Goal: Task Accomplishment & Management: Manage account settings

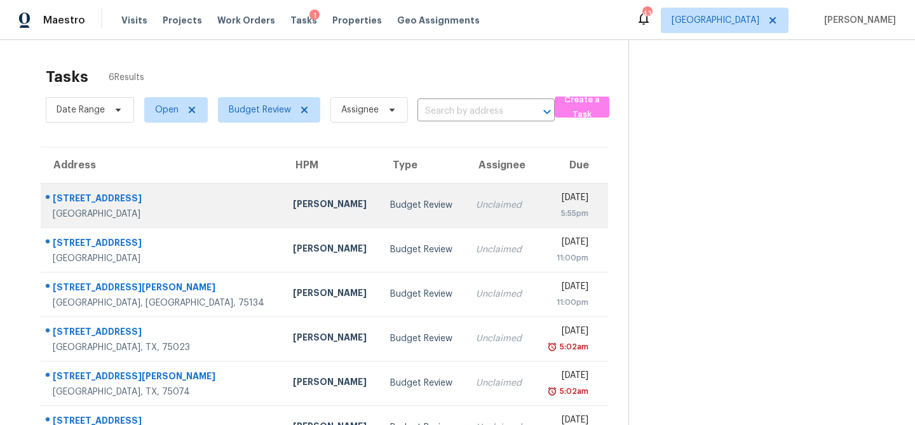
scroll to position [40, 0]
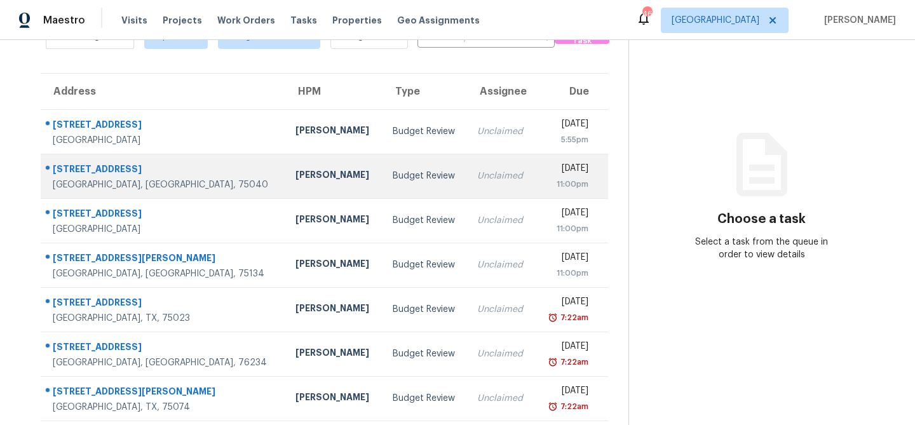
scroll to position [124, 0]
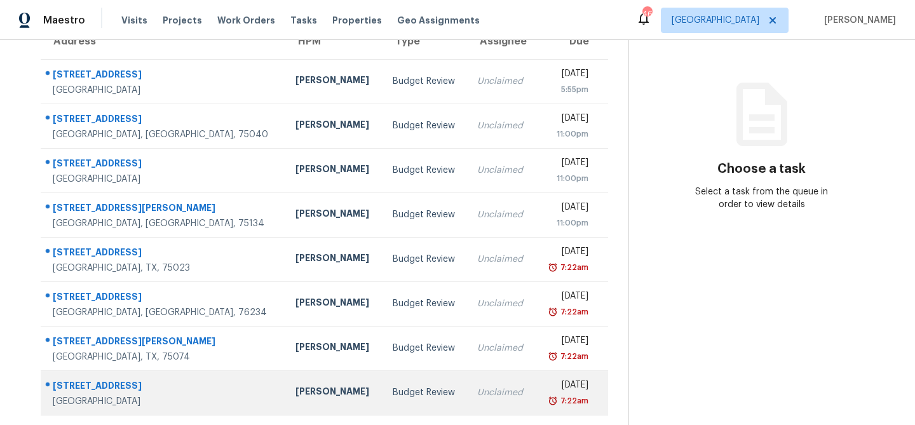
click at [314, 396] on td "[PERSON_NAME]" at bounding box center [333, 392] width 97 height 44
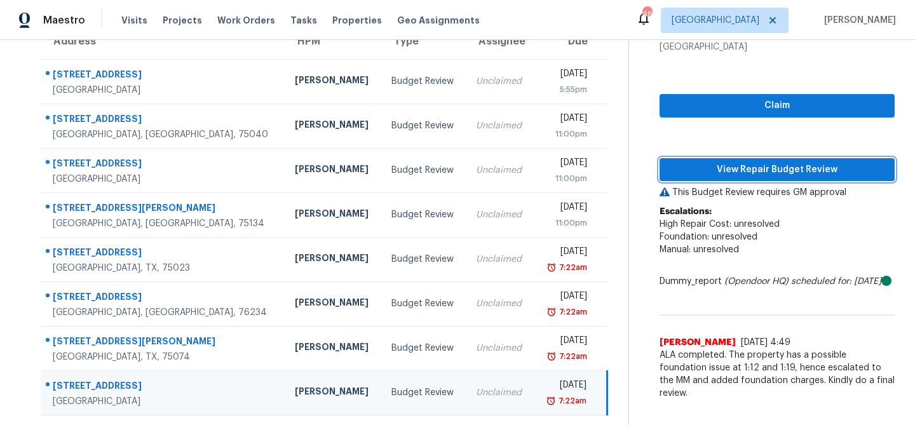
click at [762, 172] on span "View Repair Budget Review" at bounding box center [777, 170] width 215 height 16
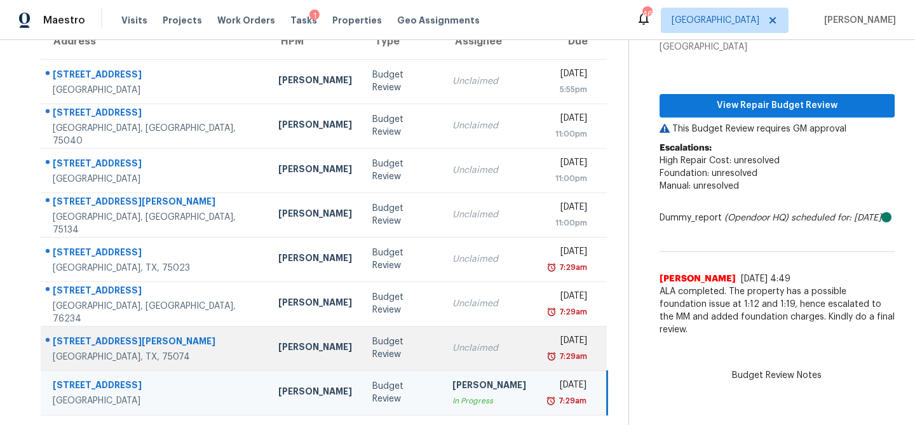
click at [449, 328] on td "Unclaimed" at bounding box center [489, 348] width 94 height 44
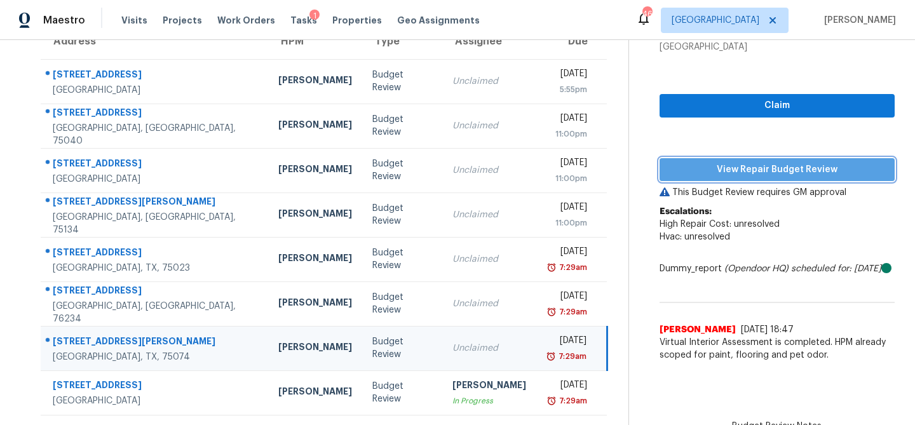
click at [707, 167] on span "View Repair Budget Review" at bounding box center [777, 170] width 215 height 16
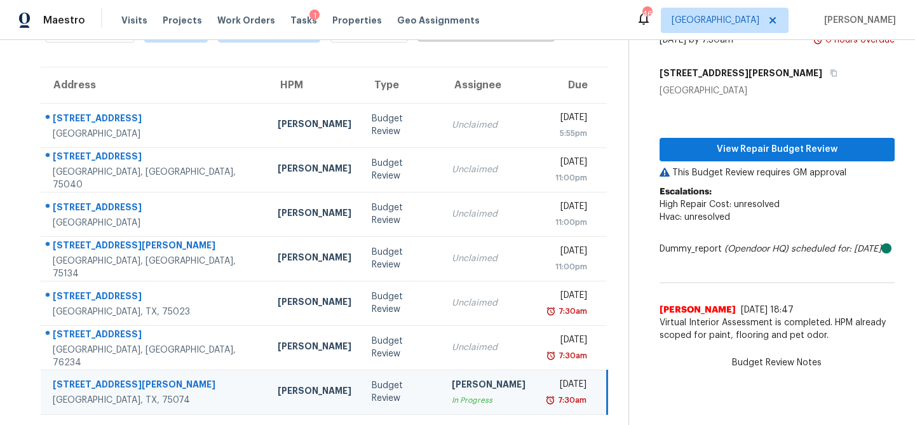
scroll to position [79, 0]
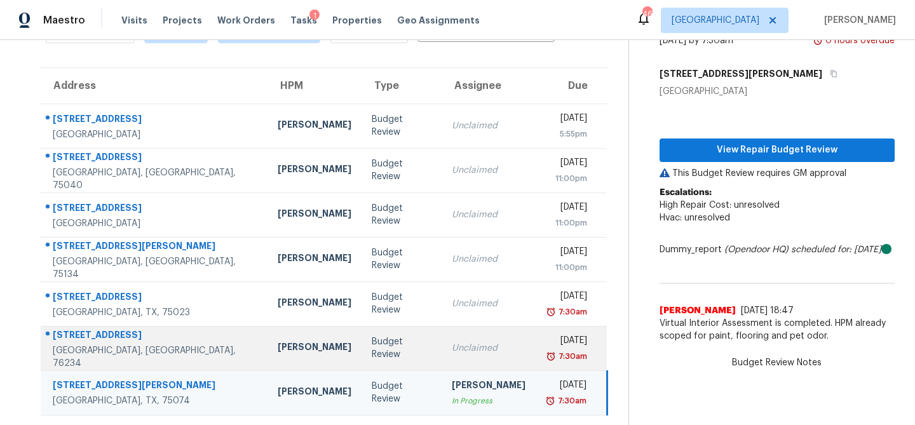
click at [441, 336] on td "Unclaimed" at bounding box center [488, 348] width 94 height 44
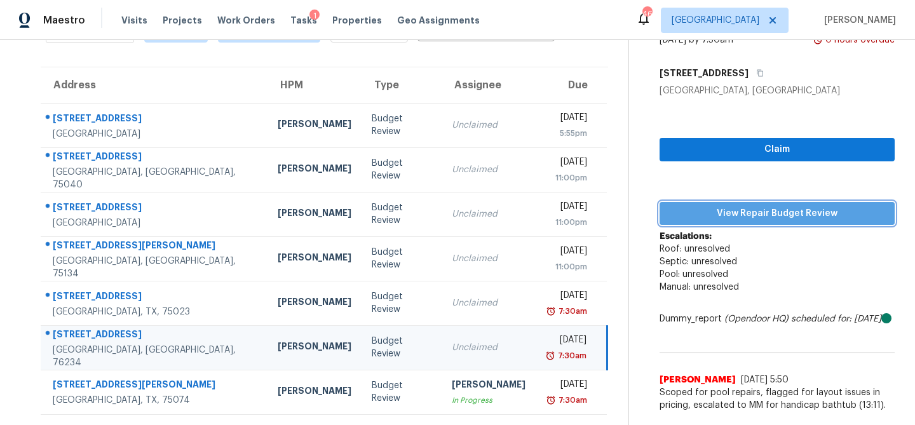
click at [745, 202] on button "View Repair Budget Review" at bounding box center [776, 214] width 235 height 24
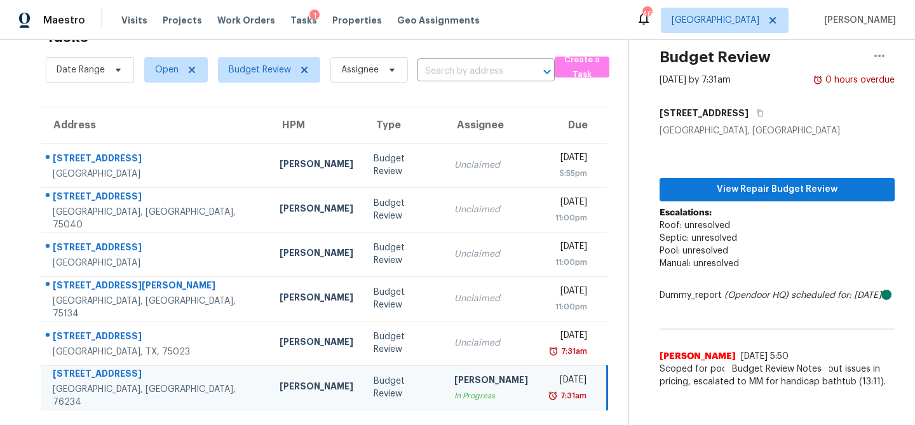
scroll to position [40, 0]
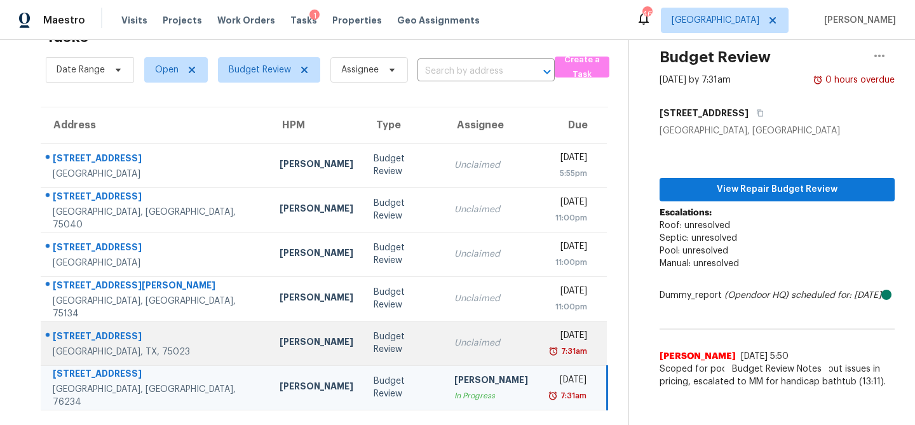
click at [444, 346] on td "Unclaimed" at bounding box center [491, 343] width 94 height 44
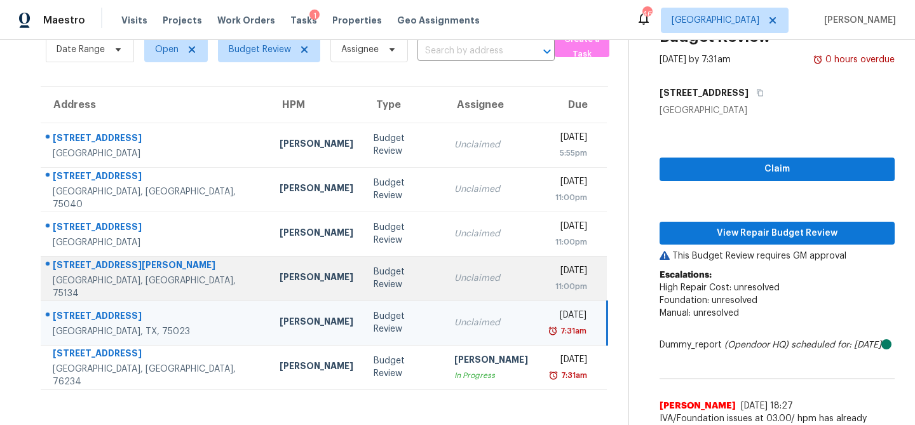
scroll to position [86, 0]
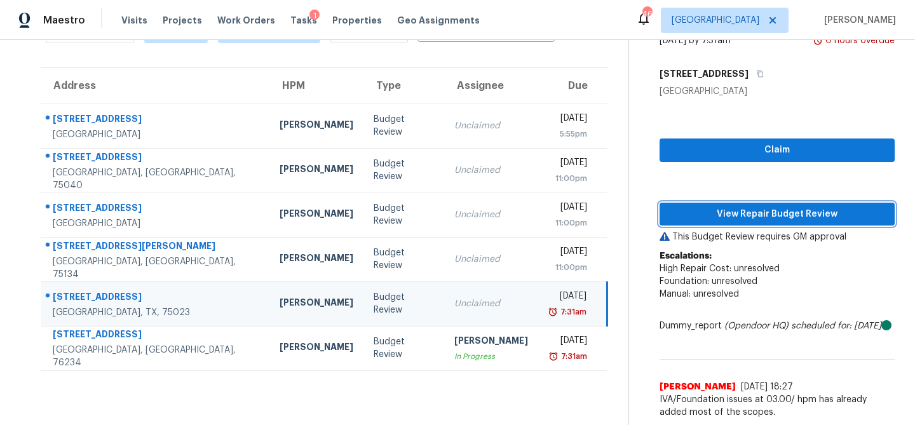
click at [746, 206] on span "View Repair Budget Review" at bounding box center [777, 214] width 215 height 16
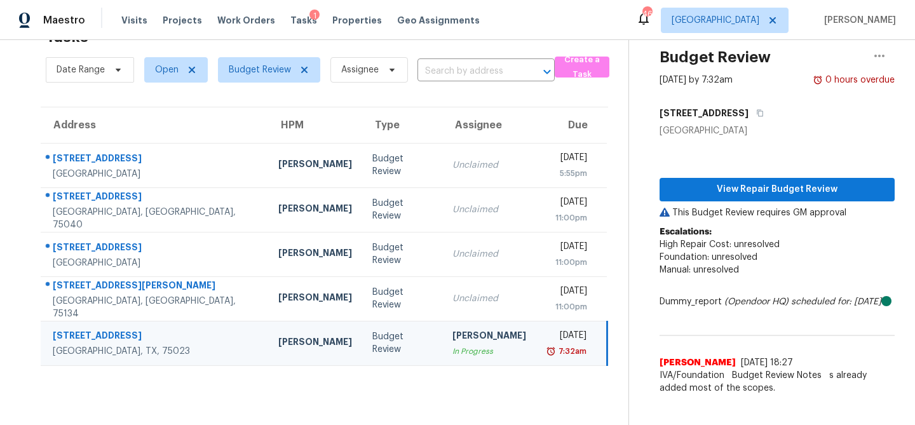
scroll to position [40, 0]
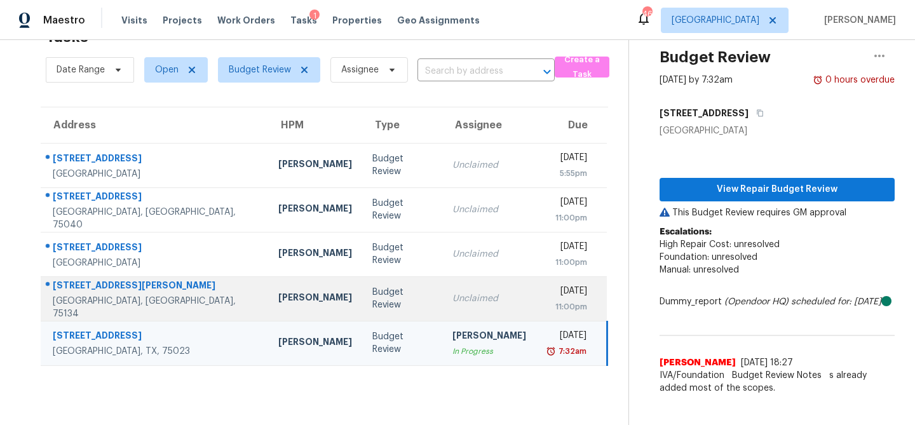
click at [468, 300] on div "Unclaimed" at bounding box center [489, 298] width 74 height 13
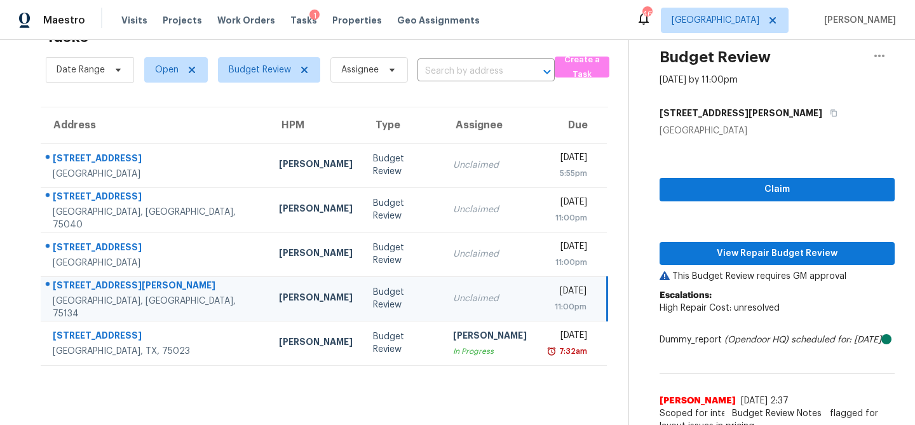
scroll to position [86, 0]
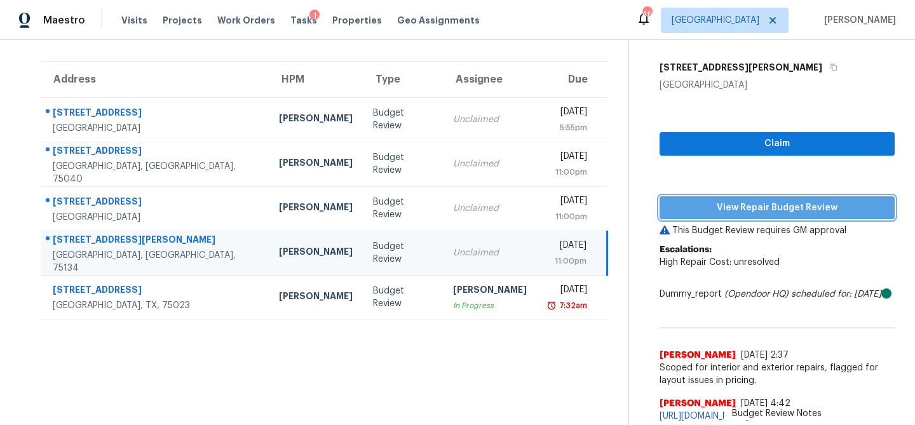
click at [711, 200] on span "View Repair Budget Review" at bounding box center [777, 208] width 215 height 16
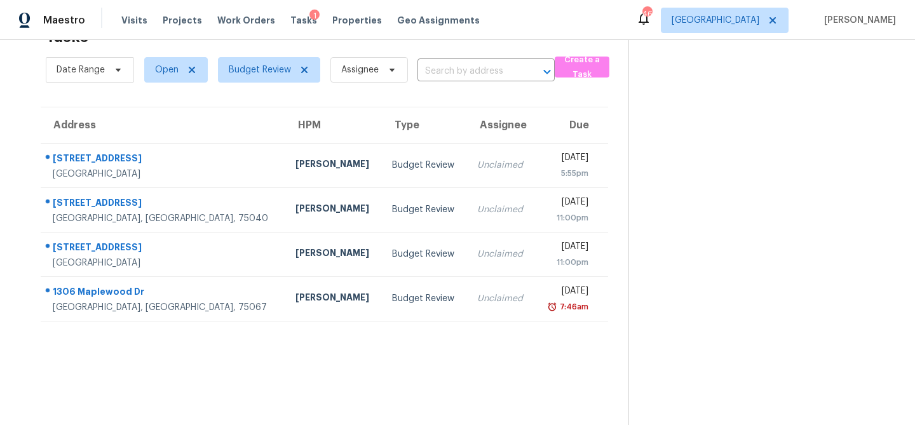
scroll to position [40, 0]
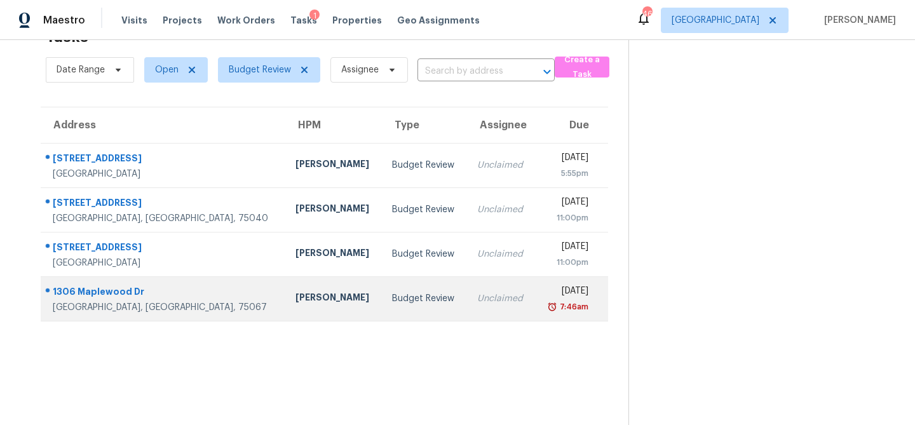
click at [392, 299] on div "Budget Review" at bounding box center [424, 298] width 65 height 13
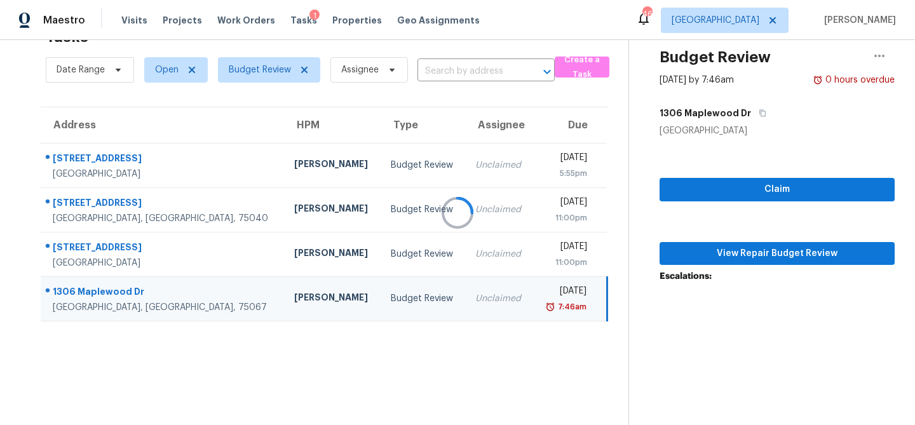
scroll to position [60, 0]
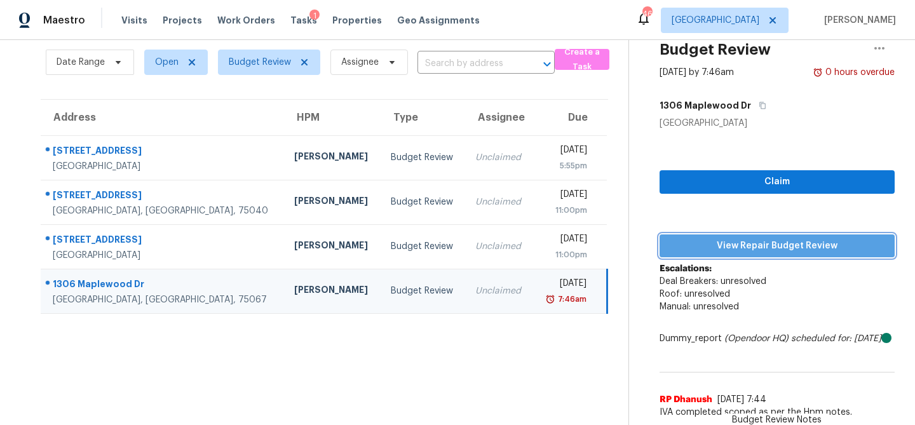
click at [755, 238] on span "View Repair Budget Review" at bounding box center [777, 246] width 215 height 16
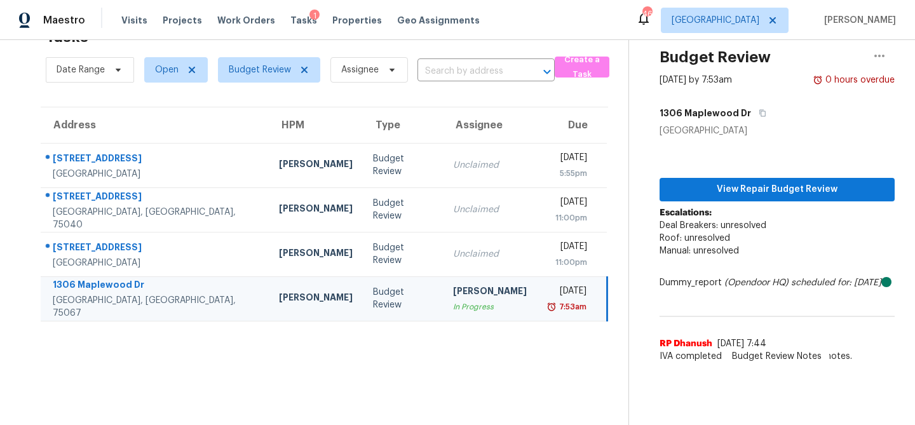
scroll to position [40, 0]
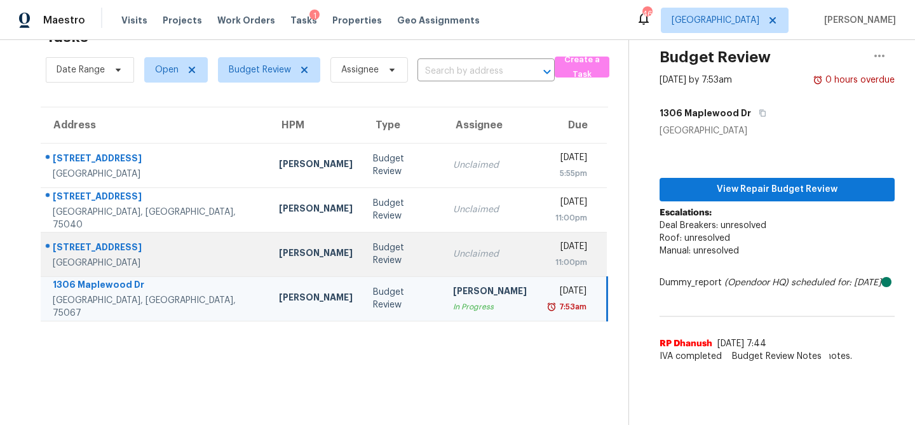
click at [363, 271] on td "Budget Review" at bounding box center [403, 254] width 80 height 44
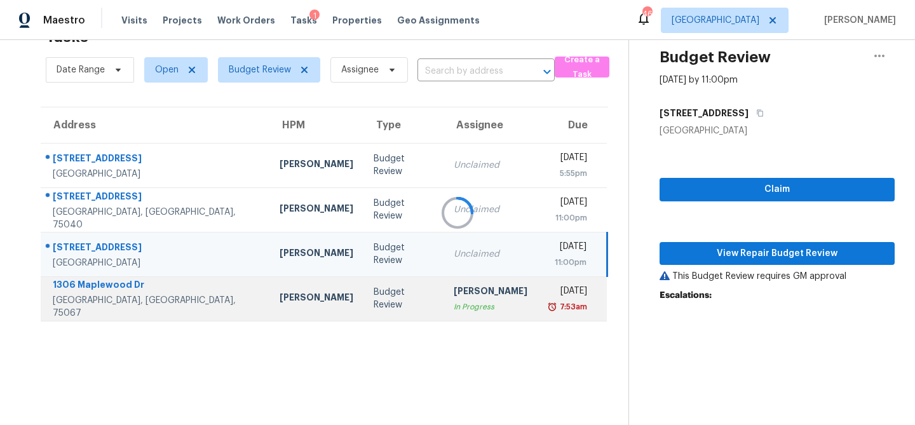
scroll to position [60, 0]
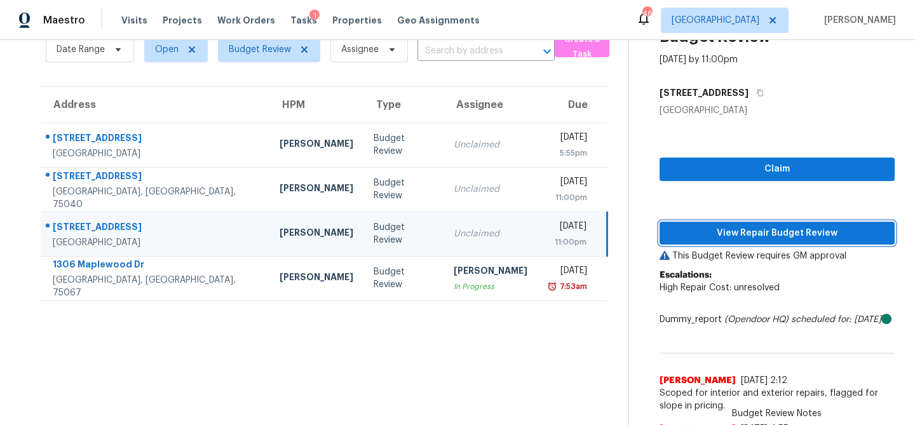
click at [736, 234] on span "View Repair Budget Review" at bounding box center [777, 234] width 215 height 16
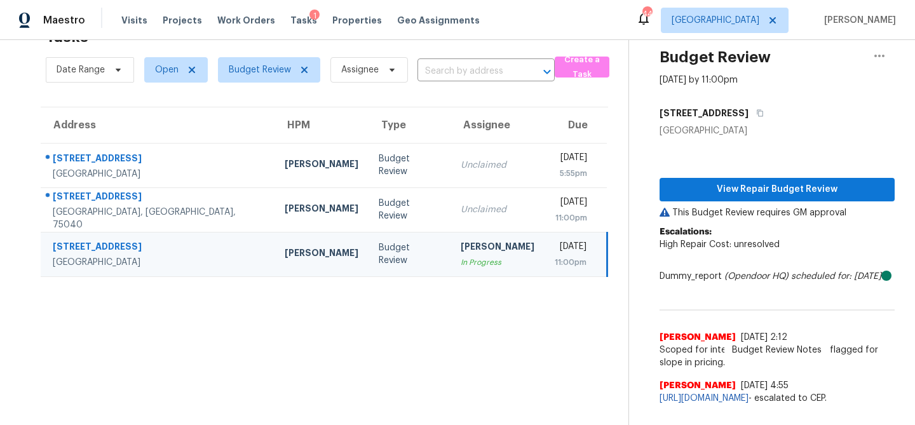
scroll to position [51, 0]
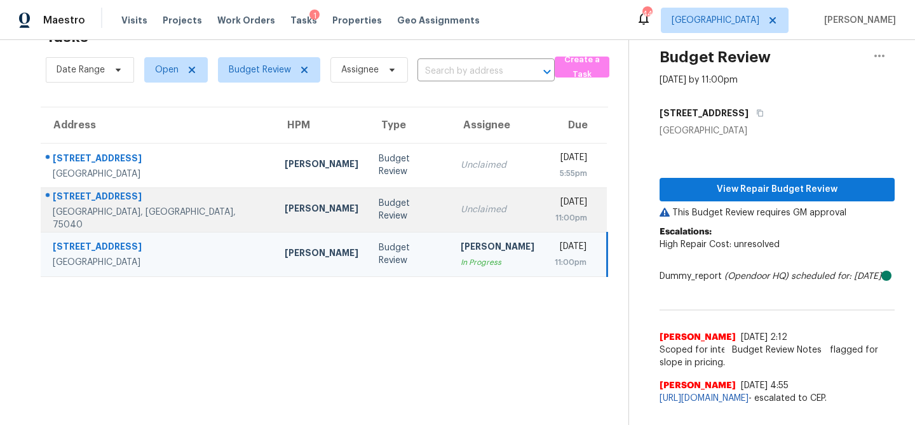
click at [461, 203] on div "Unclaimed" at bounding box center [498, 209] width 74 height 13
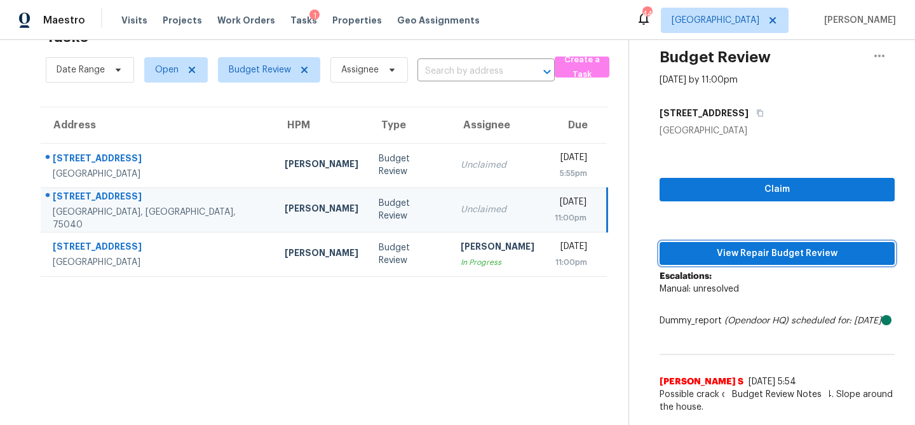
click at [708, 246] on span "View Repair Budget Review" at bounding box center [777, 254] width 215 height 16
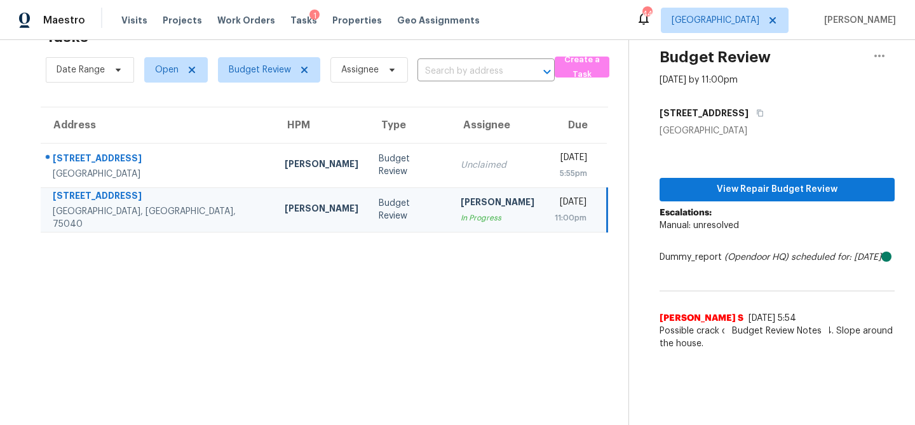
scroll to position [40, 0]
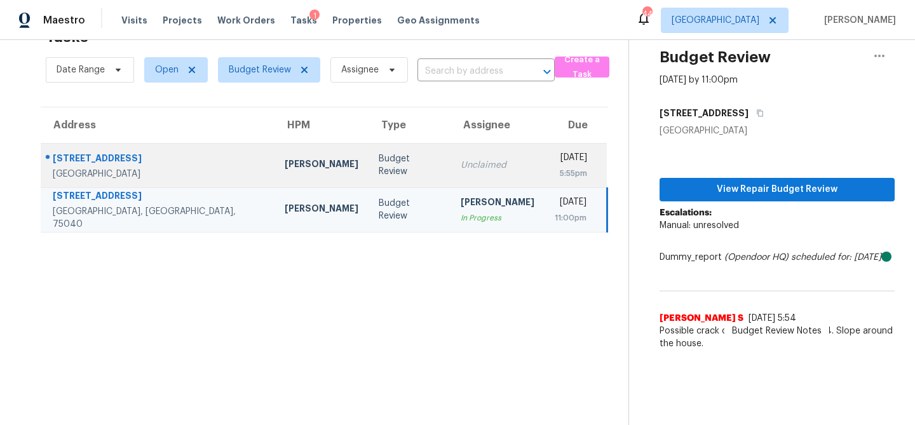
click at [471, 171] on div "Unclaimed" at bounding box center [498, 165] width 74 height 13
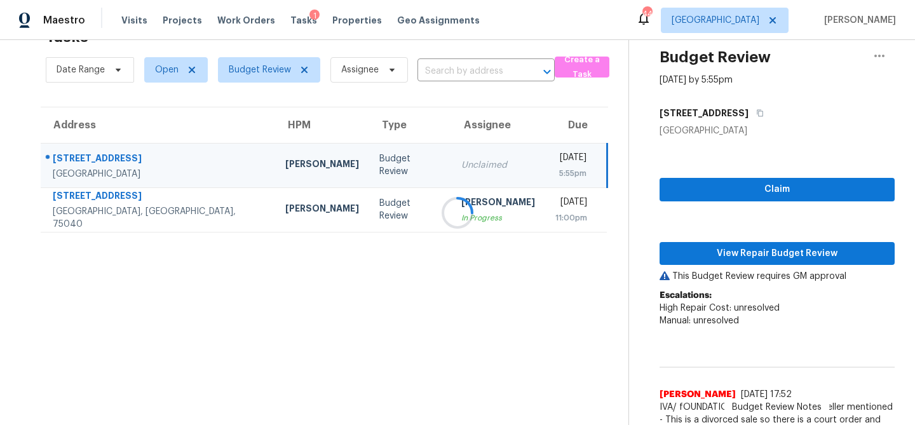
scroll to position [48, 0]
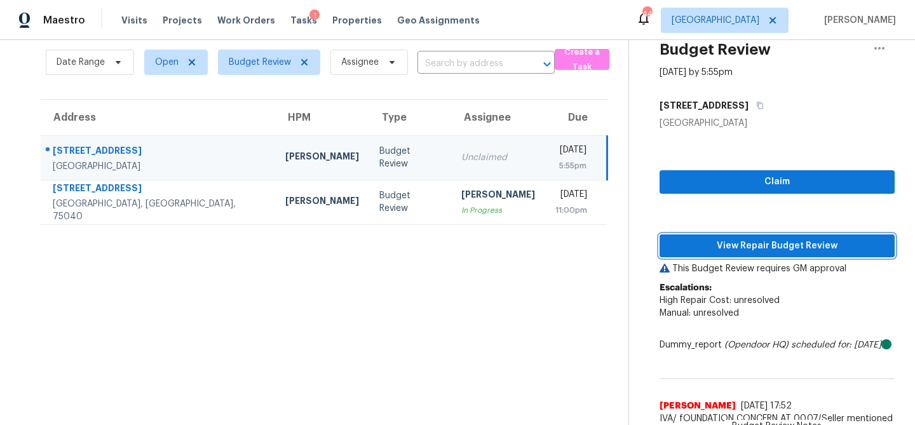
click at [692, 241] on span "View Repair Budget Review" at bounding box center [777, 246] width 215 height 16
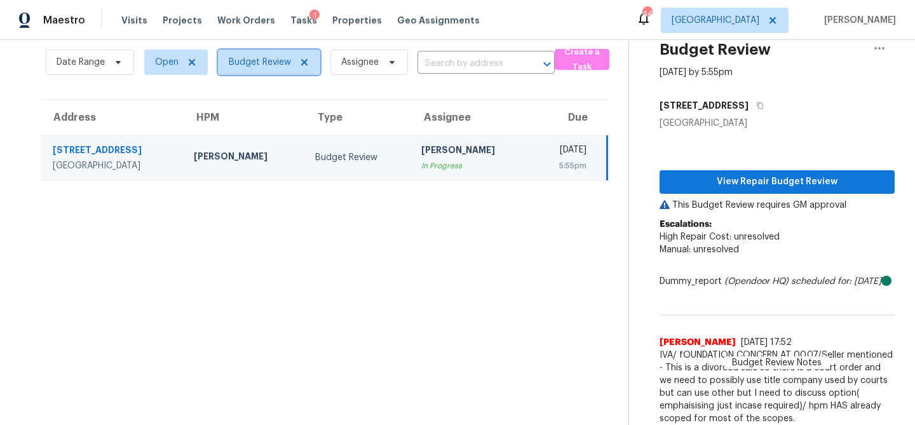
click at [266, 66] on span "Budget Review" at bounding box center [260, 62] width 62 height 13
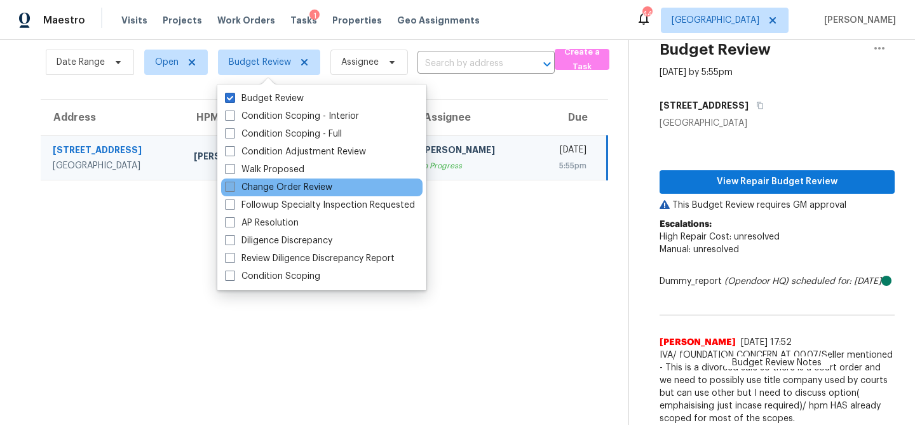
click at [262, 190] on label "Change Order Review" at bounding box center [278, 187] width 107 height 13
click at [233, 189] on input "Change Order Review" at bounding box center [229, 185] width 8 height 8
checkbox input "true"
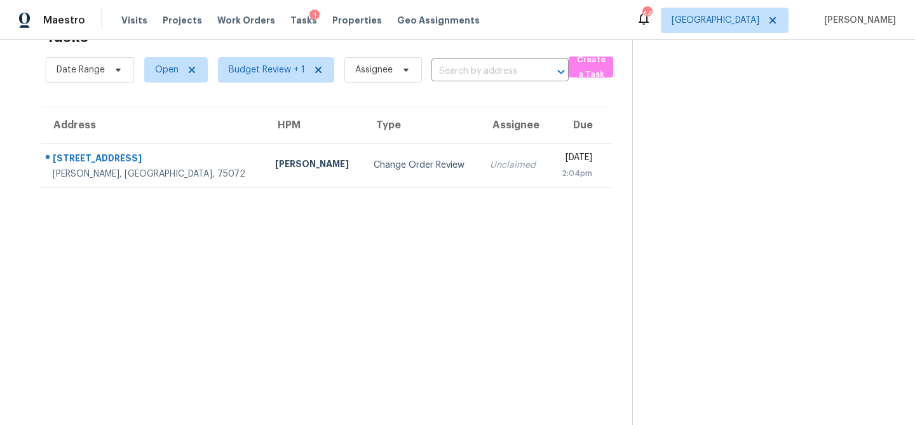
click at [160, 252] on section "Tasks 1 Results Date Range Open Budget Review + 1 Assignee ​ Create a Task Addr…" at bounding box center [326, 222] width 612 height 405
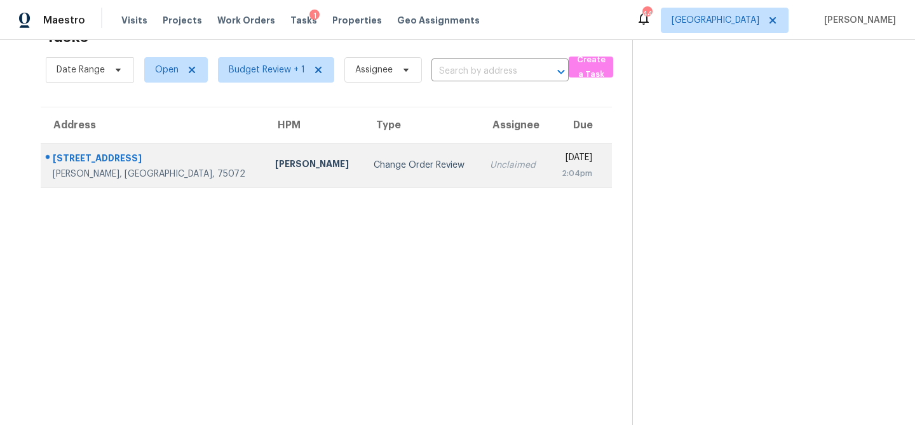
click at [275, 167] on div "[PERSON_NAME]" at bounding box center [314, 166] width 78 height 16
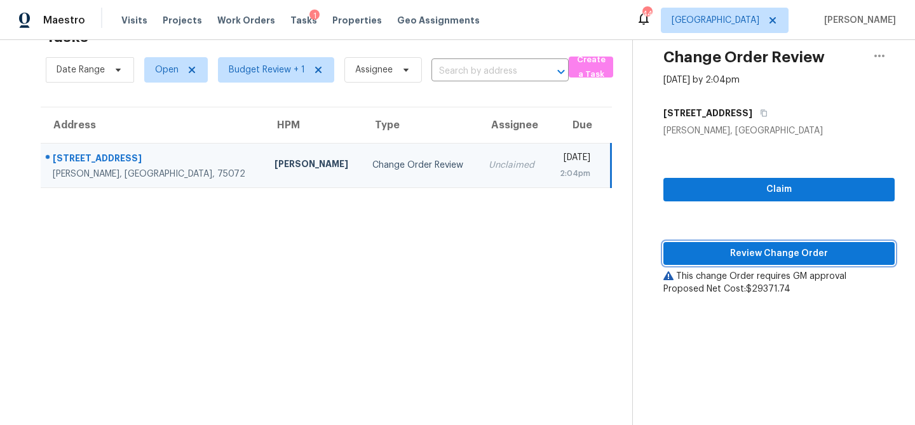
click at [675, 251] on span "Review Change Order" at bounding box center [778, 254] width 211 height 16
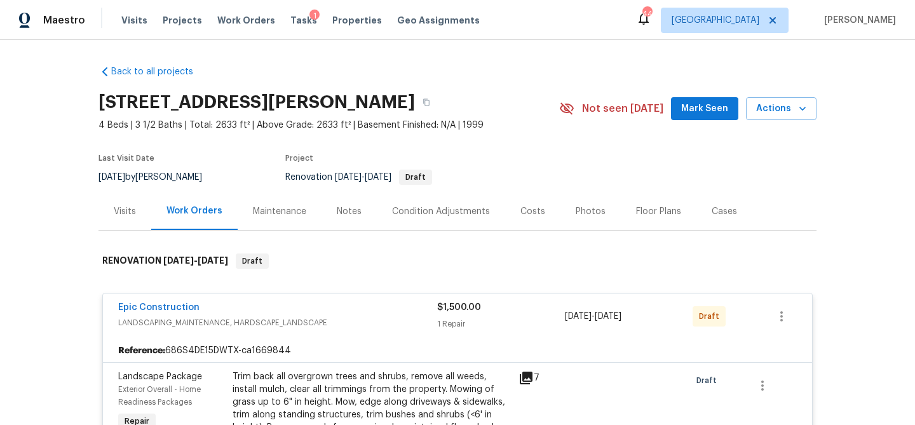
click at [401, 211] on div "Condition Adjustments" at bounding box center [441, 211] width 98 height 13
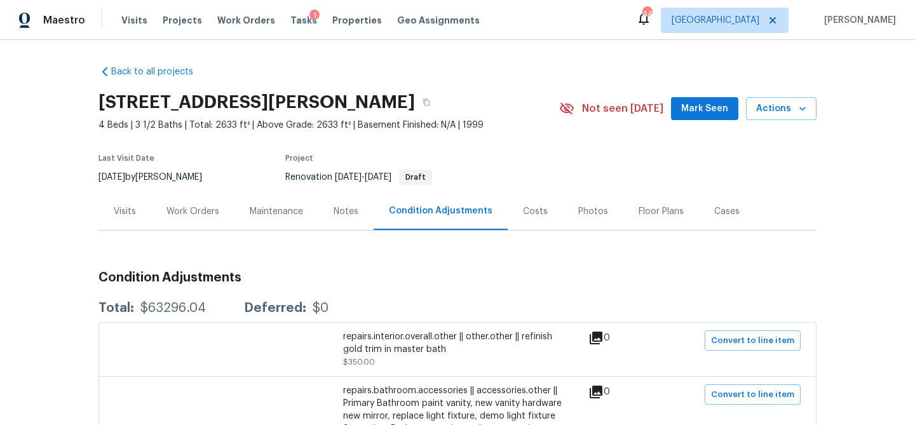
click at [353, 208] on div "Notes" at bounding box center [346, 211] width 25 height 13
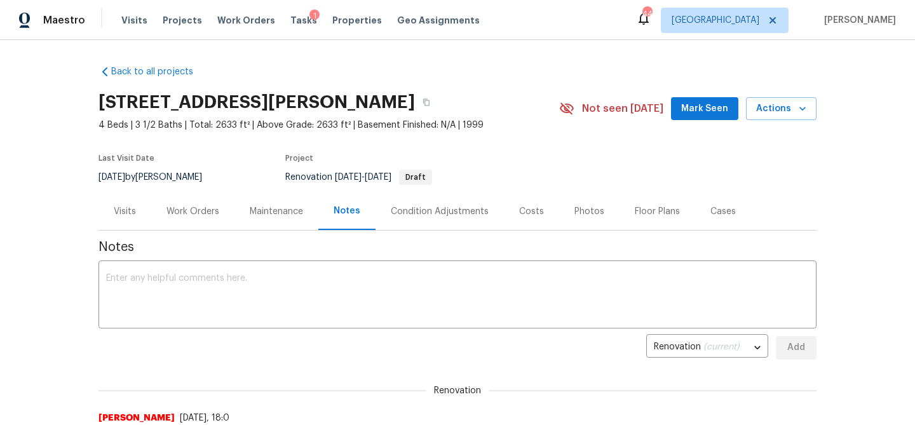
click at [186, 196] on div "Work Orders" at bounding box center [192, 210] width 83 height 37
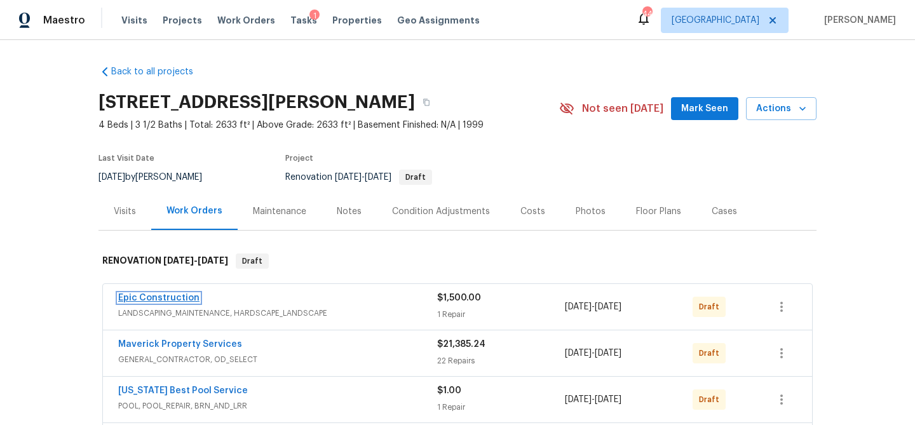
click at [158, 296] on link "Epic Construction" at bounding box center [158, 297] width 81 height 9
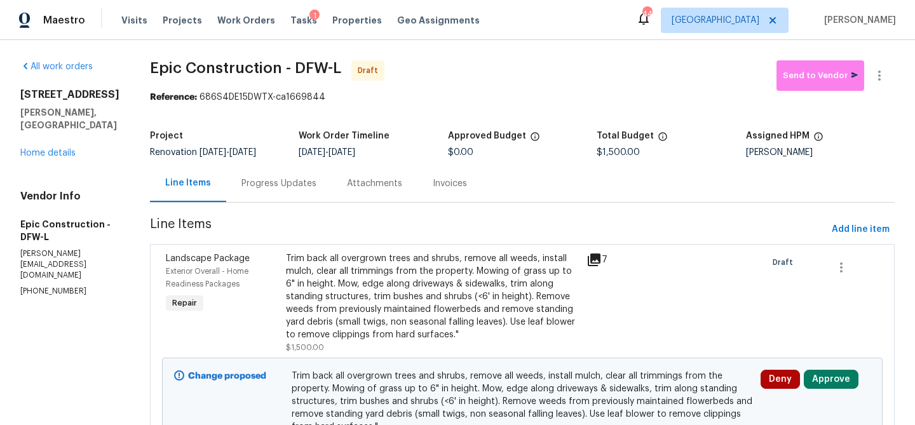
scroll to position [73, 0]
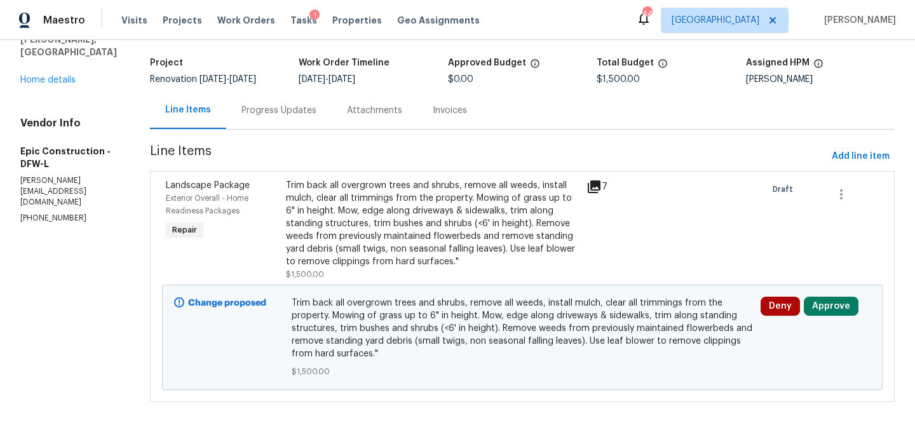
click at [588, 188] on icon at bounding box center [594, 186] width 13 height 13
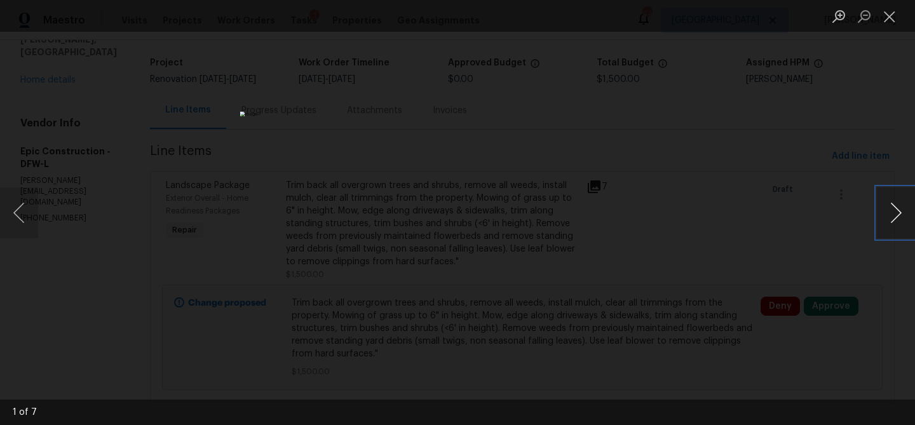
click at [898, 213] on button "Next image" at bounding box center [896, 212] width 38 height 51
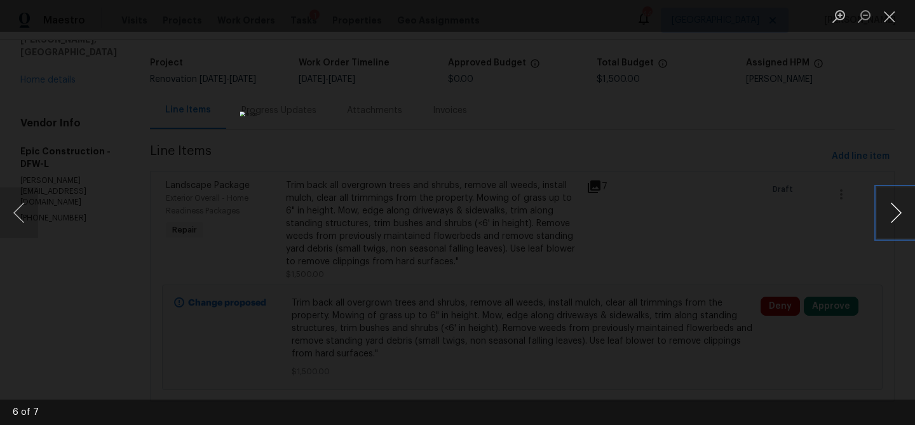
click at [898, 213] on button "Next image" at bounding box center [896, 212] width 38 height 51
click at [897, 213] on button "Next image" at bounding box center [896, 212] width 38 height 51
click at [888, 16] on button "Close lightbox" at bounding box center [889, 16] width 25 height 22
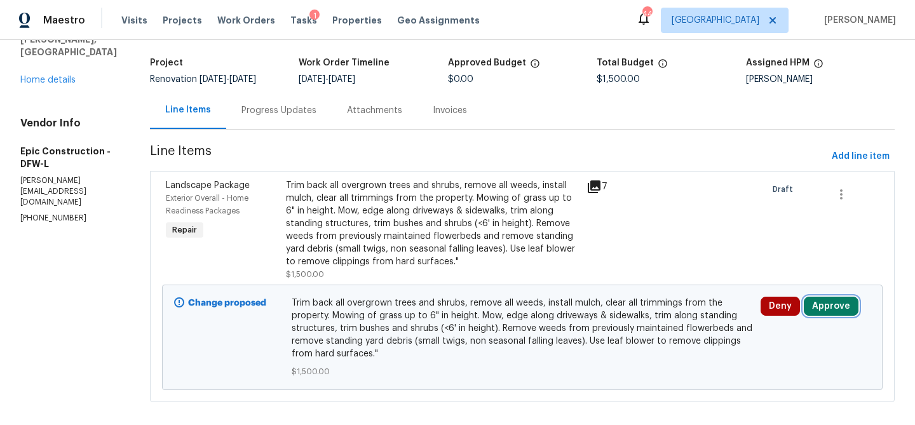
click at [831, 313] on button "Approve" at bounding box center [831, 306] width 55 height 19
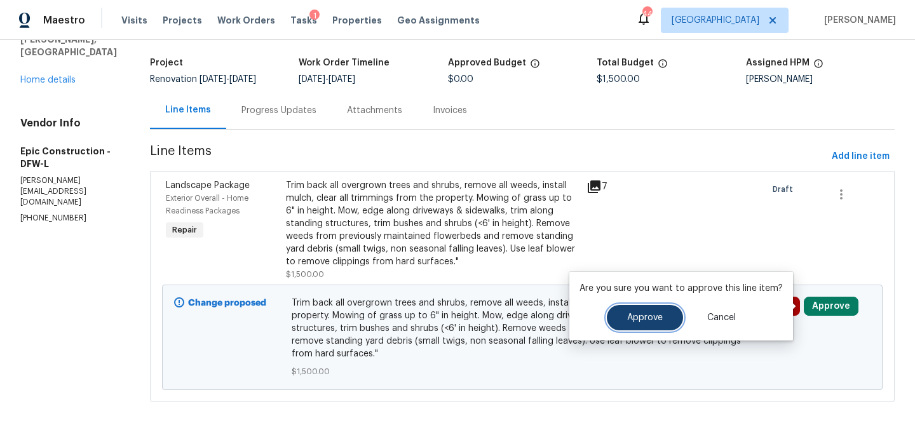
click at [670, 311] on button "Approve" at bounding box center [645, 317] width 76 height 25
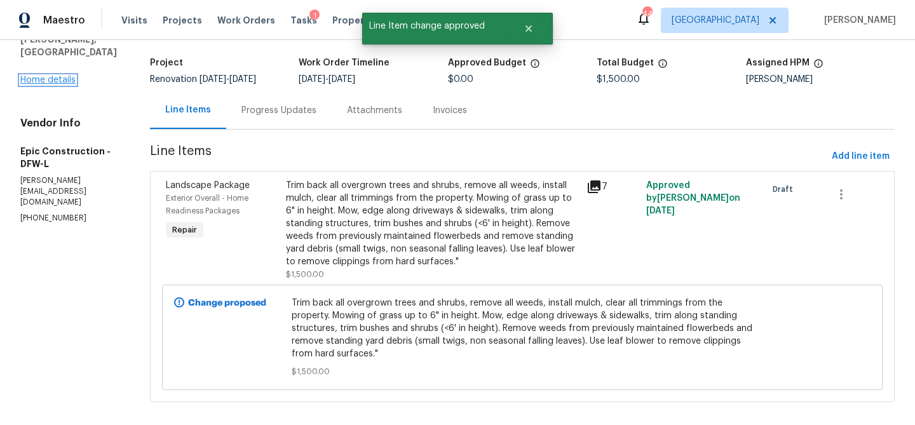
click at [67, 84] on link "Home details" at bounding box center [47, 80] width 55 height 9
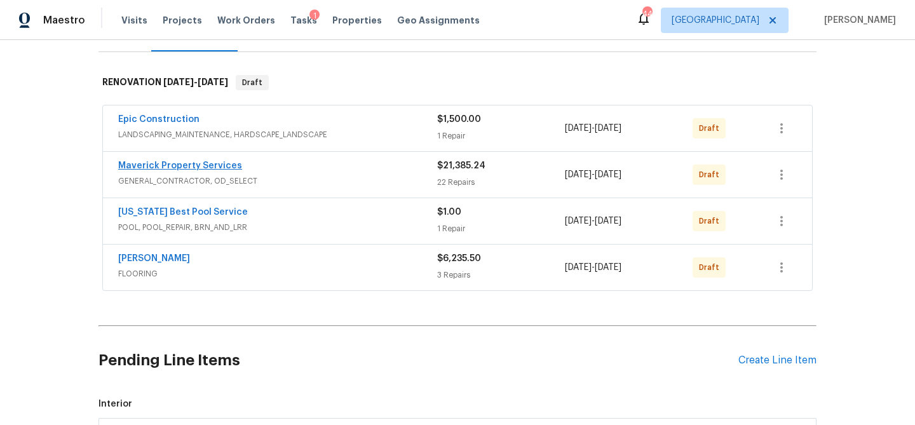
scroll to position [179, 0]
click at [172, 162] on link "Maverick Property Services" at bounding box center [180, 165] width 124 height 9
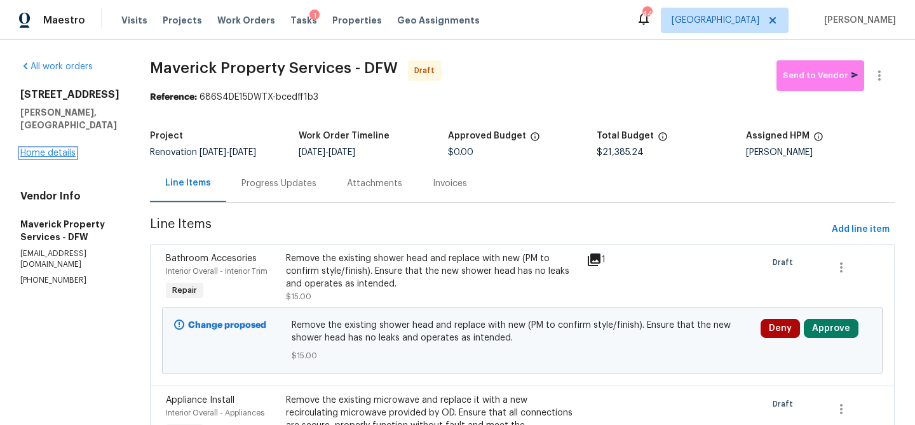
click at [65, 149] on link "Home details" at bounding box center [47, 153] width 55 height 9
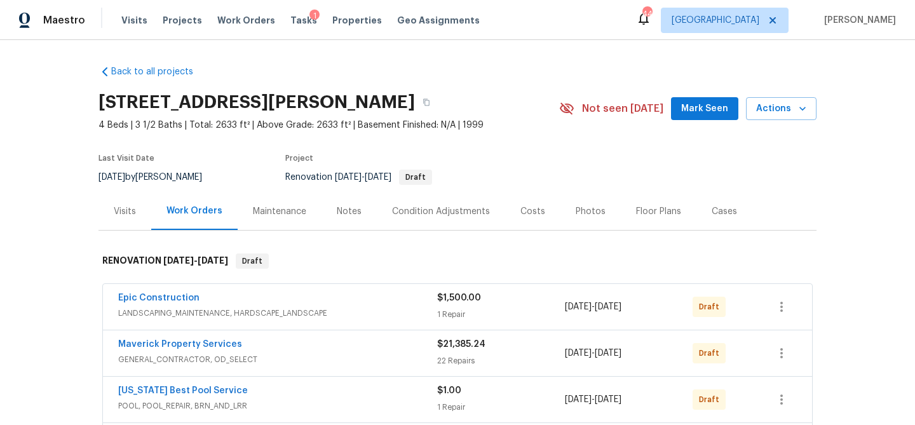
click at [532, 212] on div "Costs" at bounding box center [532, 211] width 25 height 13
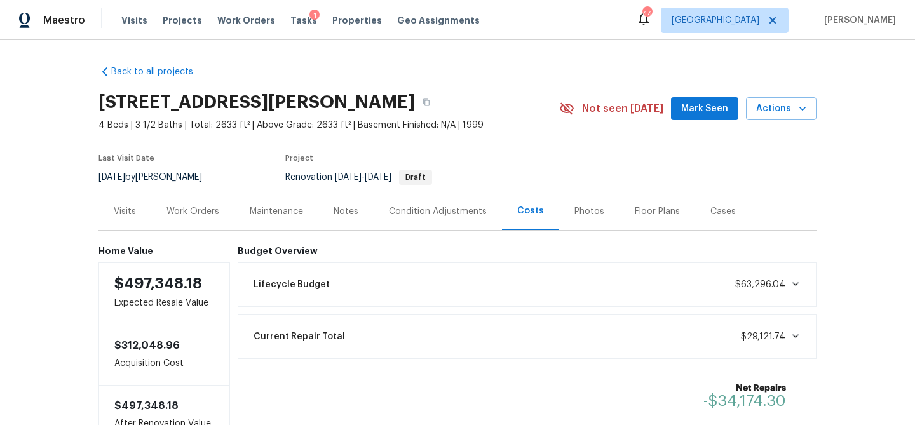
click at [282, 207] on div "Maintenance" at bounding box center [276, 211] width 53 height 13
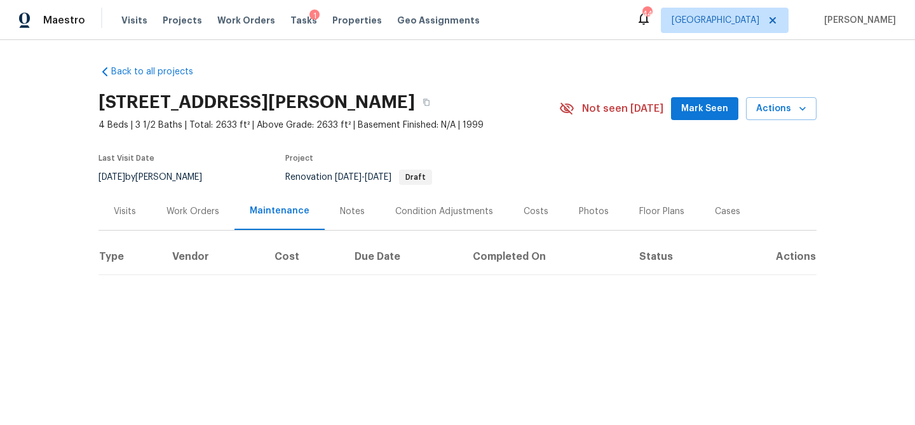
click at [198, 213] on div "Work Orders" at bounding box center [192, 211] width 53 height 13
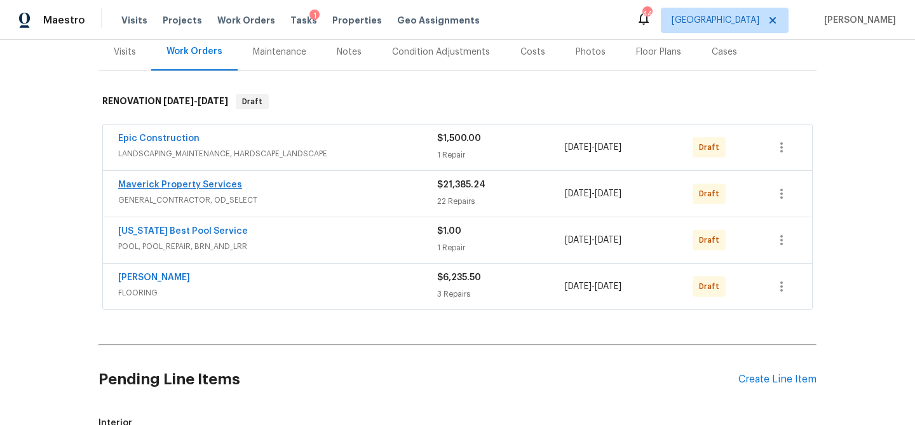
scroll to position [161, 0]
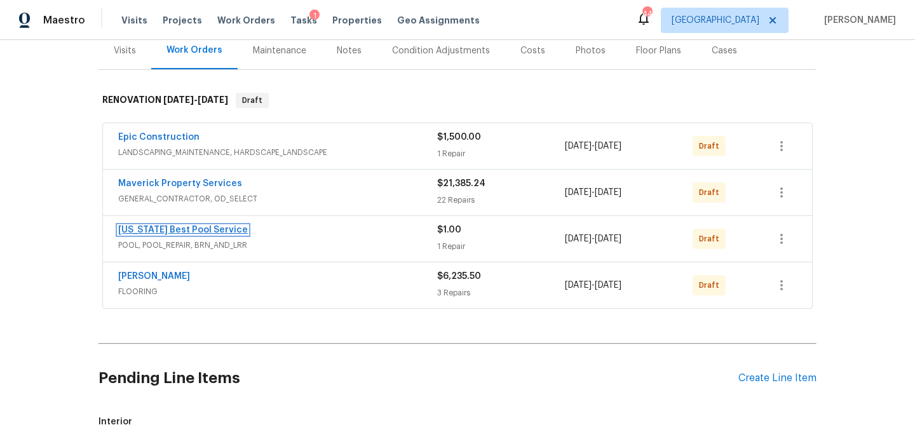
click at [191, 228] on link "[US_STATE] Best Pool Service" at bounding box center [183, 230] width 130 height 9
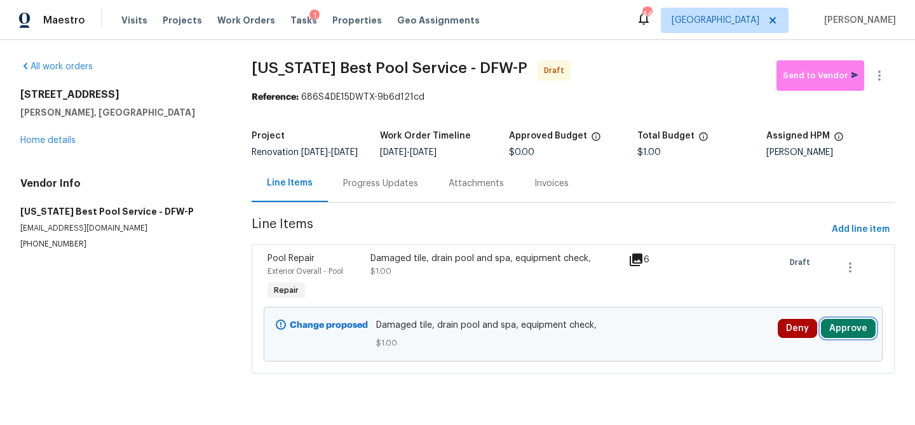
click at [847, 333] on button "Approve" at bounding box center [848, 328] width 55 height 19
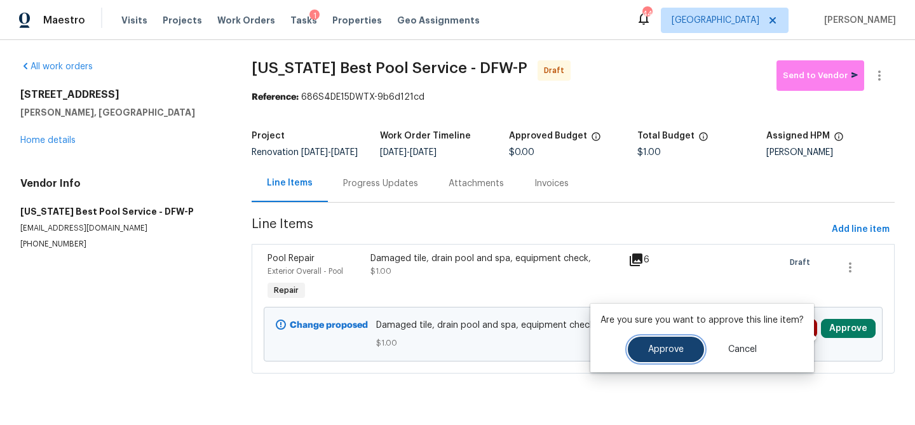
click at [677, 353] on span "Approve" at bounding box center [666, 350] width 36 height 10
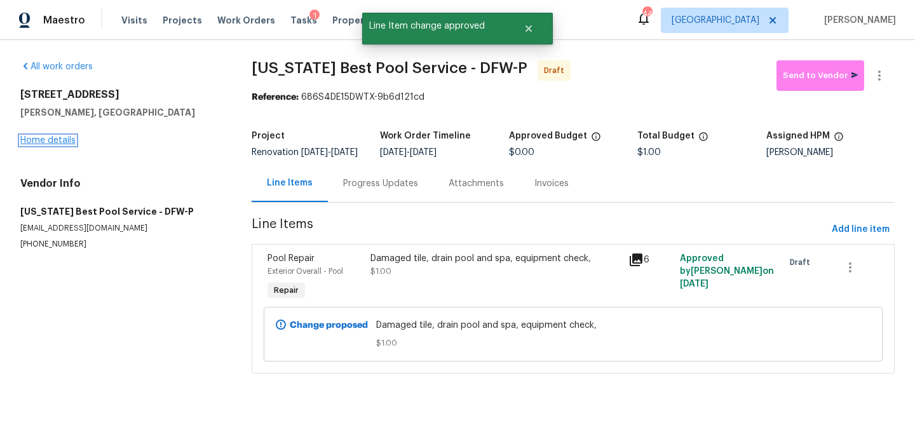
click at [63, 140] on link "Home details" at bounding box center [47, 140] width 55 height 9
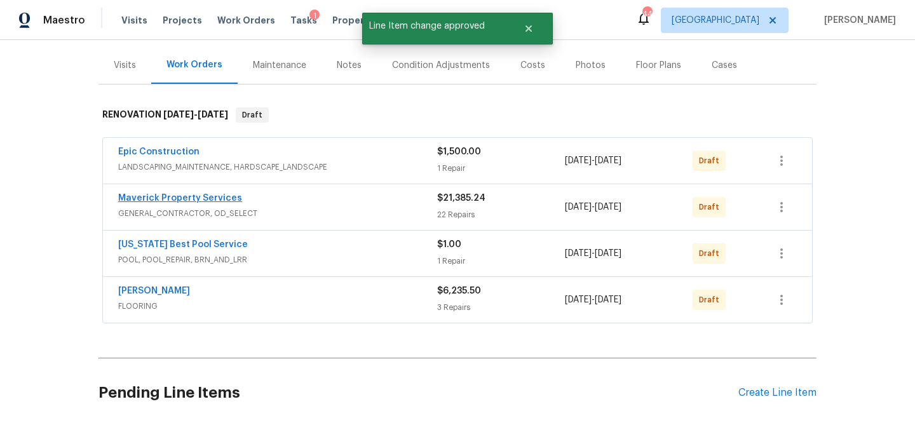
scroll to position [145, 0]
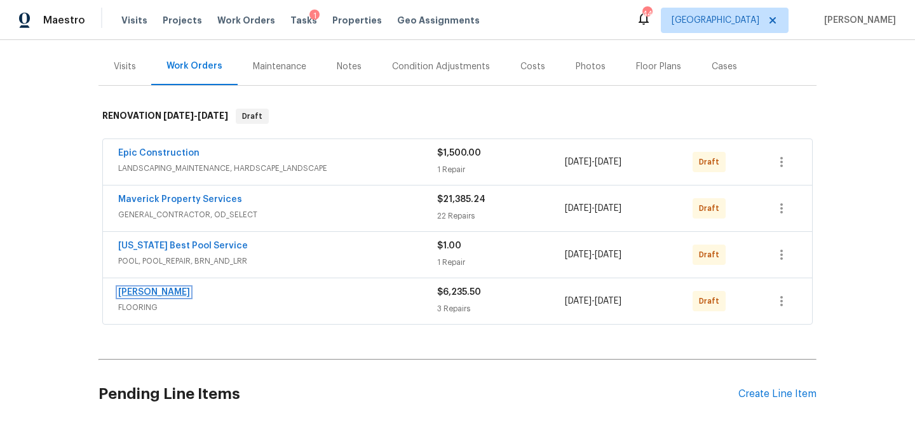
click at [163, 293] on link "[PERSON_NAME]" at bounding box center [154, 292] width 72 height 9
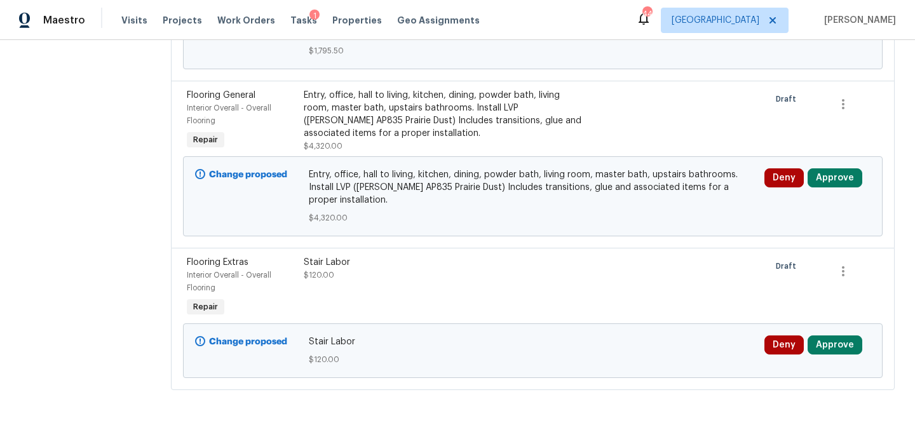
scroll to position [333, 0]
click at [825, 348] on button "Approve" at bounding box center [834, 344] width 55 height 19
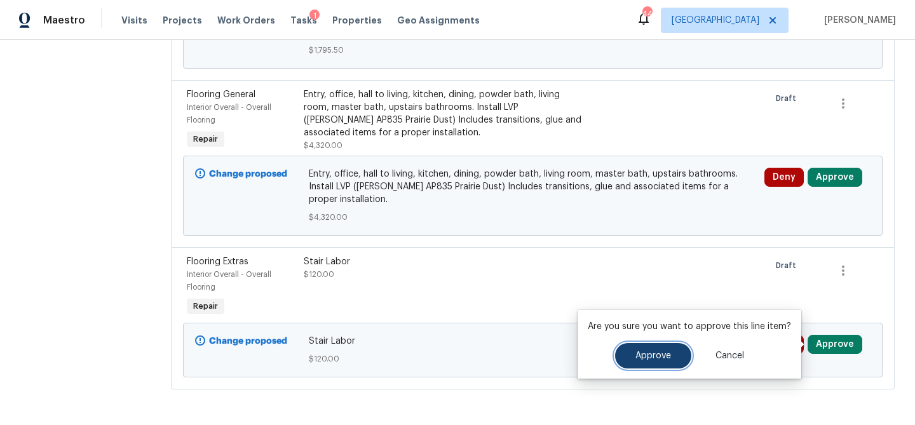
click at [664, 355] on span "Approve" at bounding box center [653, 356] width 36 height 10
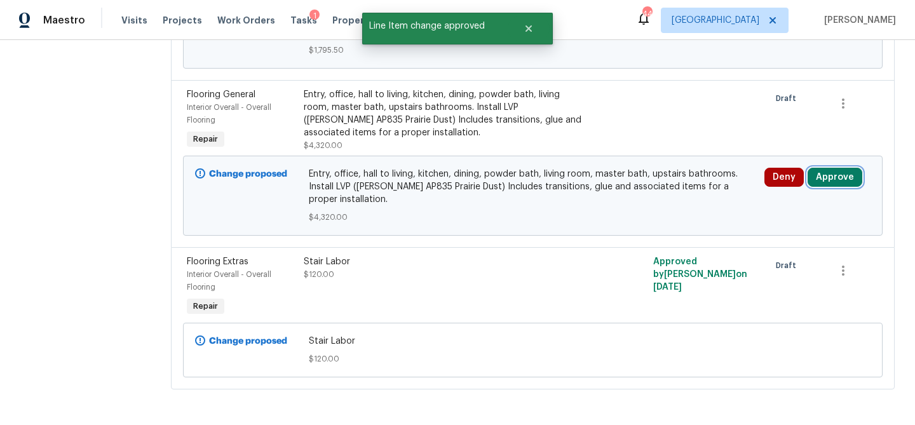
click at [851, 176] on button "Approve" at bounding box center [834, 177] width 55 height 19
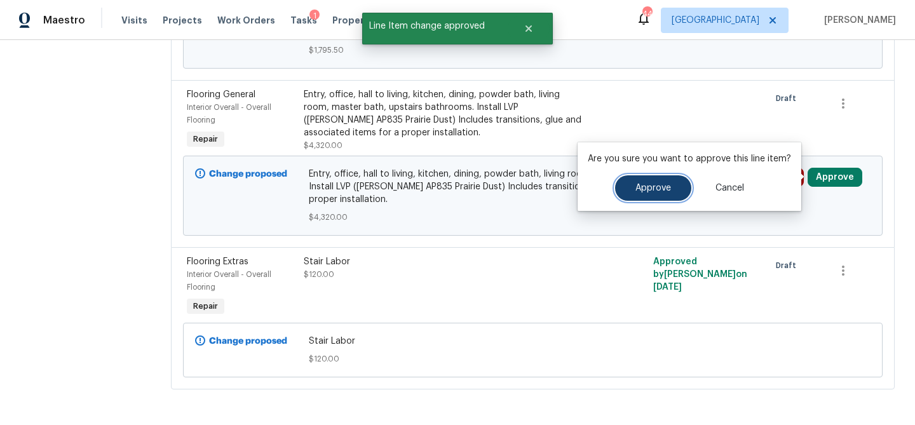
click at [661, 190] on span "Approve" at bounding box center [653, 189] width 36 height 10
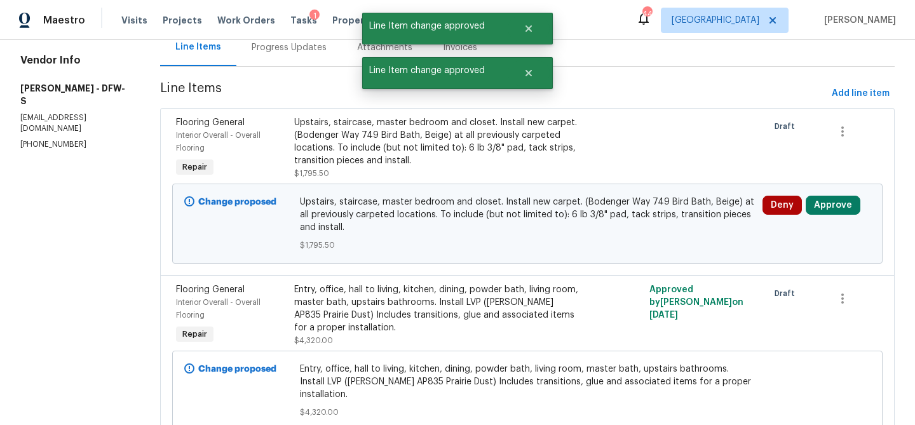
scroll to position [137, 0]
click at [832, 204] on button "Approve" at bounding box center [832, 204] width 55 height 19
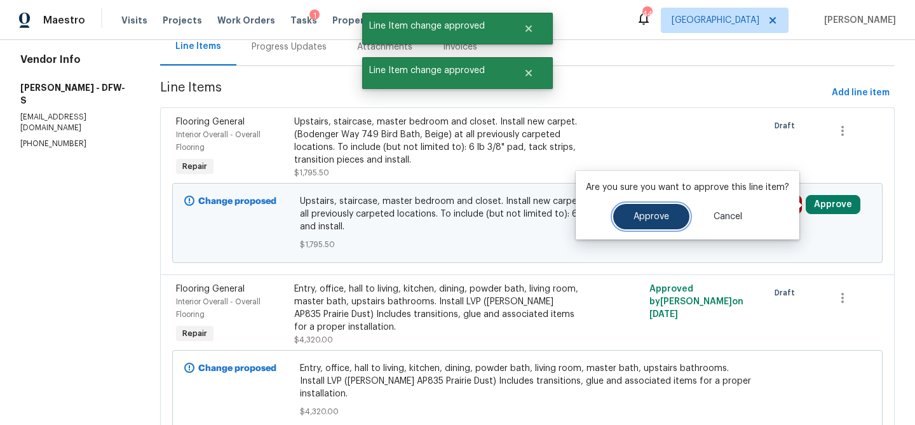
click at [661, 210] on button "Approve" at bounding box center [651, 216] width 76 height 25
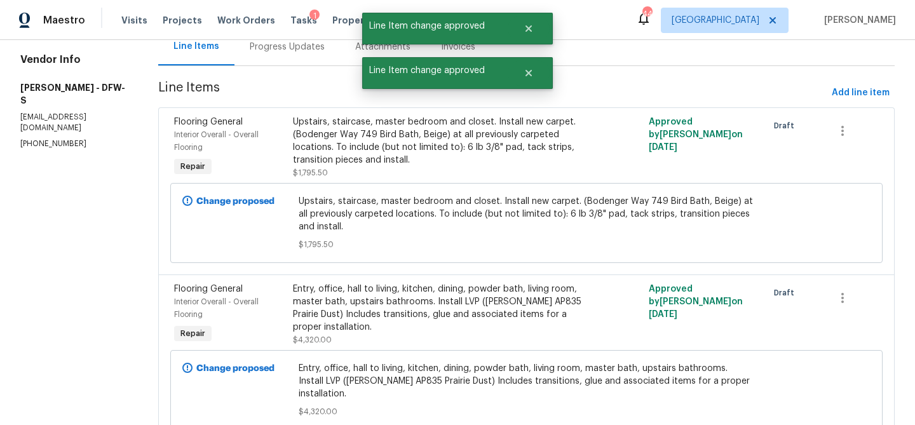
scroll to position [0, 0]
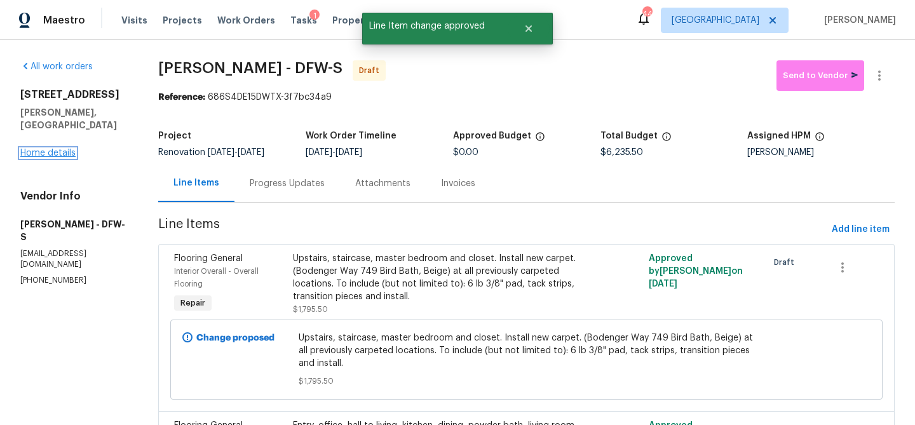
click at [62, 149] on link "Home details" at bounding box center [47, 153] width 55 height 9
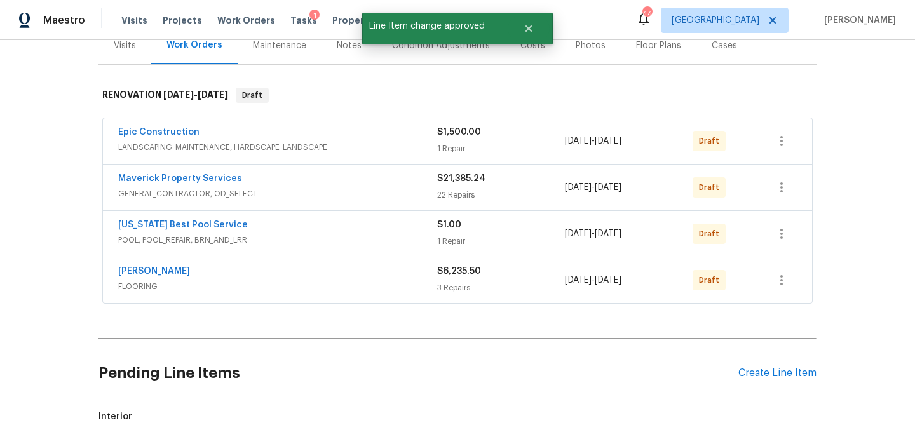
scroll to position [175, 0]
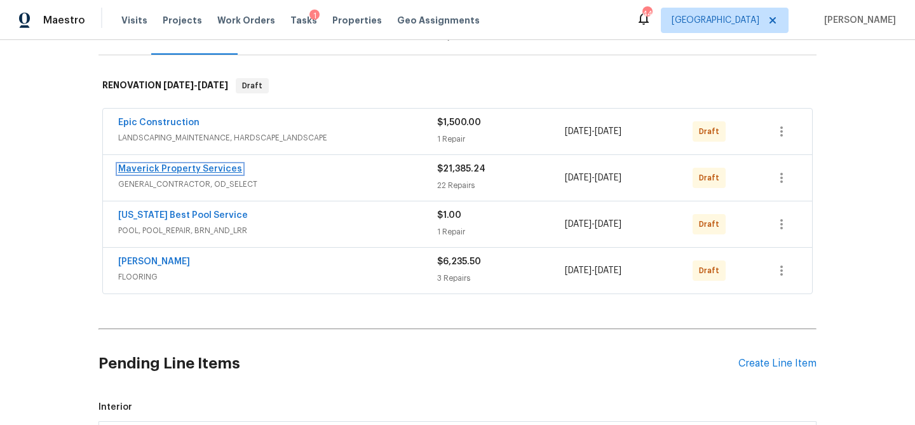
click at [179, 167] on link "Maverick Property Services" at bounding box center [180, 169] width 124 height 9
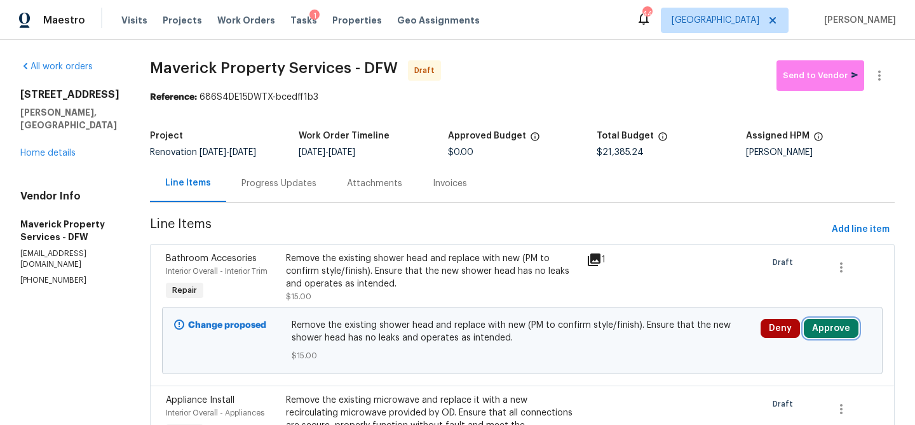
click at [837, 338] on button "Approve" at bounding box center [831, 328] width 55 height 19
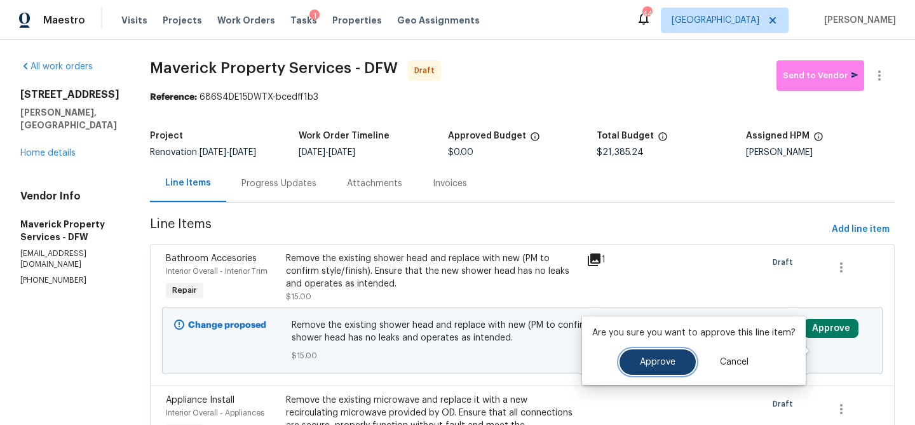
click at [658, 356] on button "Approve" at bounding box center [657, 361] width 76 height 25
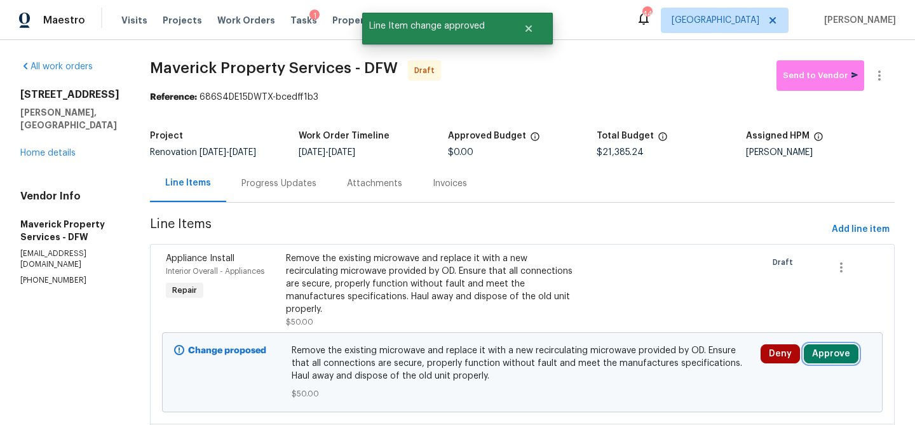
click at [832, 361] on button "Approve" at bounding box center [831, 353] width 55 height 19
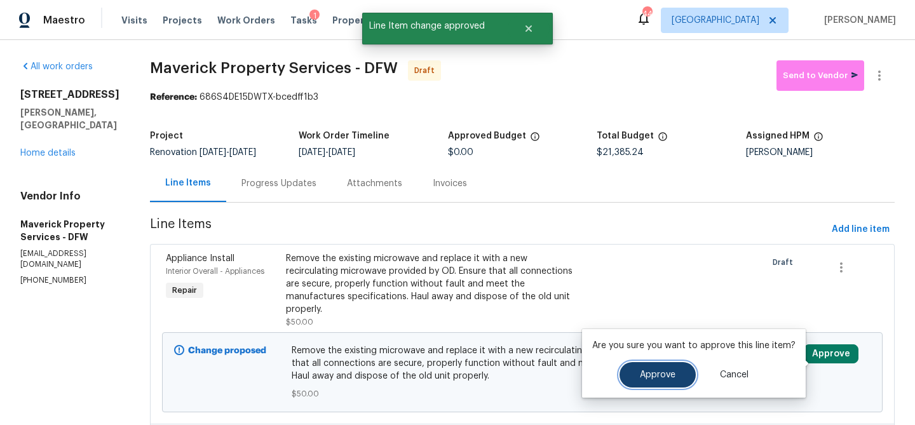
click at [644, 379] on span "Approve" at bounding box center [658, 375] width 36 height 10
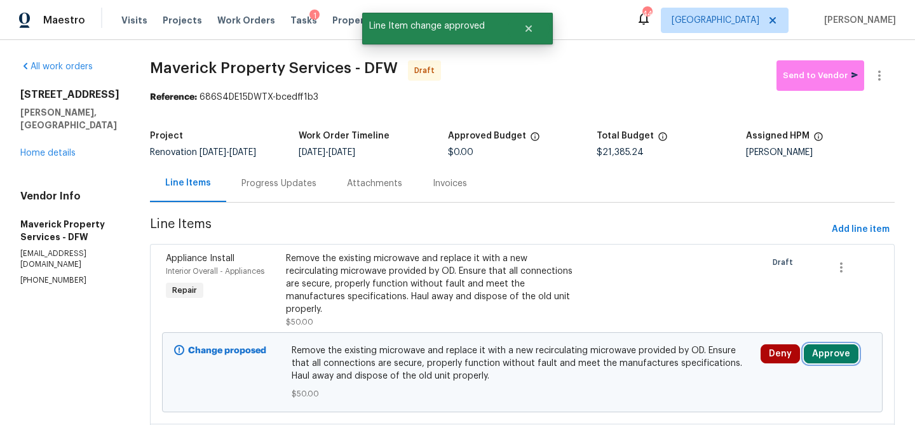
click at [827, 356] on button "Approve" at bounding box center [831, 353] width 55 height 19
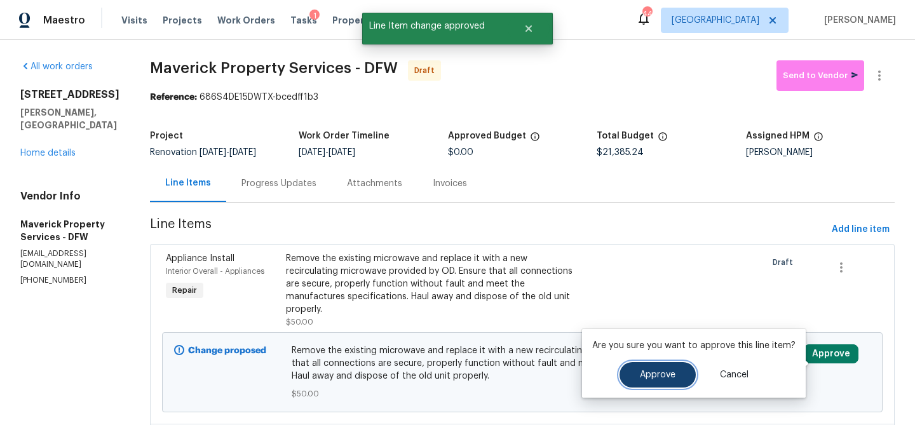
click at [671, 372] on span "Approve" at bounding box center [658, 375] width 36 height 10
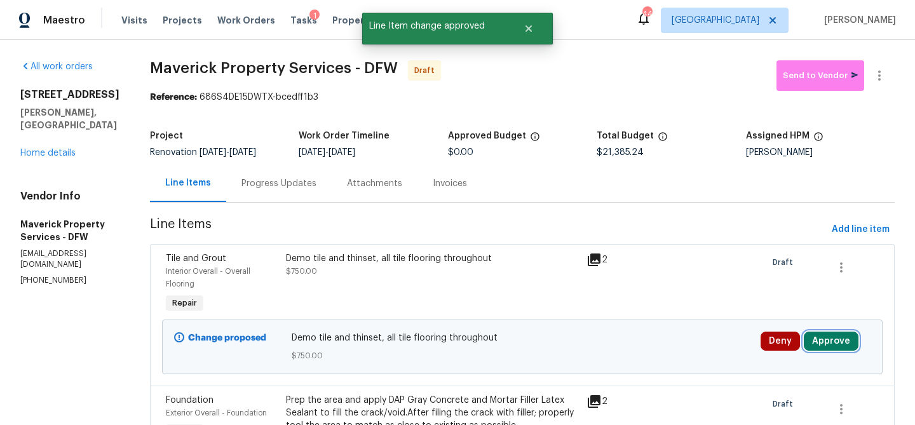
click at [839, 351] on button "Approve" at bounding box center [831, 341] width 55 height 19
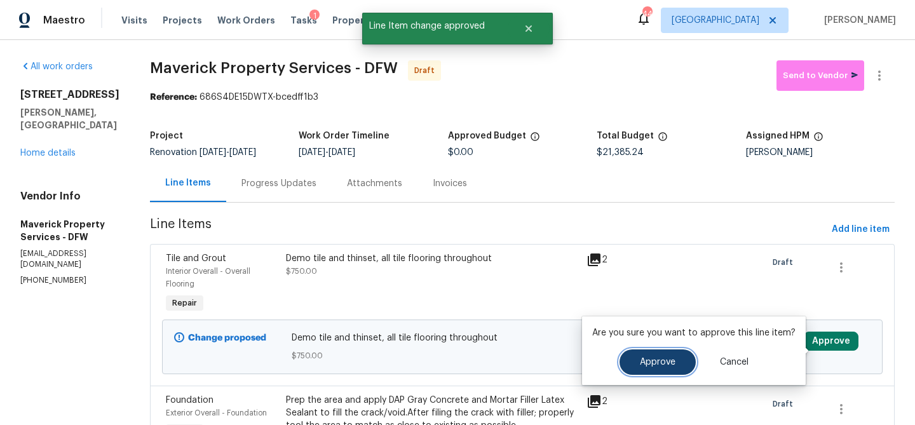
click at [681, 356] on button "Approve" at bounding box center [657, 361] width 76 height 25
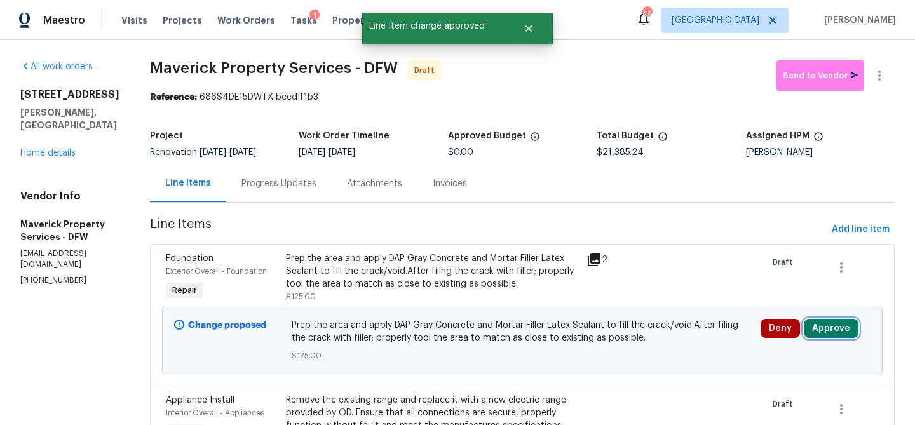
click at [828, 338] on button "Approve" at bounding box center [831, 328] width 55 height 19
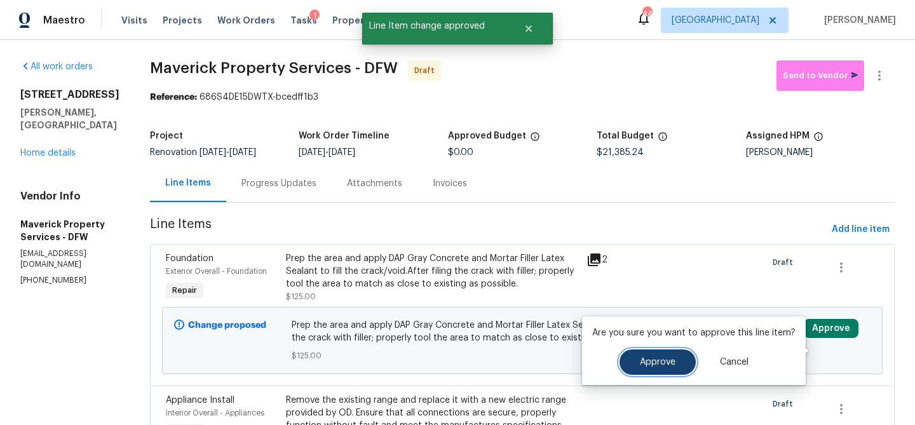
click at [680, 352] on button "Approve" at bounding box center [657, 361] width 76 height 25
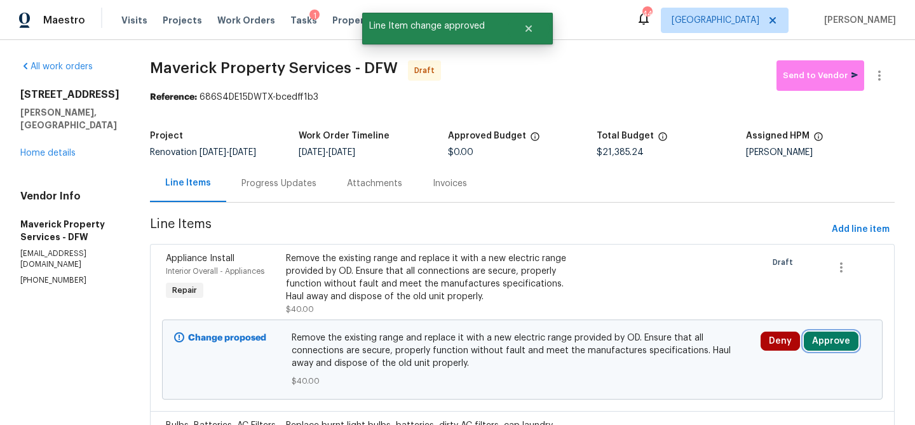
click at [833, 351] on button "Approve" at bounding box center [831, 341] width 55 height 19
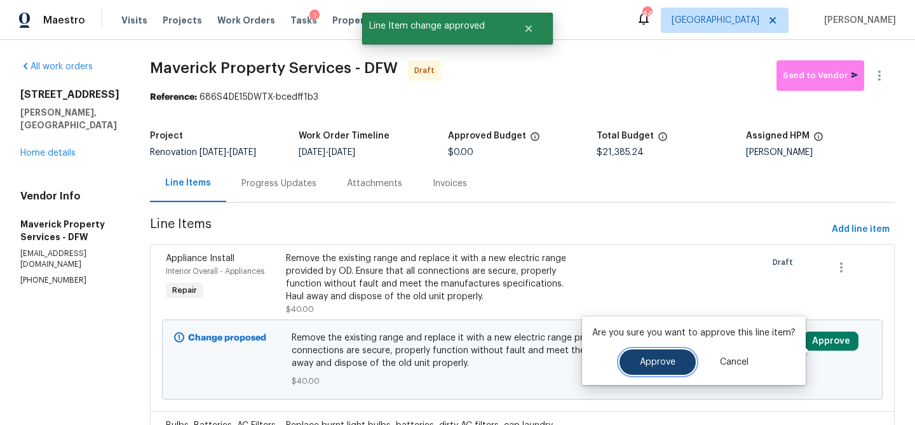
click at [684, 357] on button "Approve" at bounding box center [657, 361] width 76 height 25
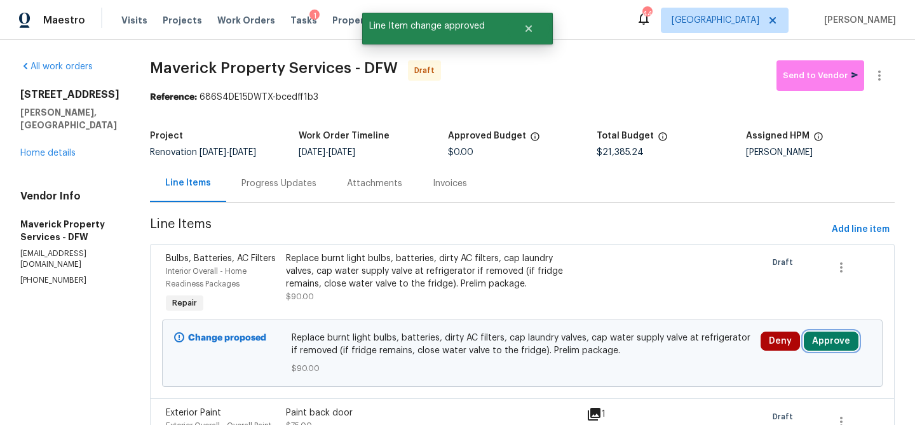
click at [821, 351] on button "Approve" at bounding box center [831, 341] width 55 height 19
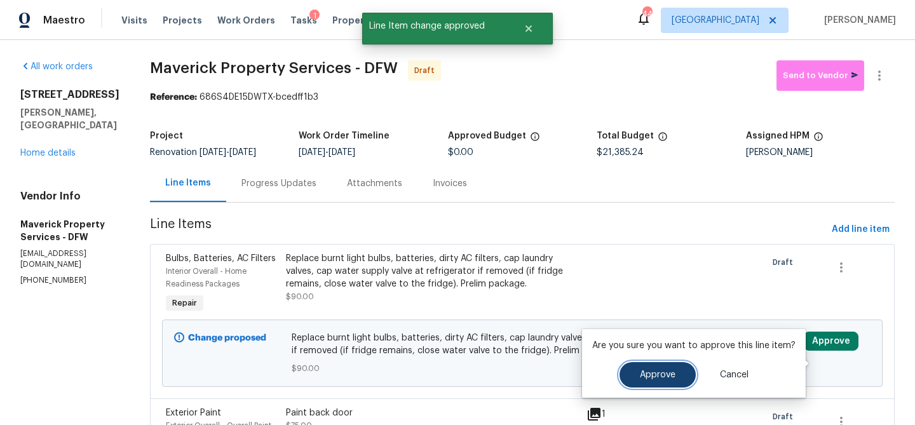
click at [665, 372] on span "Approve" at bounding box center [658, 375] width 36 height 10
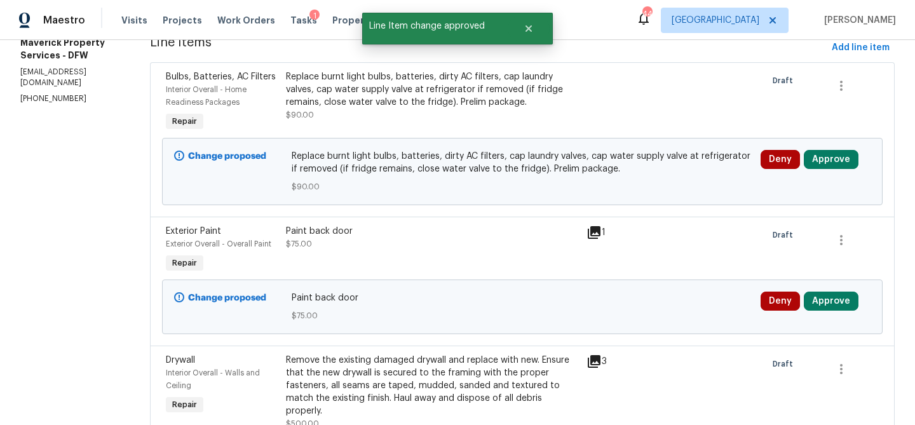
scroll to position [187, 0]
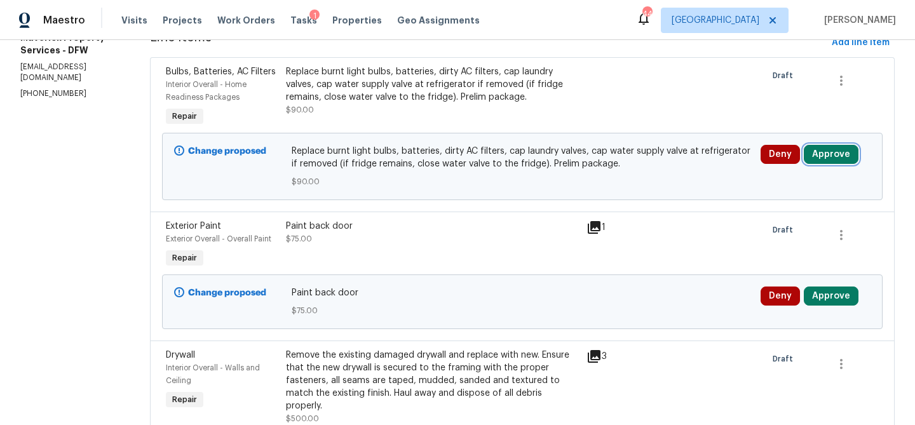
click at [843, 164] on button "Approve" at bounding box center [831, 154] width 55 height 19
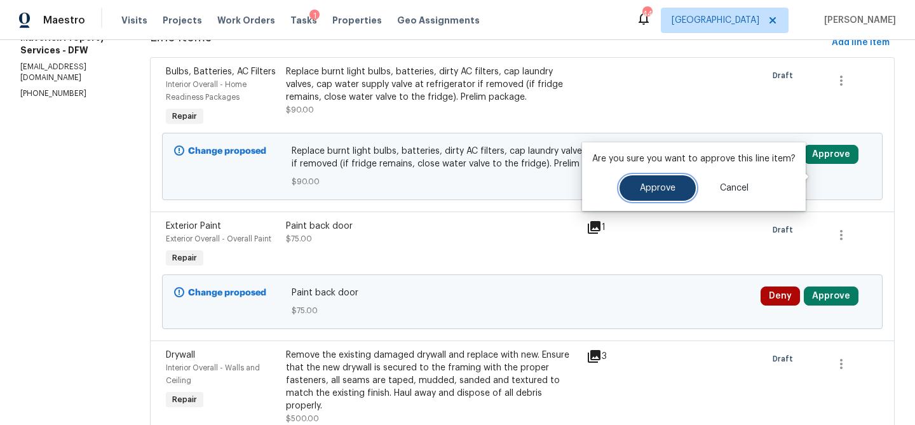
click at [668, 186] on span "Approve" at bounding box center [658, 189] width 36 height 10
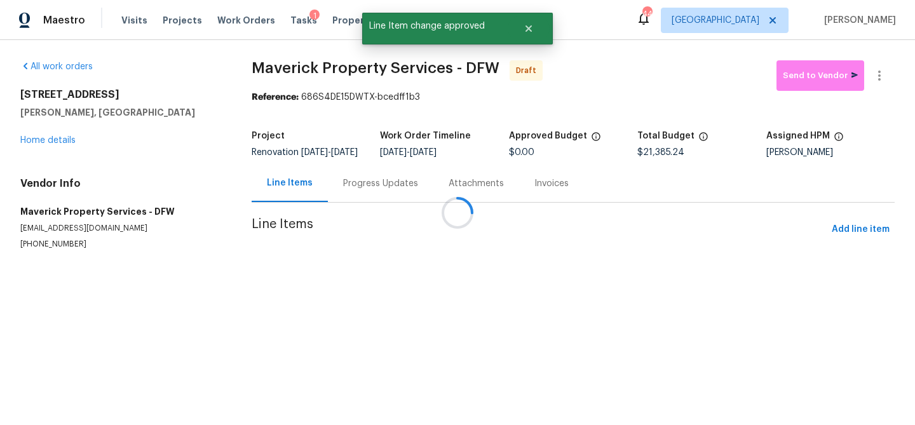
scroll to position [0, 0]
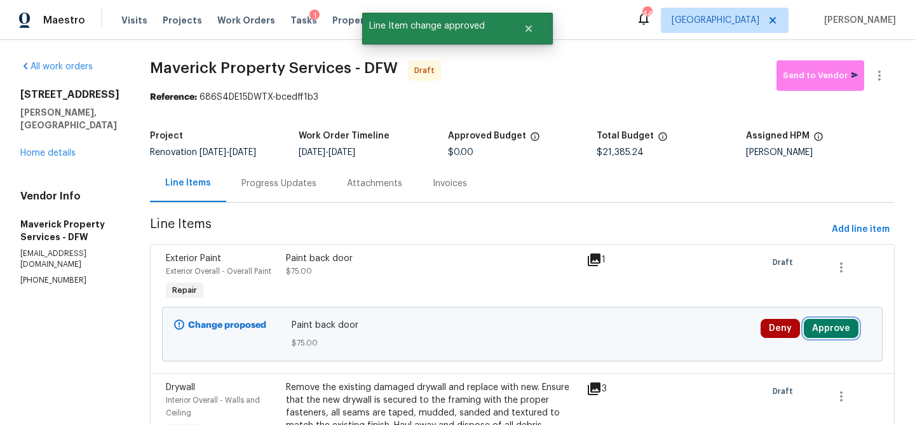
click at [837, 338] on button "Approve" at bounding box center [831, 328] width 55 height 19
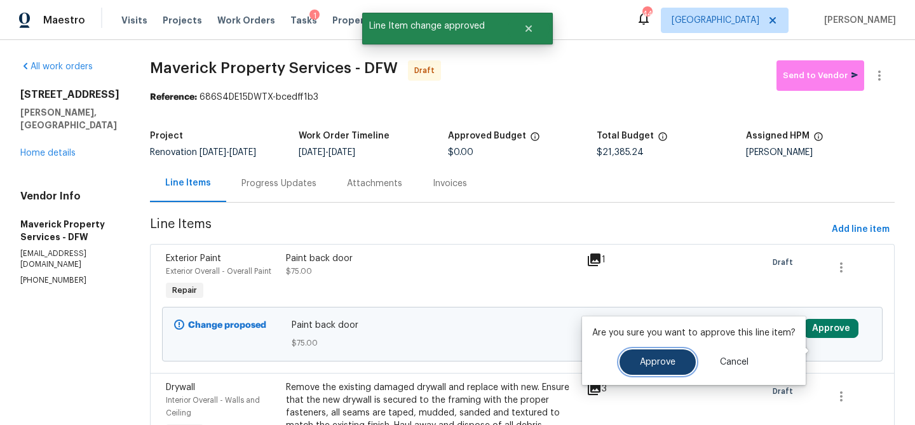
click at [647, 359] on span "Approve" at bounding box center [658, 363] width 36 height 10
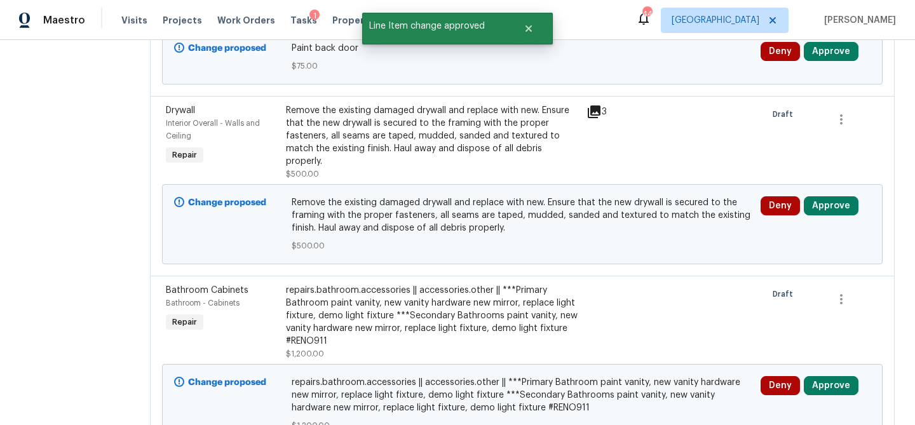
scroll to position [278, 0]
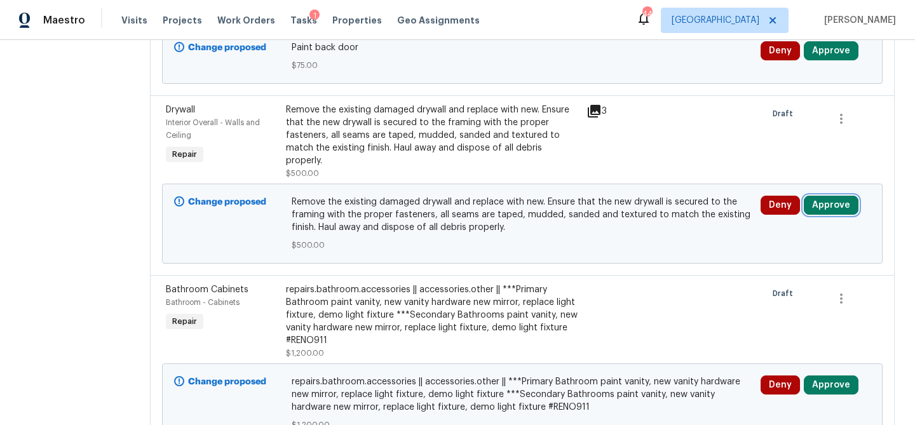
click at [839, 215] on button "Approve" at bounding box center [831, 205] width 55 height 19
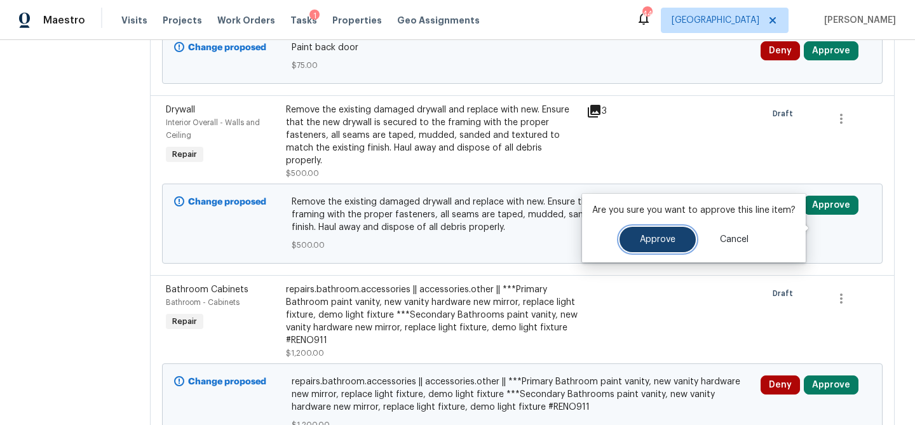
click at [681, 234] on button "Approve" at bounding box center [657, 239] width 76 height 25
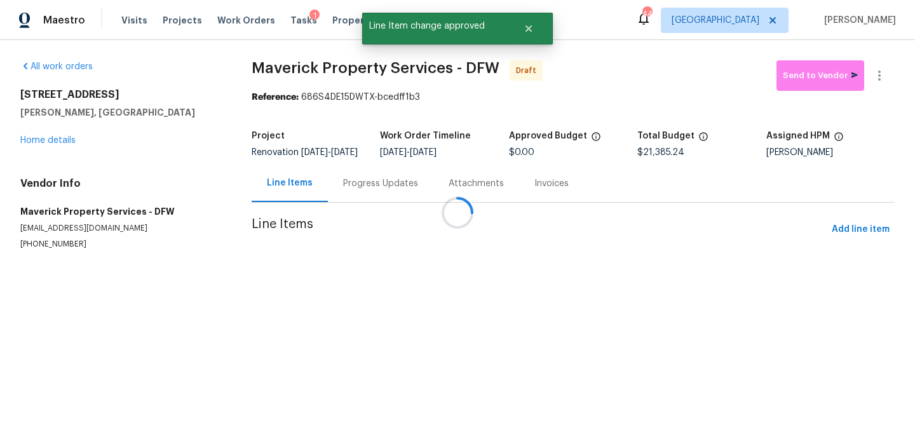
scroll to position [0, 0]
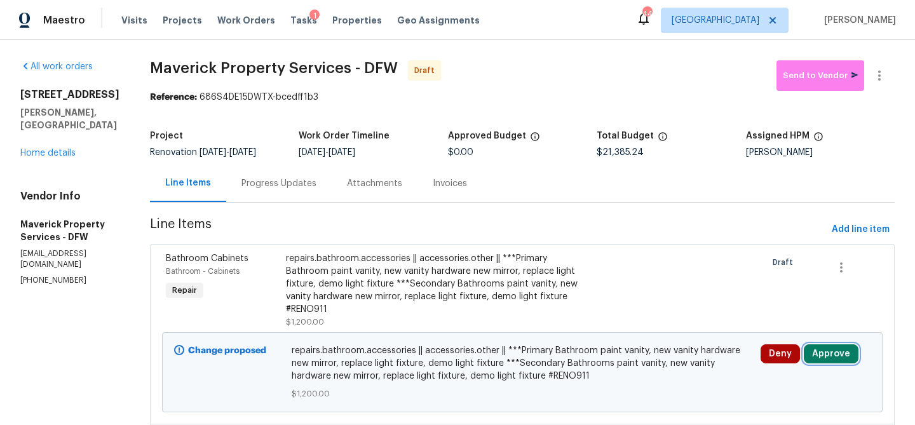
click at [842, 361] on button "Approve" at bounding box center [831, 353] width 55 height 19
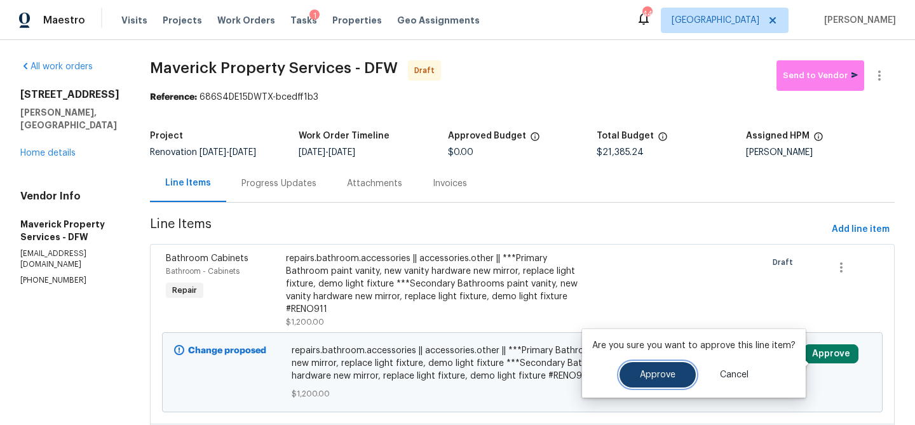
click at [666, 377] on span "Approve" at bounding box center [658, 375] width 36 height 10
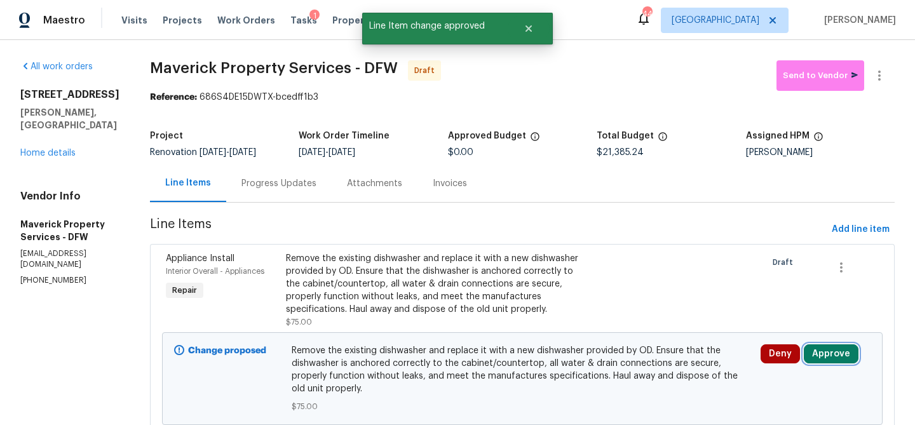
click at [835, 363] on button "Approve" at bounding box center [831, 353] width 55 height 19
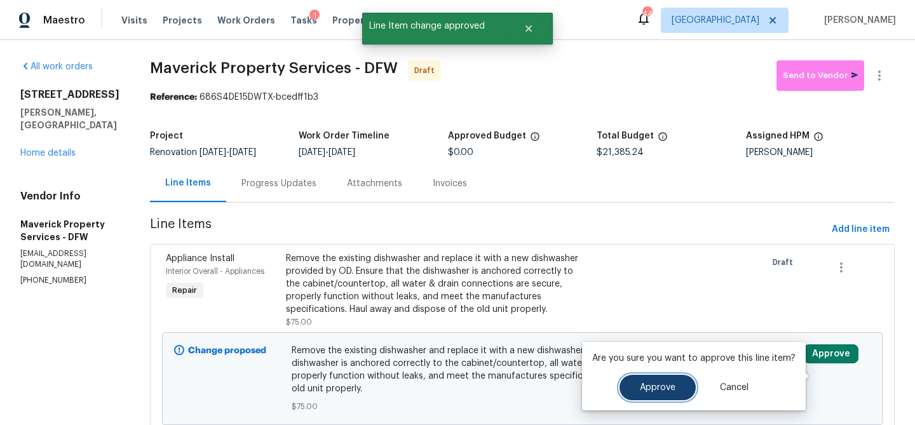
click at [627, 389] on button "Approve" at bounding box center [657, 387] width 76 height 25
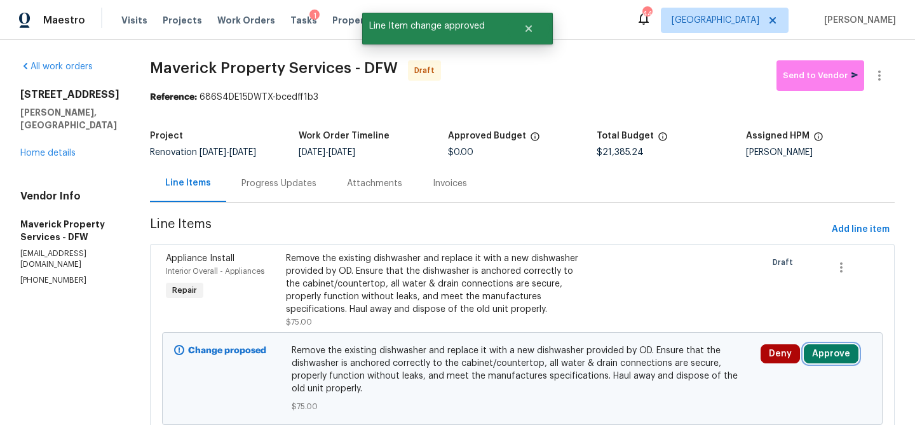
click at [830, 363] on button "Approve" at bounding box center [831, 353] width 55 height 19
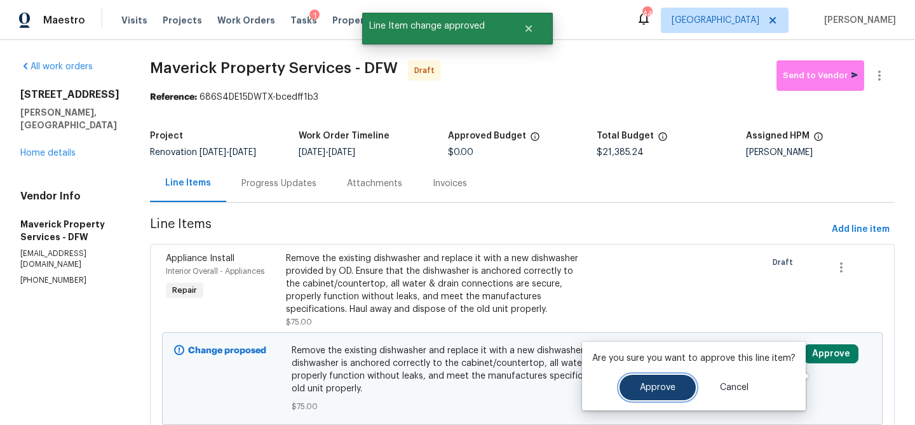
click at [638, 380] on button "Approve" at bounding box center [657, 387] width 76 height 25
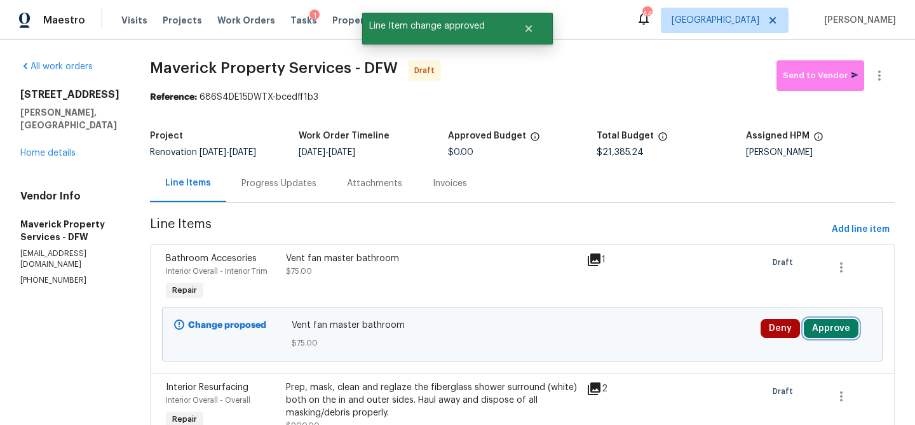
click at [837, 338] on button "Approve" at bounding box center [831, 328] width 55 height 19
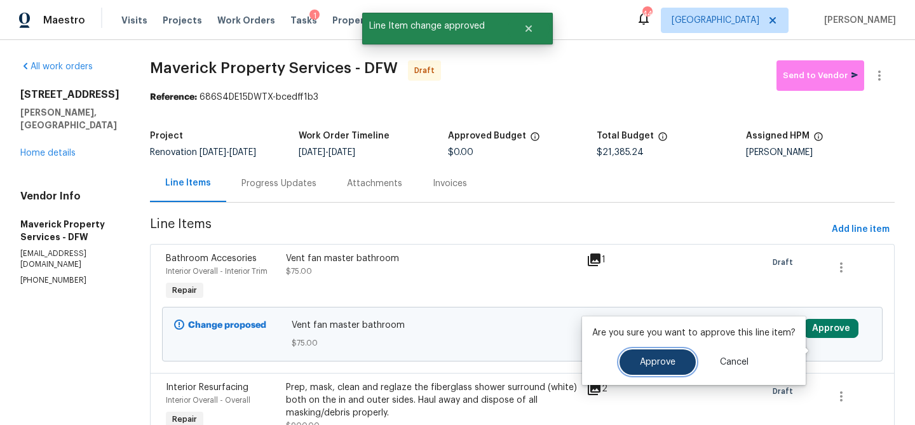
click at [640, 355] on button "Approve" at bounding box center [657, 361] width 76 height 25
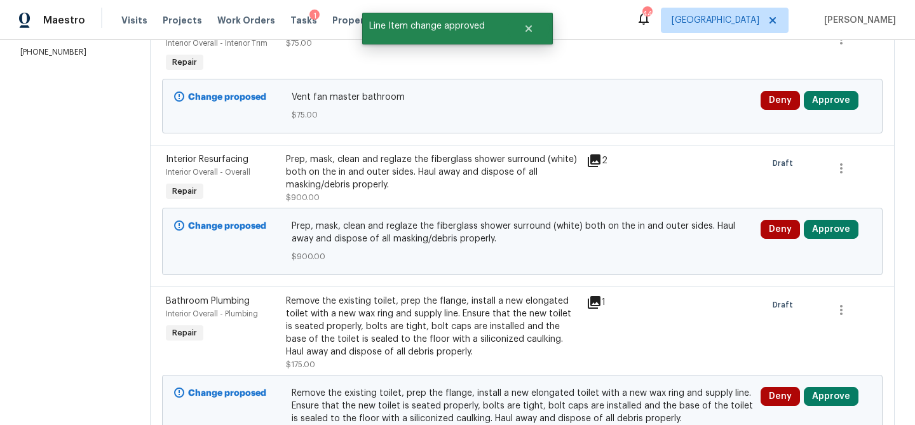
scroll to position [230, 0]
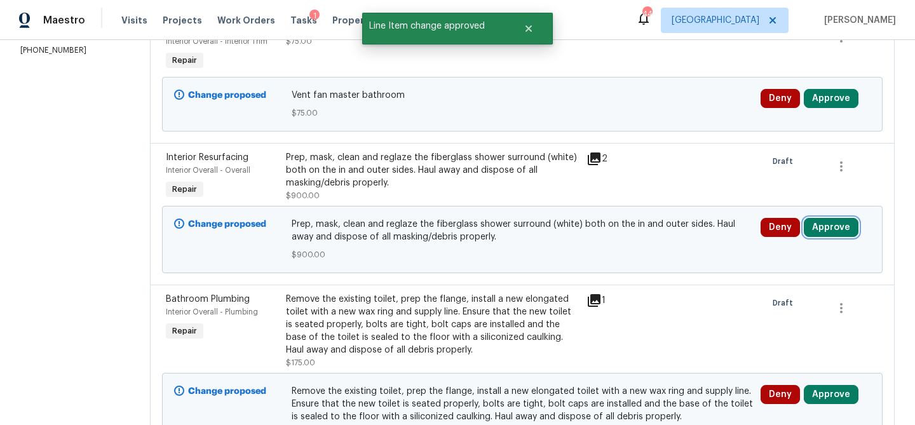
click at [856, 237] on button "Approve" at bounding box center [831, 227] width 55 height 19
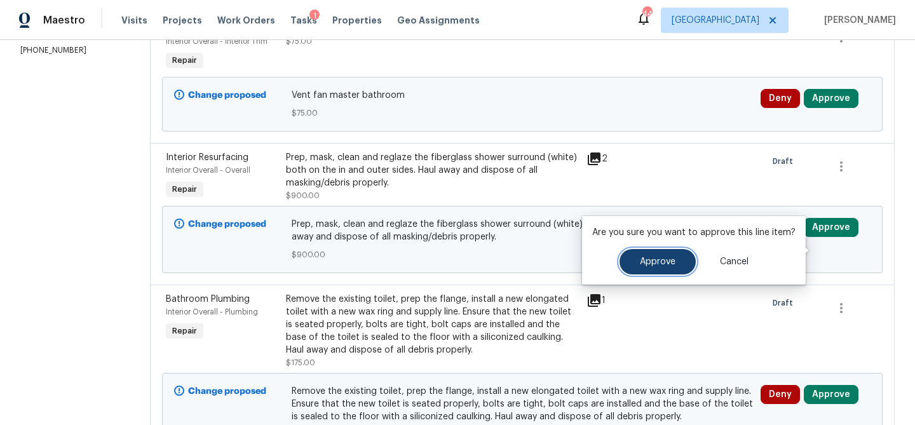
click at [654, 256] on button "Approve" at bounding box center [657, 261] width 76 height 25
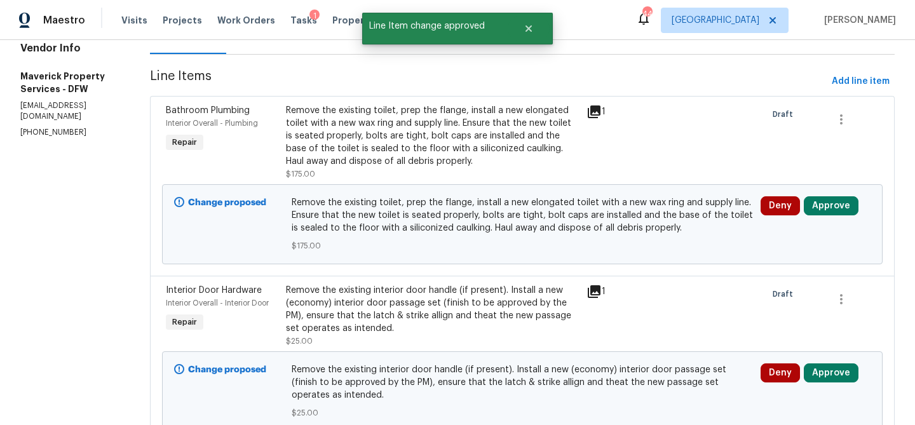
scroll to position [180, 0]
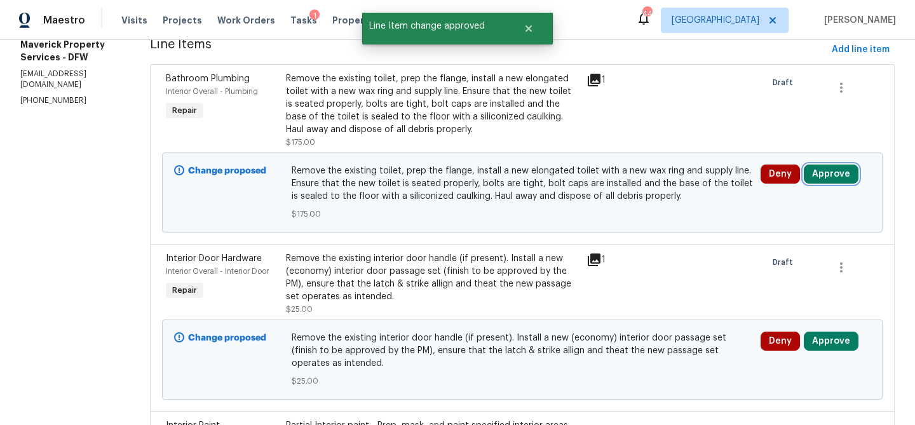
click at [848, 184] on button "Approve" at bounding box center [831, 174] width 55 height 19
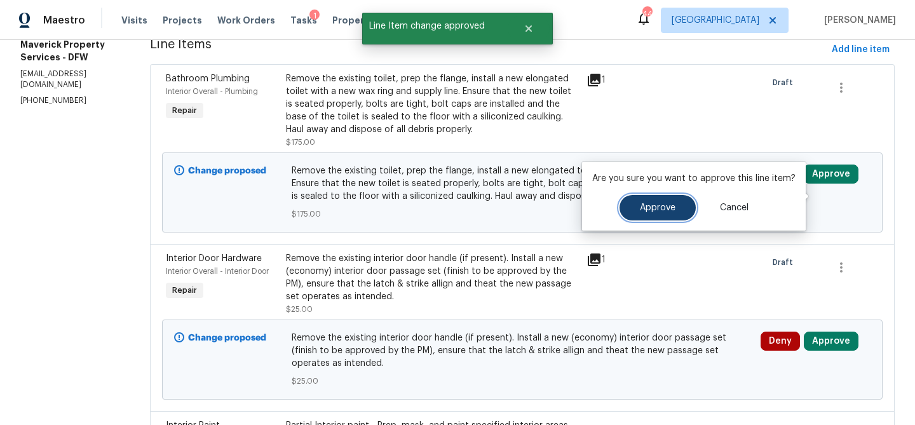
click at [666, 219] on button "Approve" at bounding box center [657, 207] width 76 height 25
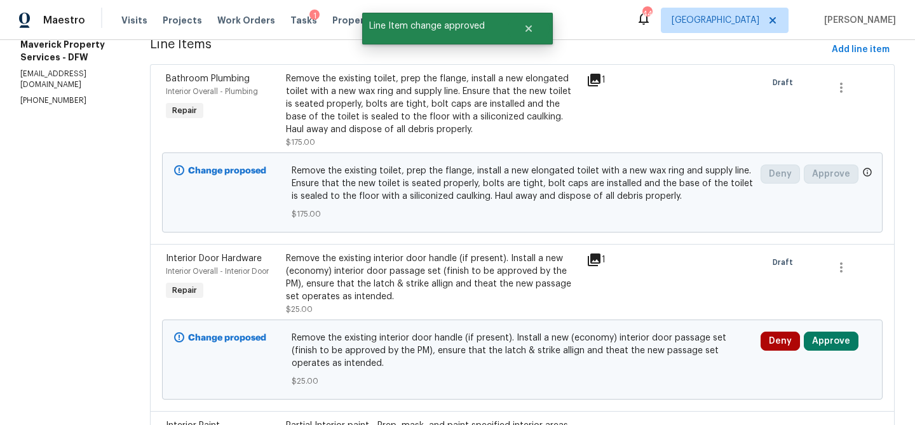
scroll to position [0, 0]
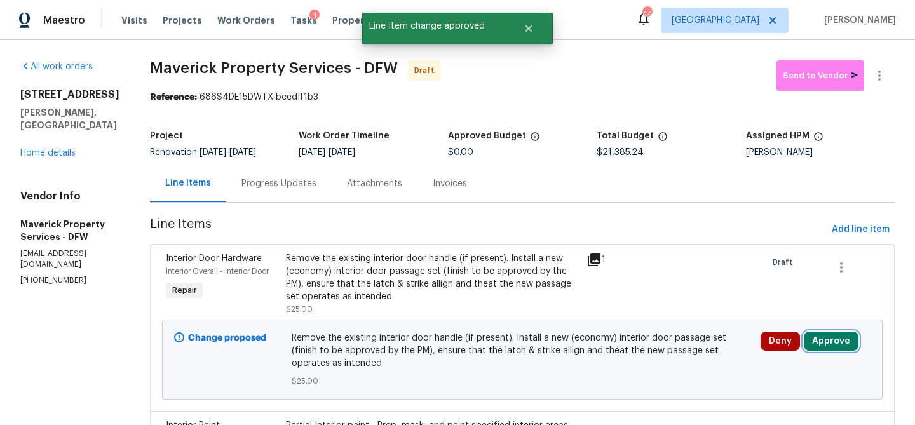
click at [835, 349] on button "Approve" at bounding box center [831, 341] width 55 height 19
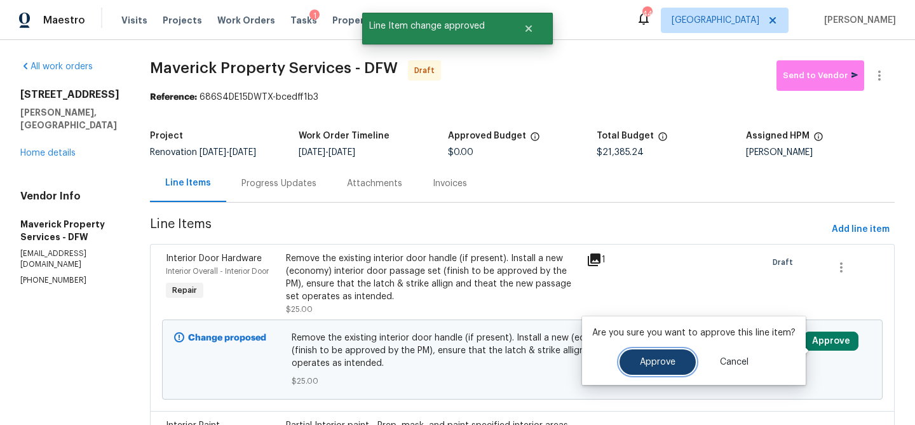
click at [664, 358] on span "Approve" at bounding box center [658, 363] width 36 height 10
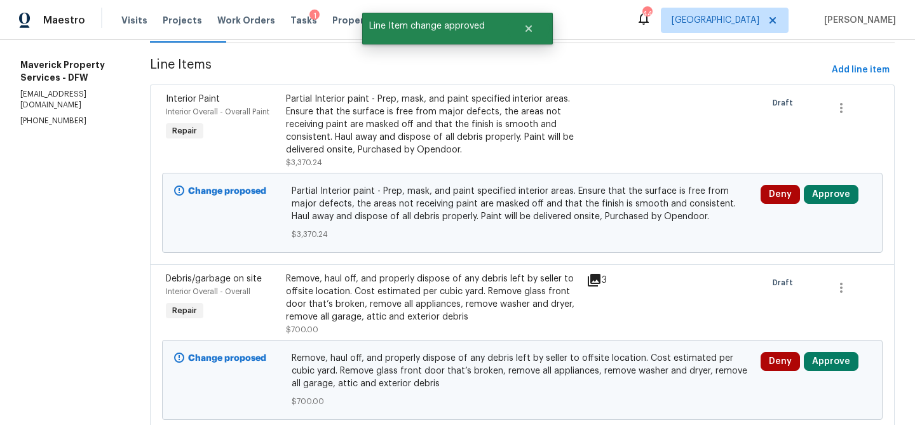
scroll to position [161, 0]
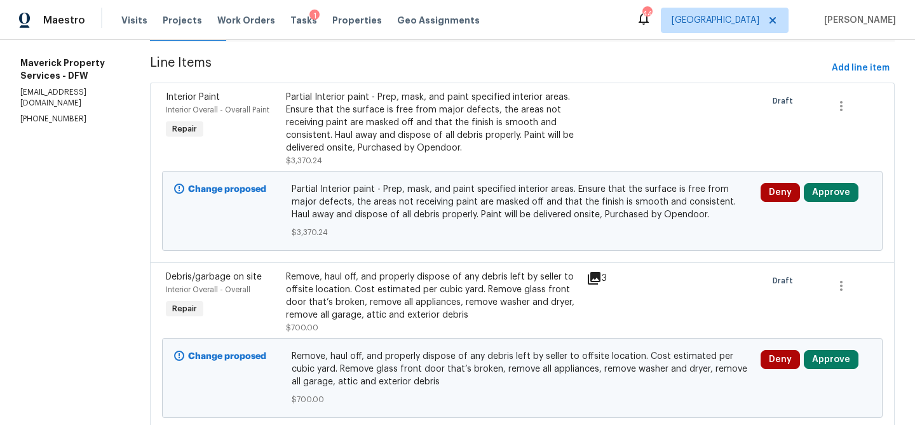
click at [611, 161] on div at bounding box center [613, 129] width 60 height 84
click at [539, 145] on div "Partial Interior paint - Prep, mask, and paint specified interior areas. Ensure…" at bounding box center [432, 123] width 293 height 64
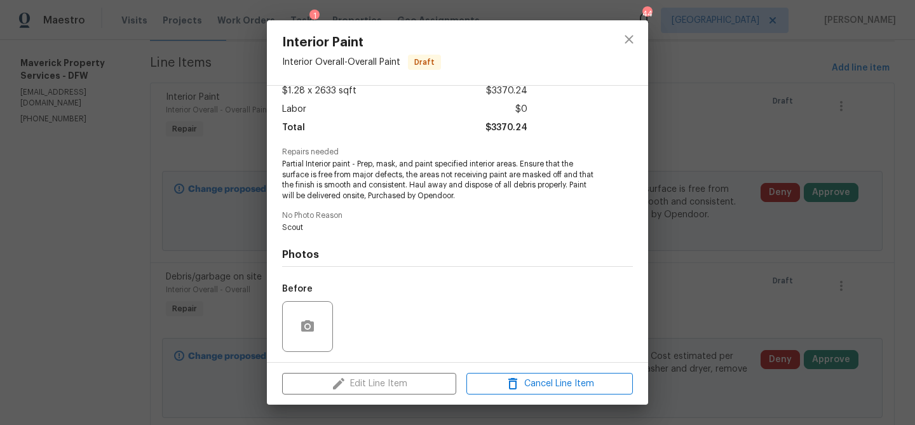
scroll to position [0, 0]
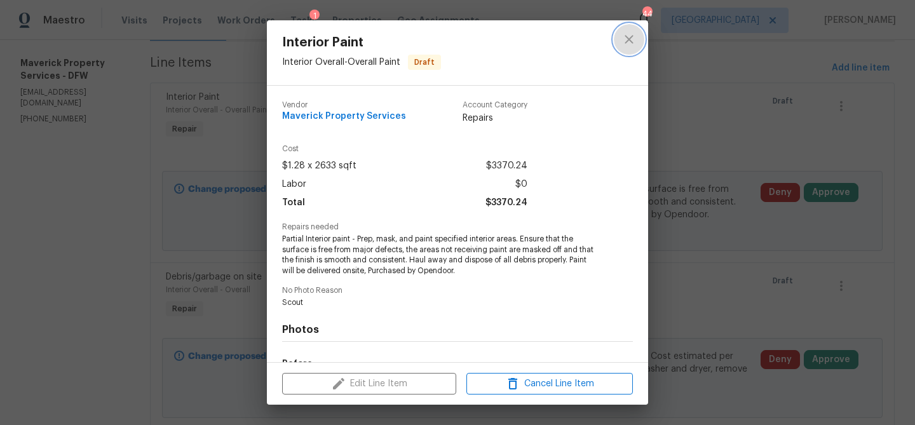
click at [633, 37] on icon "close" at bounding box center [628, 39] width 15 height 15
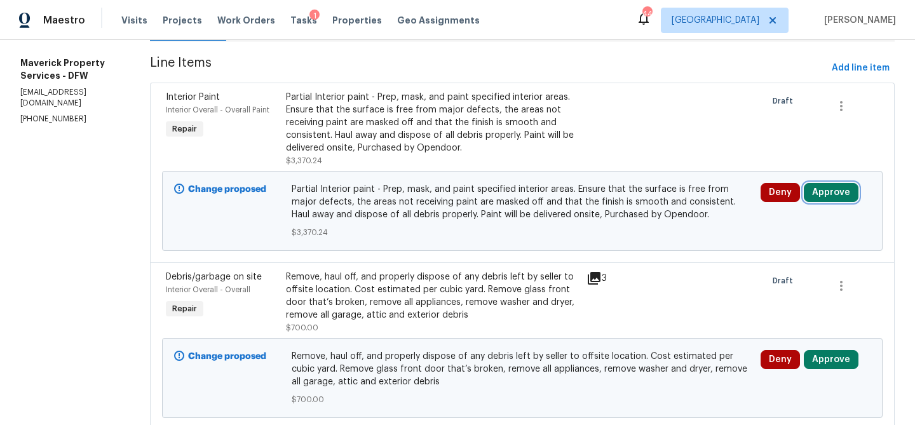
click at [842, 202] on button "Approve" at bounding box center [831, 192] width 55 height 19
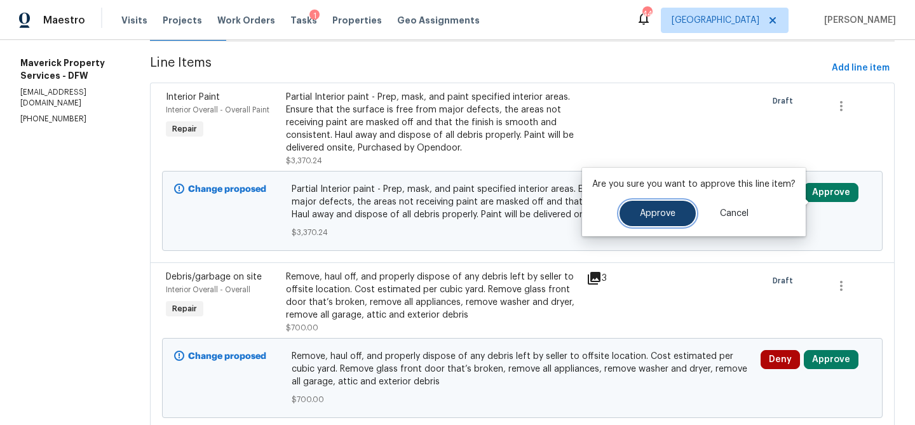
click at [640, 212] on span "Approve" at bounding box center [658, 214] width 36 height 10
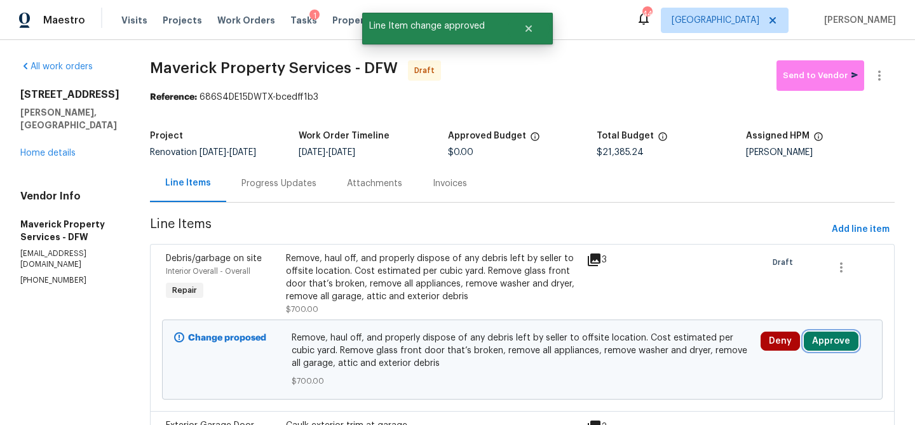
click at [818, 347] on button "Approve" at bounding box center [831, 341] width 55 height 19
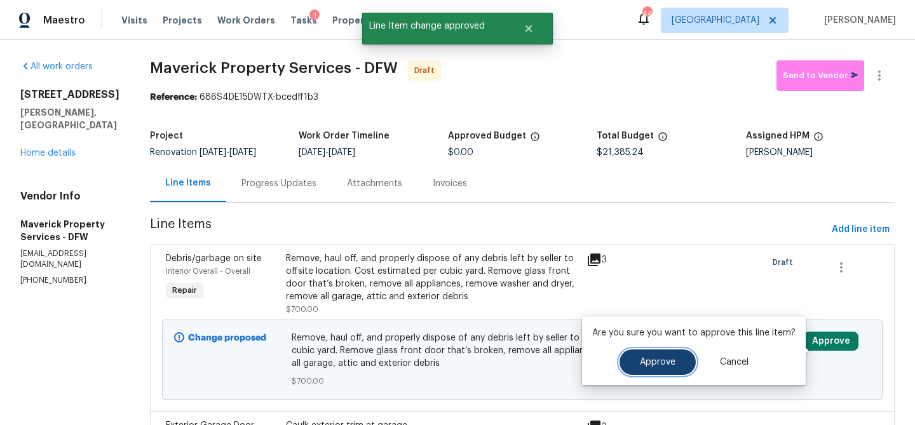
click at [668, 361] on span "Approve" at bounding box center [658, 363] width 36 height 10
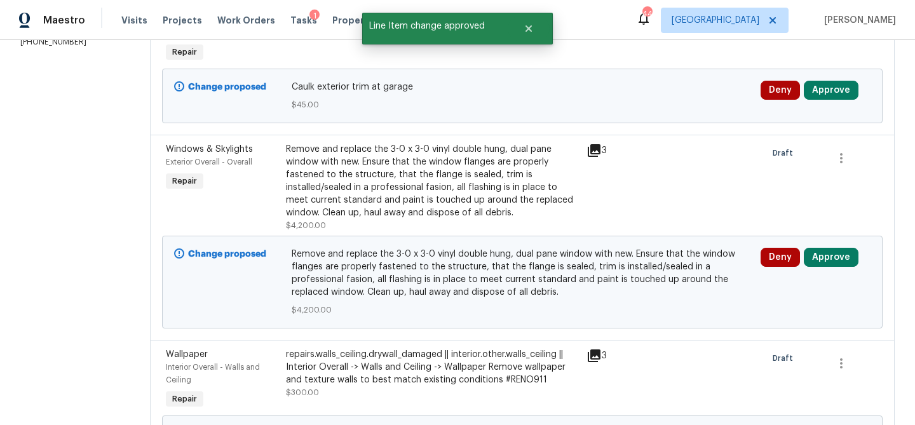
scroll to position [239, 0]
click at [840, 99] on button "Approve" at bounding box center [831, 89] width 55 height 19
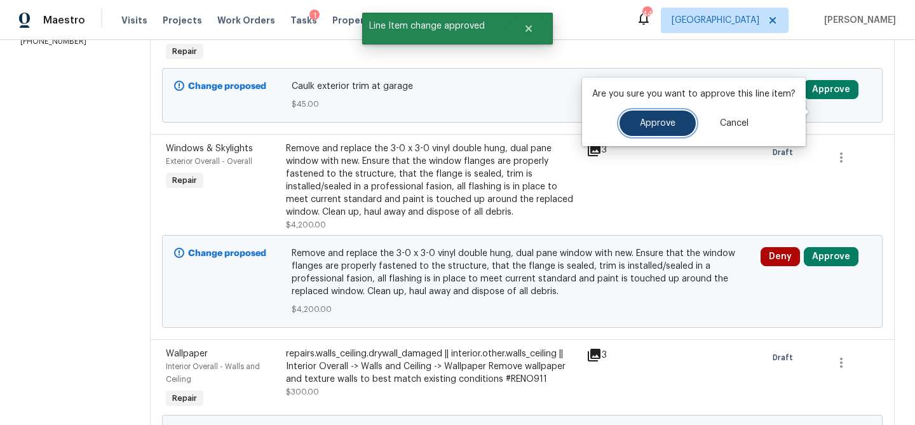
click at [664, 133] on button "Approve" at bounding box center [657, 123] width 76 height 25
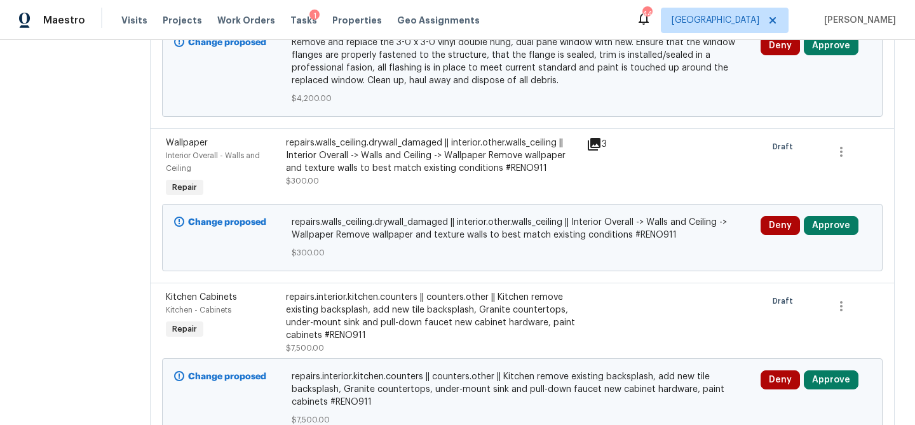
scroll to position [322, 0]
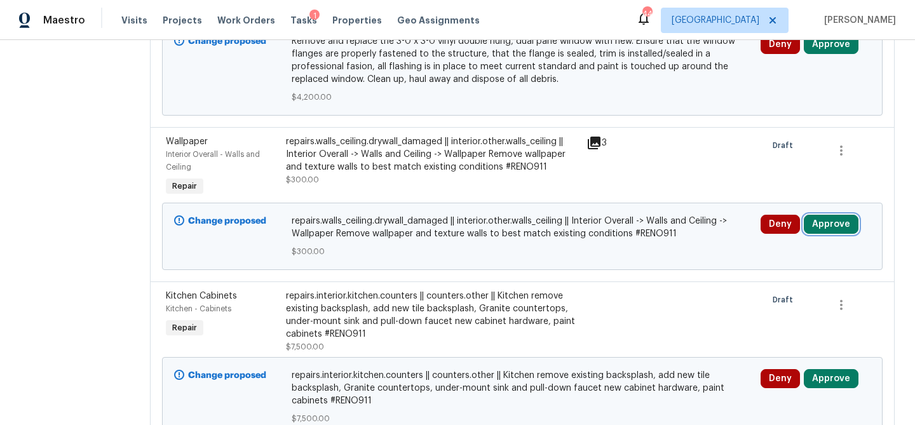
click at [848, 233] on button "Approve" at bounding box center [831, 224] width 55 height 19
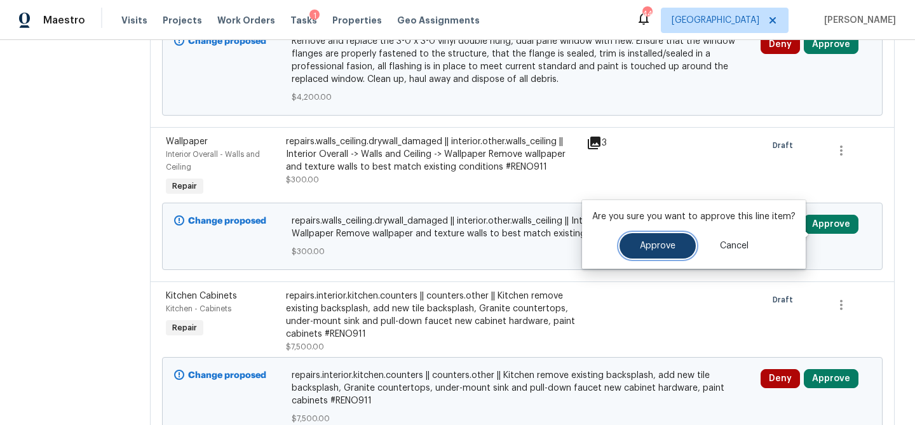
click at [685, 247] on button "Approve" at bounding box center [657, 245] width 76 height 25
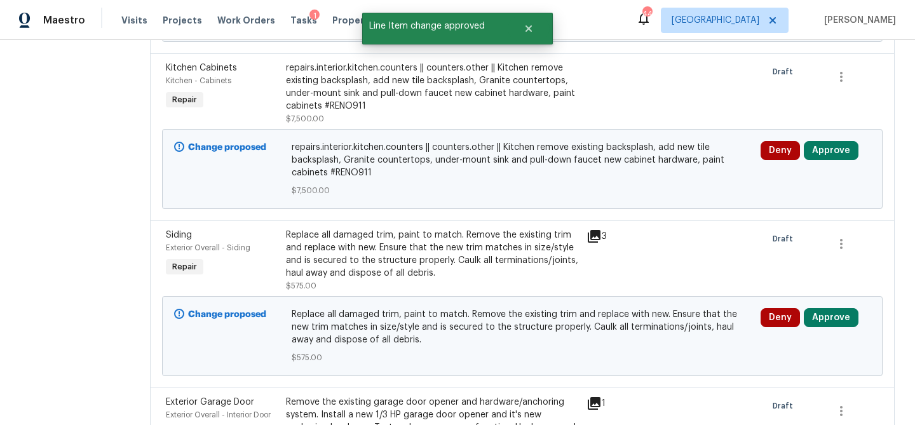
scroll to position [401, 0]
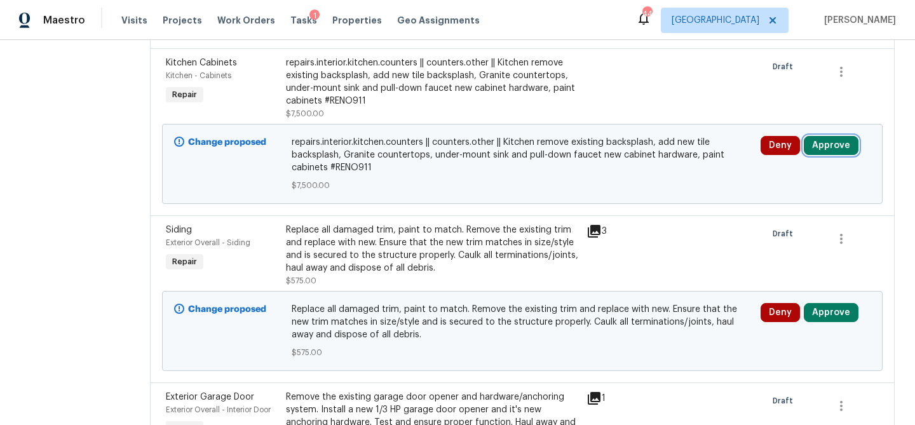
click at [849, 155] on button "Approve" at bounding box center [831, 145] width 55 height 19
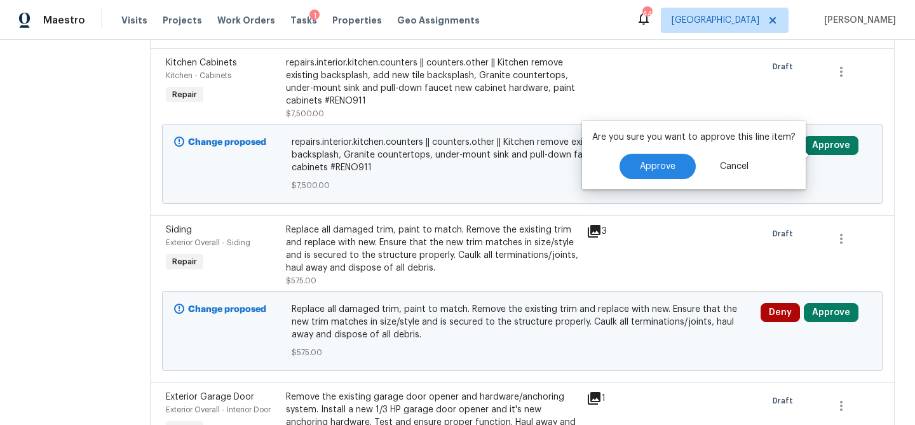
click at [664, 181] on div "Are you sure you want to approve this line item? Approve Cancel" at bounding box center [694, 155] width 224 height 69
click at [671, 227] on div "Siding Exterior Overall - Siding Repair Replace all damaged trim, paint to matc…" at bounding box center [522, 298] width 745 height 167
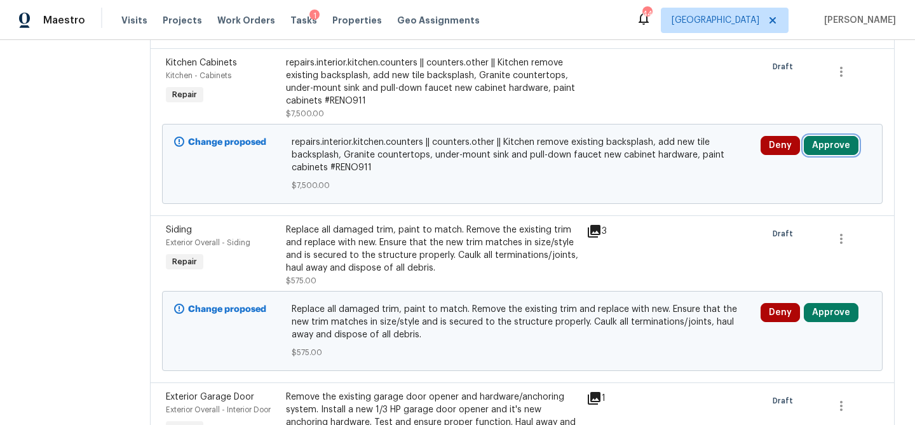
click at [837, 151] on button "Approve" at bounding box center [831, 145] width 55 height 19
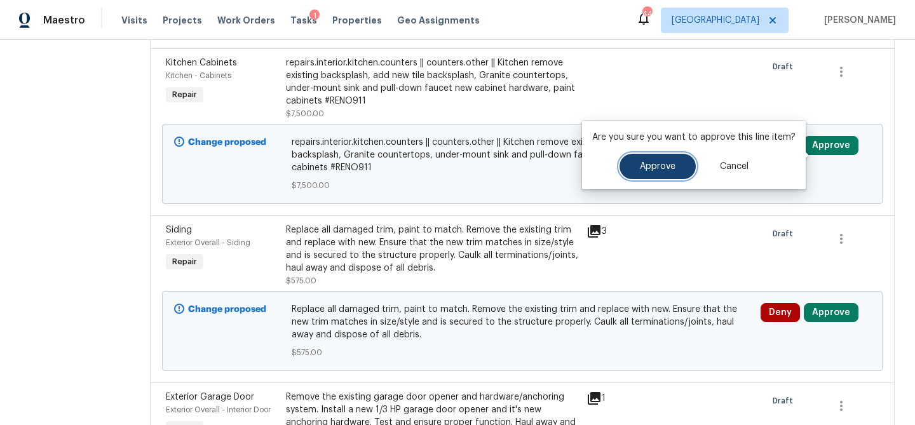
click at [684, 169] on button "Approve" at bounding box center [657, 166] width 76 height 25
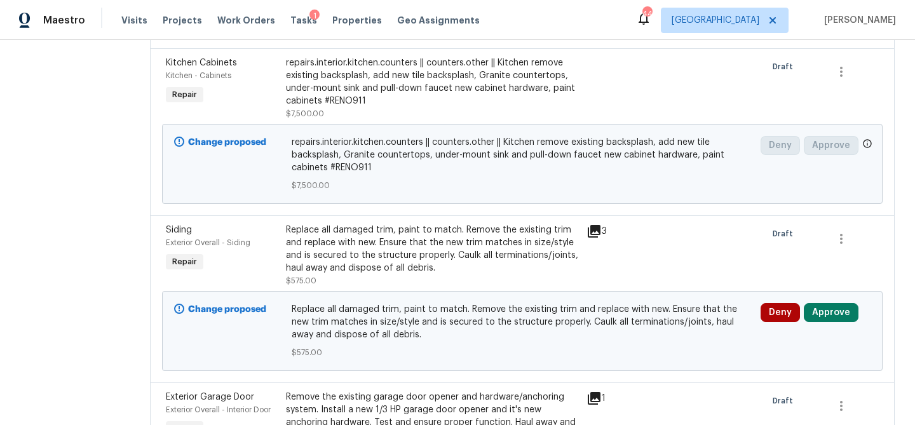
scroll to position [0, 0]
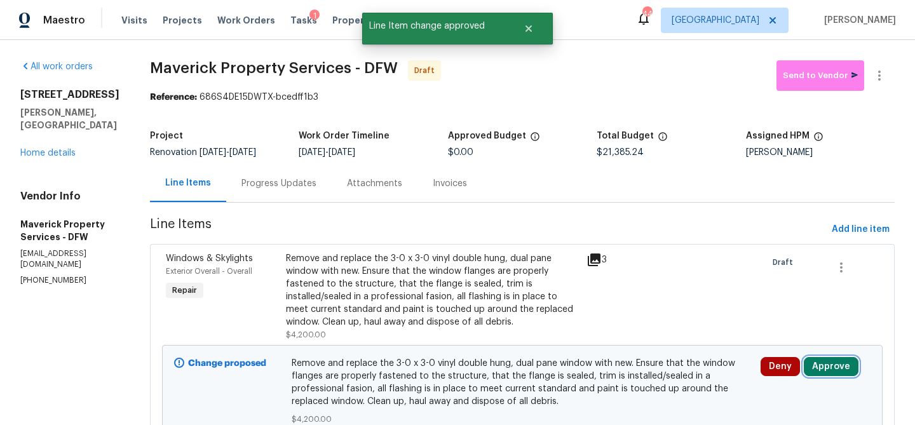
click at [826, 372] on button "Approve" at bounding box center [831, 366] width 55 height 19
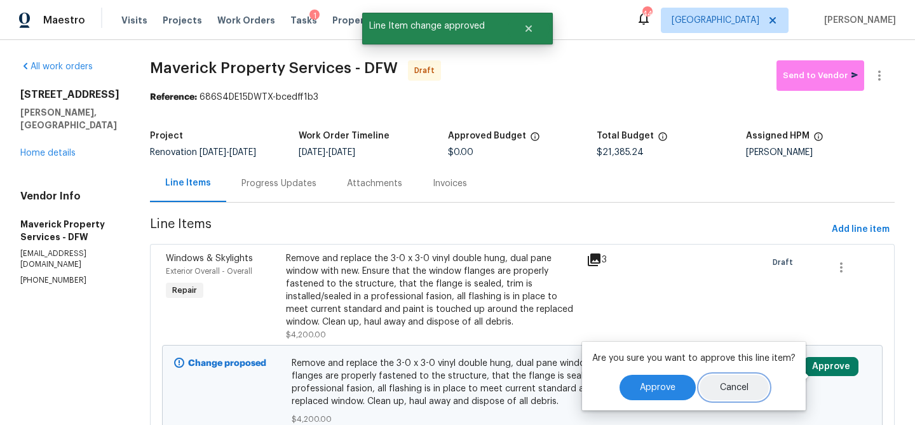
click at [733, 383] on span "Cancel" at bounding box center [734, 388] width 29 height 10
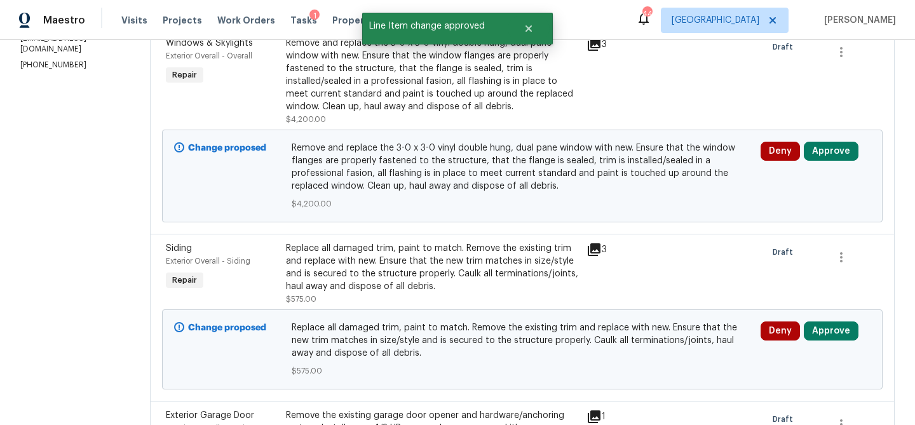
scroll to position [216, 0]
click at [846, 336] on button "Approve" at bounding box center [831, 330] width 55 height 19
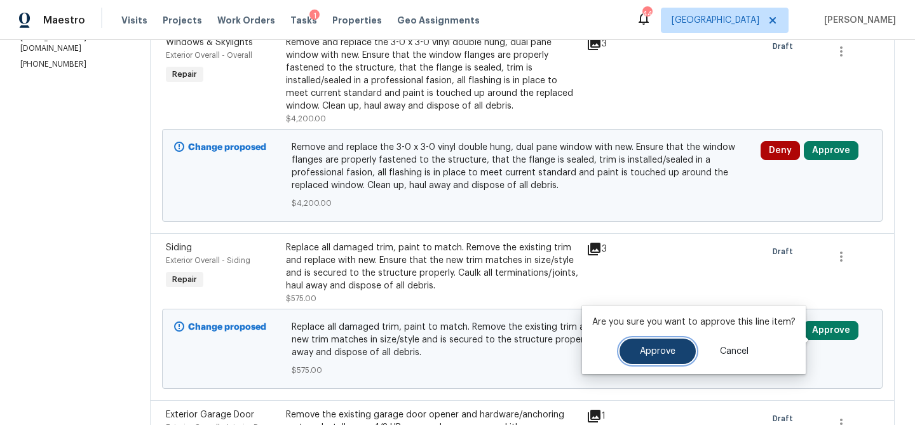
click at [625, 350] on button "Approve" at bounding box center [657, 351] width 76 height 25
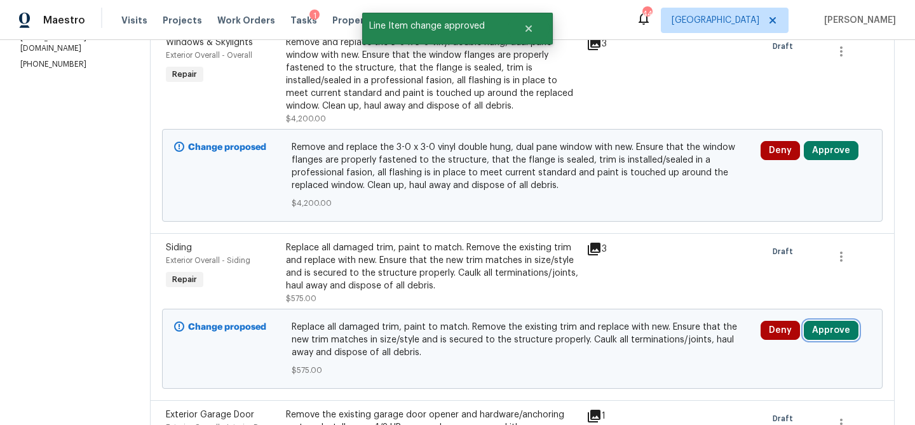
click at [845, 339] on button "Approve" at bounding box center [831, 330] width 55 height 19
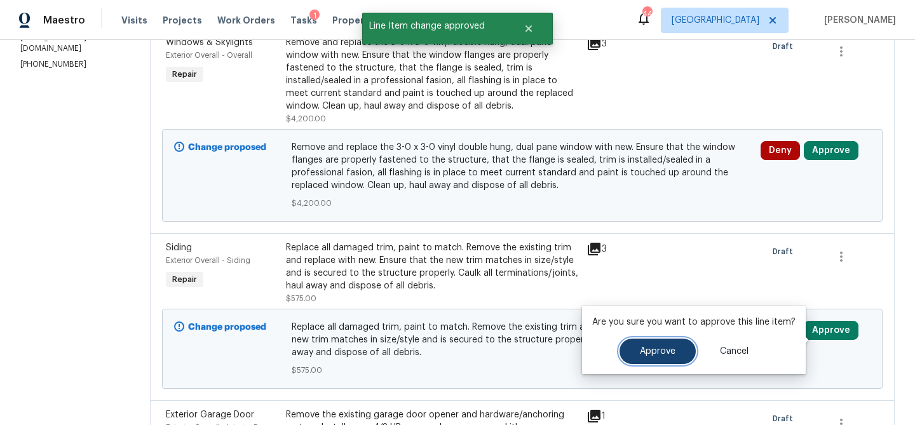
click at [673, 347] on button "Approve" at bounding box center [657, 351] width 76 height 25
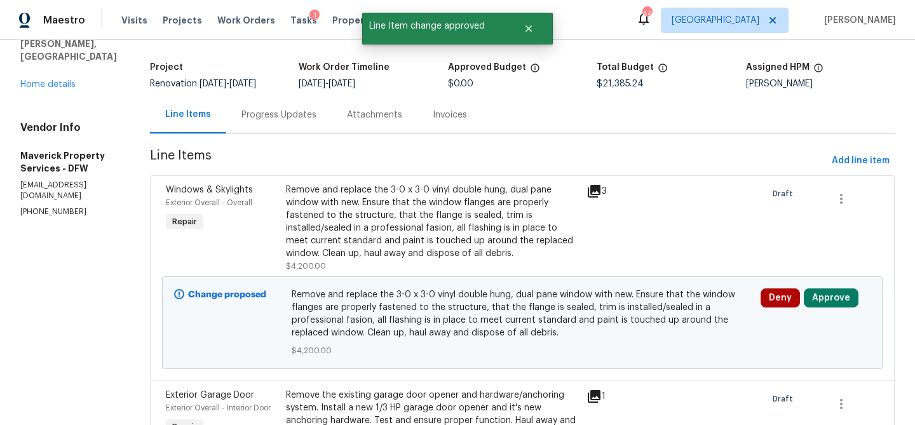
scroll to position [0, 0]
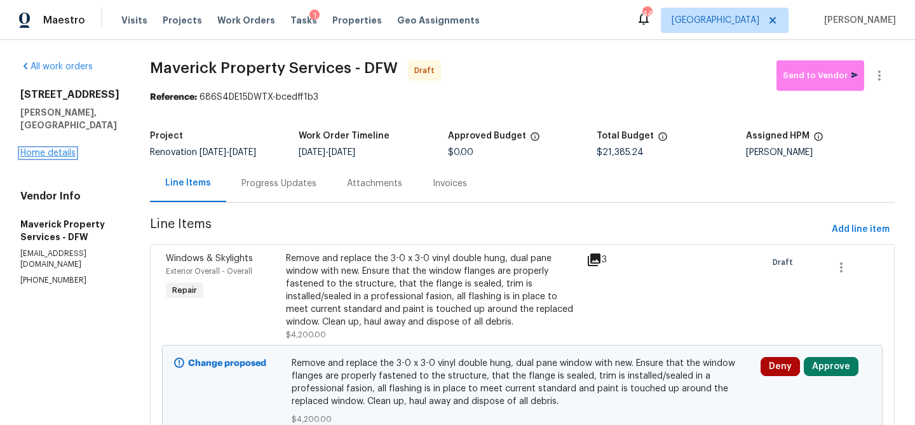
click at [59, 149] on link "Home details" at bounding box center [47, 153] width 55 height 9
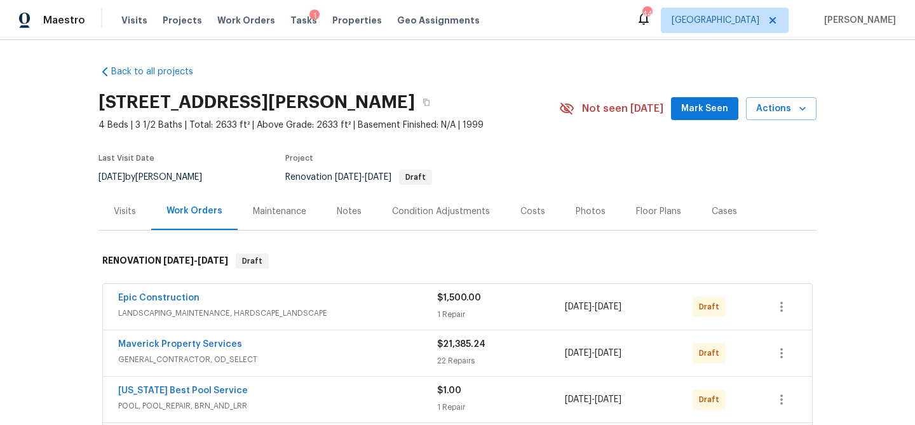
click at [424, 206] on div "Condition Adjustments" at bounding box center [441, 211] width 98 height 13
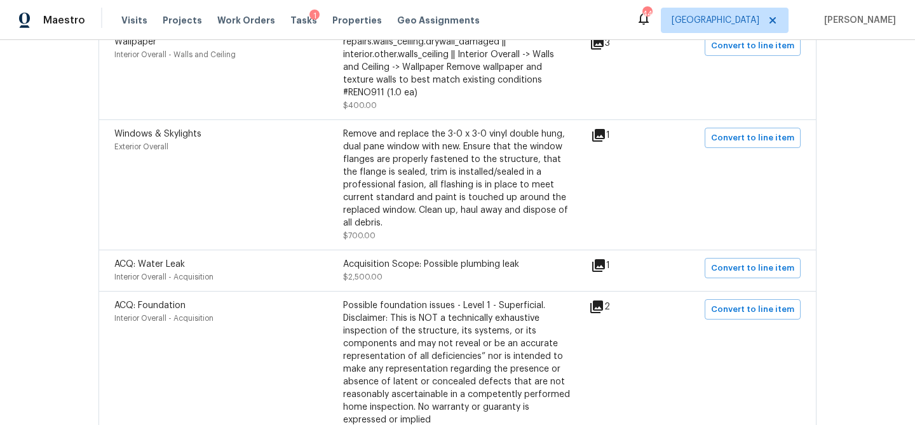
scroll to position [908, 0]
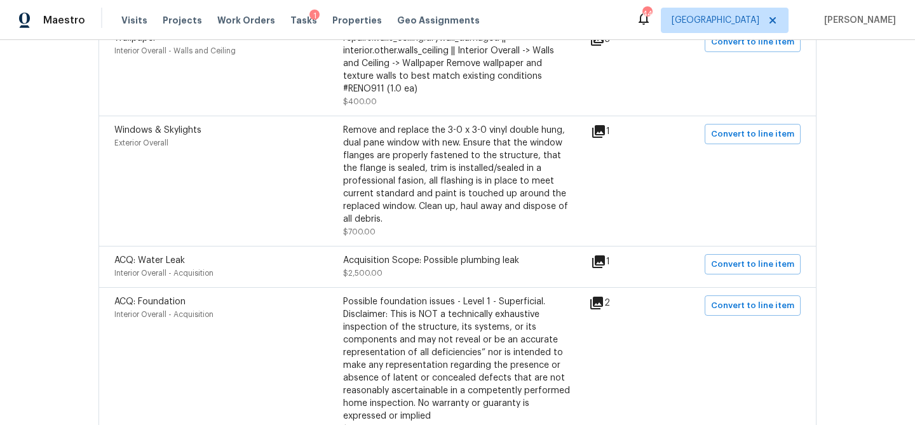
click at [605, 133] on icon at bounding box center [598, 131] width 13 height 13
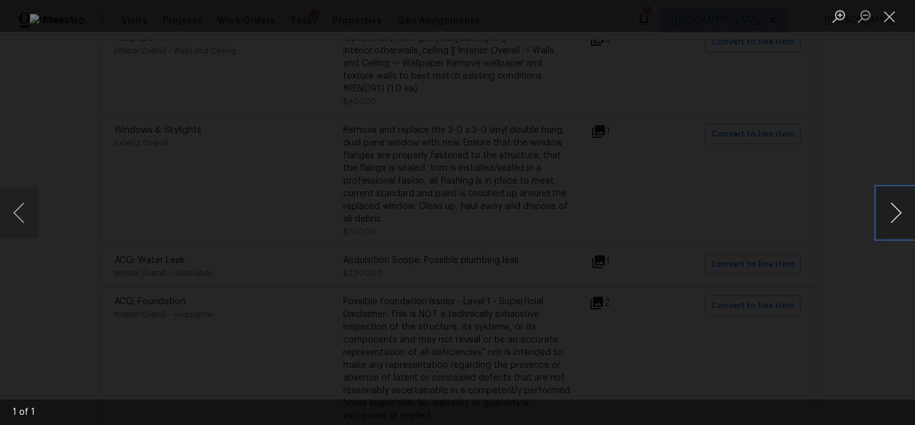
click at [889, 213] on button "Next image" at bounding box center [896, 212] width 38 height 51
click at [901, 217] on button "Next image" at bounding box center [896, 212] width 38 height 51
click at [891, 16] on button "Close lightbox" at bounding box center [889, 16] width 25 height 22
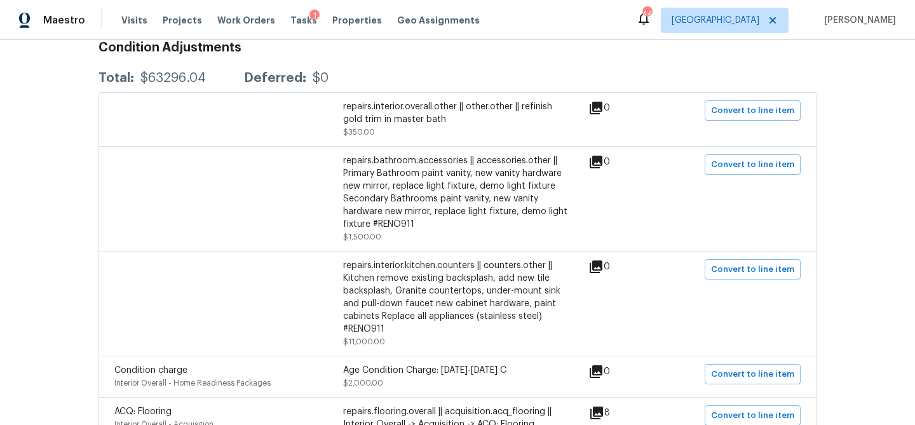
scroll to position [0, 0]
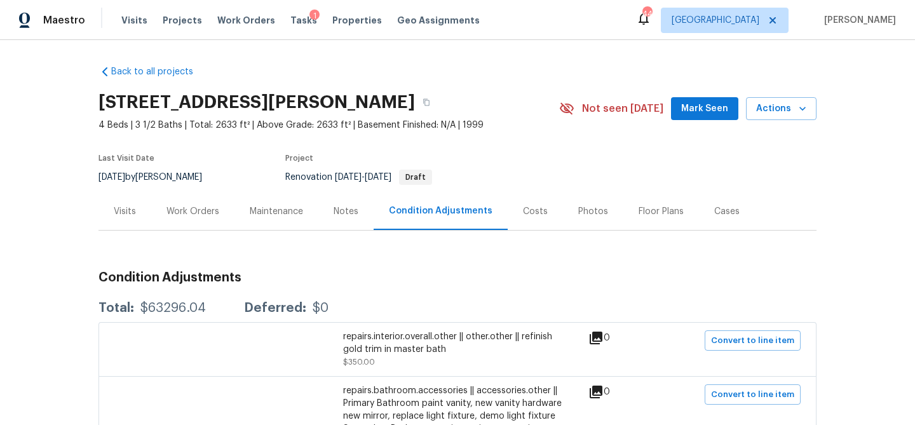
click at [114, 212] on div "Visits" at bounding box center [125, 211] width 22 height 13
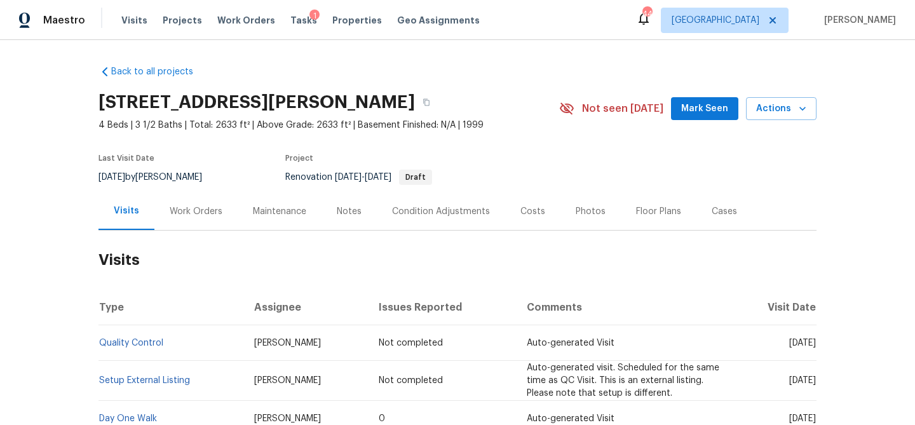
click at [198, 214] on div "Work Orders" at bounding box center [196, 211] width 53 height 13
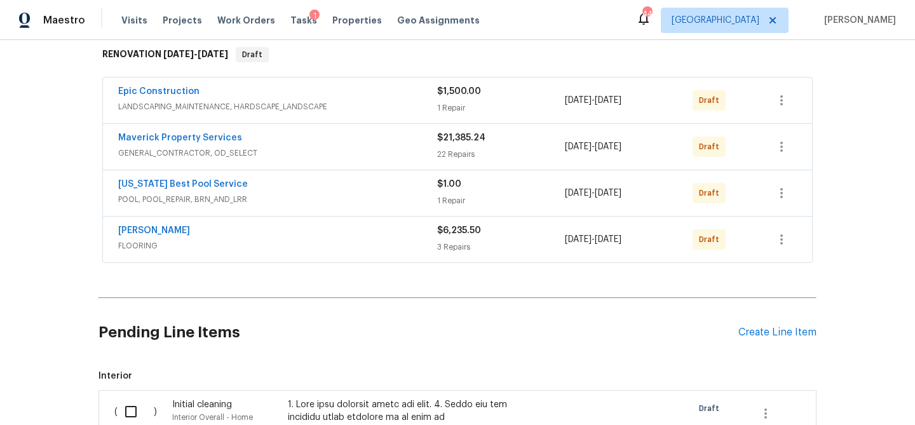
scroll to position [210, 0]
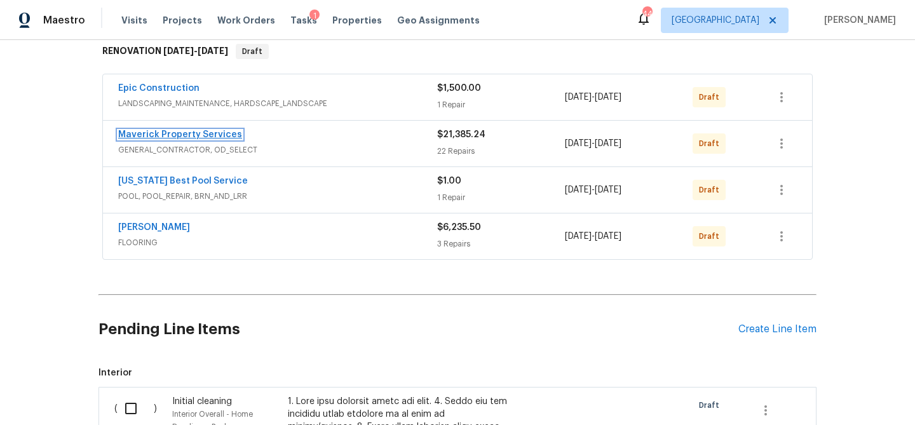
click at [176, 132] on link "Maverick Property Services" at bounding box center [180, 134] width 124 height 9
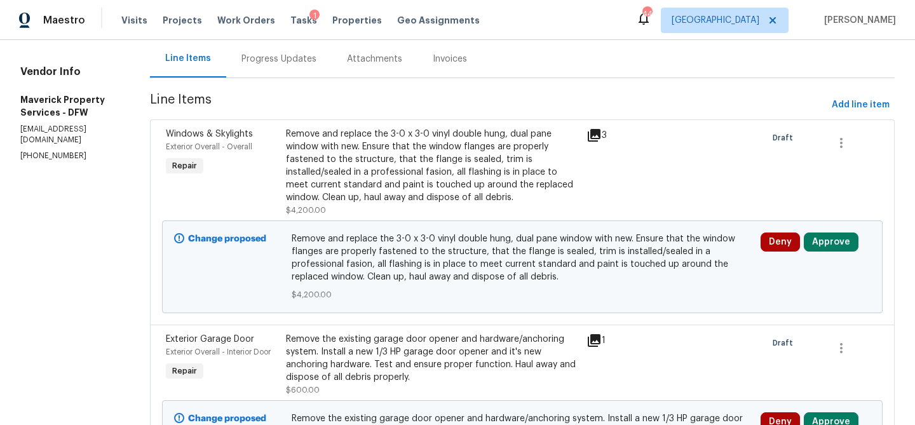
scroll to position [124, 0]
click at [544, 179] on div "Remove and replace the 3-0 x 3-0 vinyl double hung, dual pane window with new. …" at bounding box center [432, 166] width 293 height 76
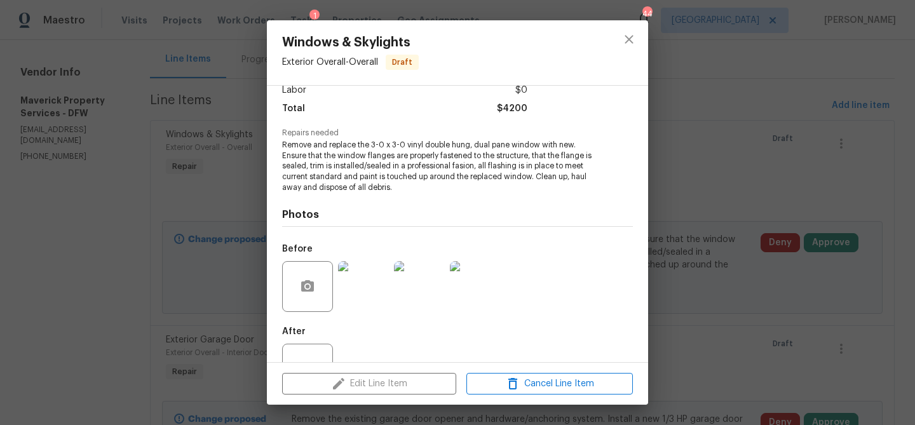
scroll to position [139, 0]
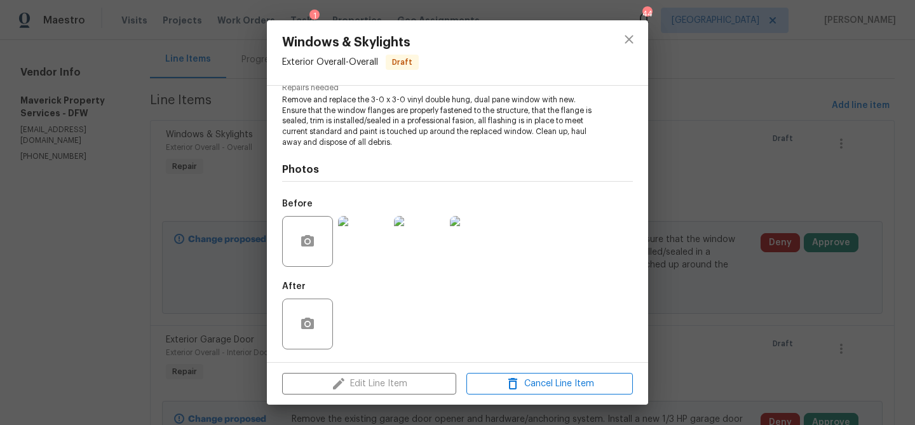
click at [376, 248] on img at bounding box center [363, 241] width 51 height 51
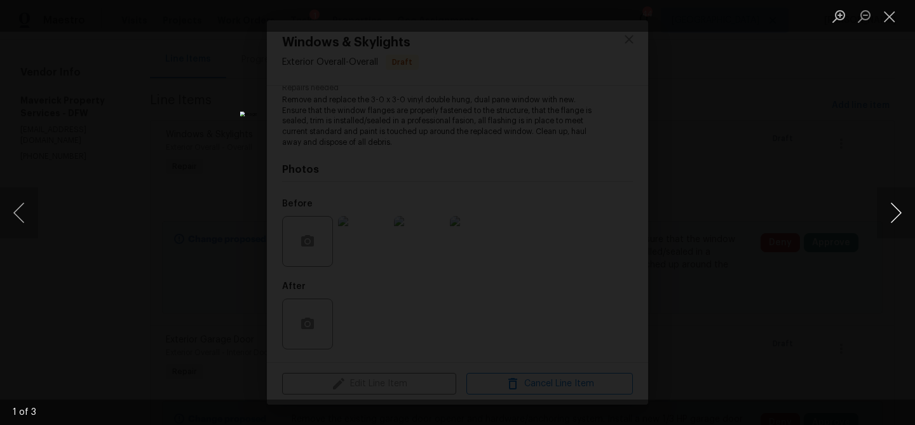
click at [897, 210] on button "Next image" at bounding box center [896, 212] width 38 height 51
click at [888, 14] on button "Close lightbox" at bounding box center [889, 16] width 25 height 22
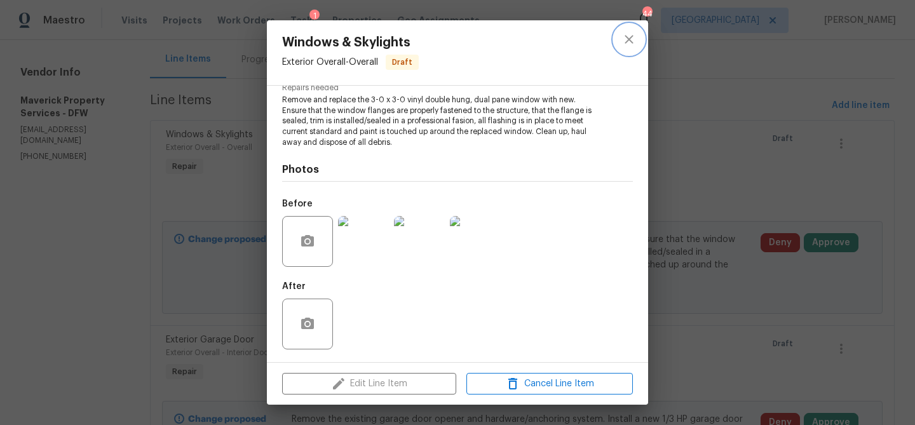
click at [632, 41] on icon "close" at bounding box center [628, 39] width 15 height 15
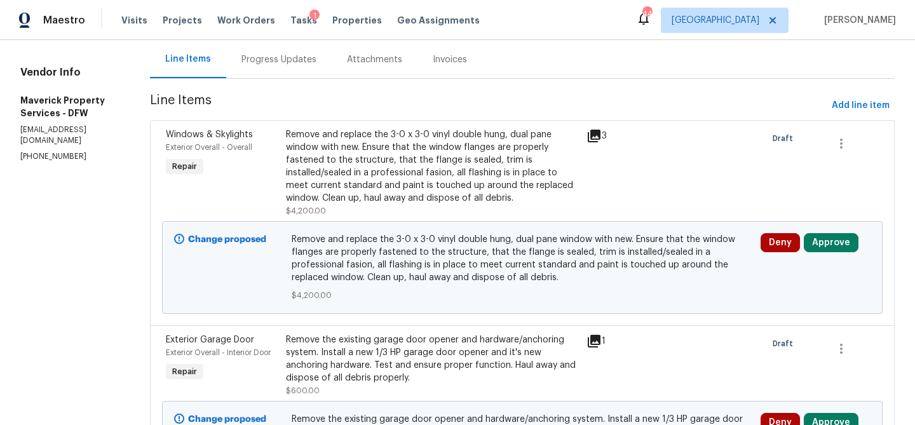
click at [508, 191] on div "Remove and replace the 3-0 x 3-0 vinyl double hung, dual pane window with new. …" at bounding box center [432, 166] width 293 height 76
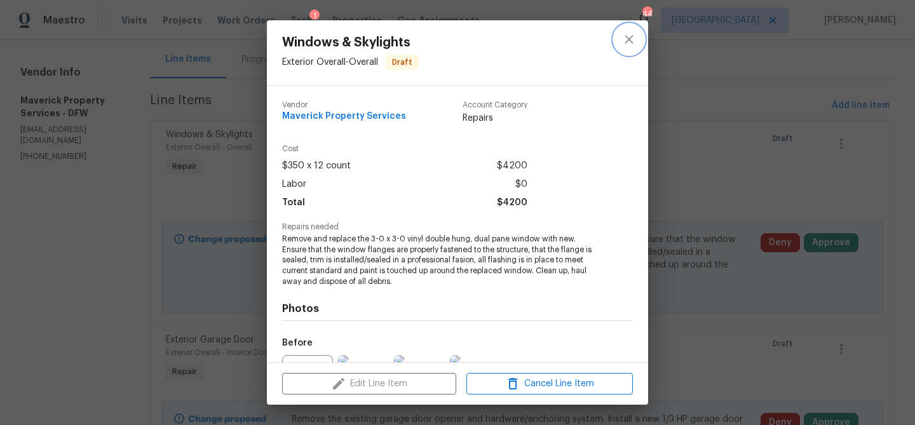
click at [628, 42] on icon "close" at bounding box center [628, 39] width 15 height 15
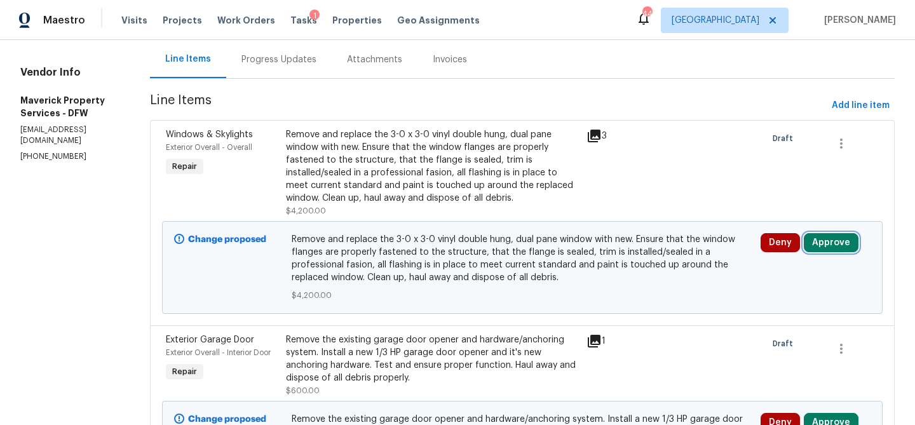
click at [845, 249] on button "Approve" at bounding box center [831, 242] width 55 height 19
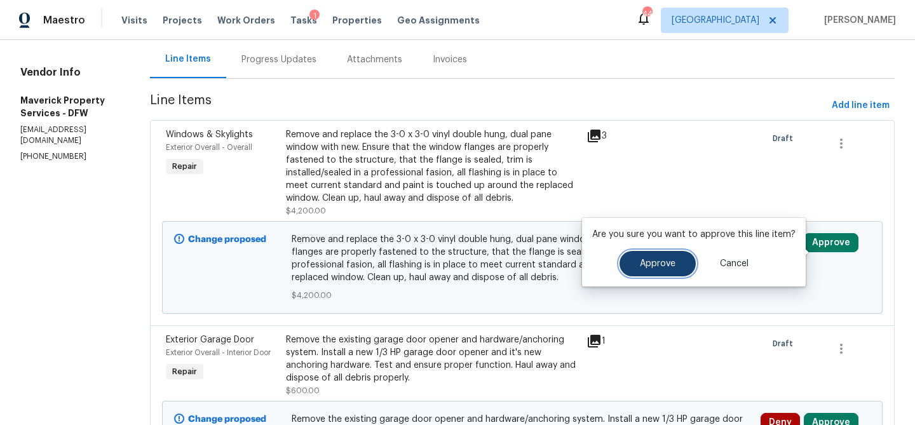
click at [664, 271] on button "Approve" at bounding box center [657, 263] width 76 height 25
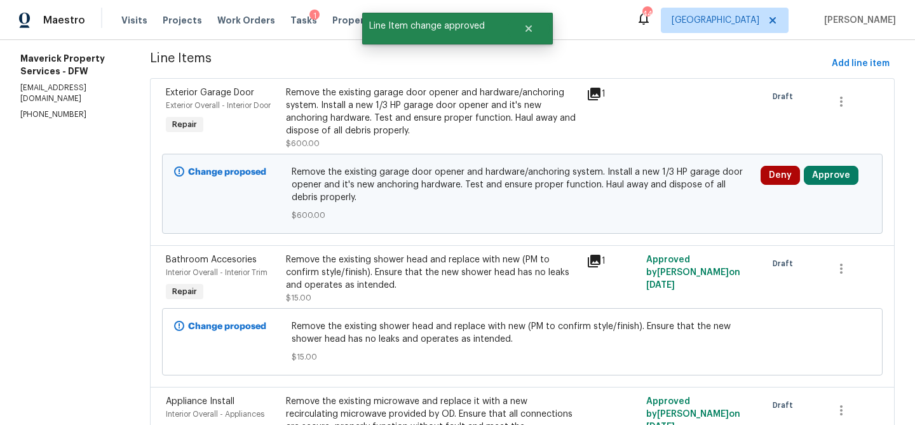
scroll to position [169, 0]
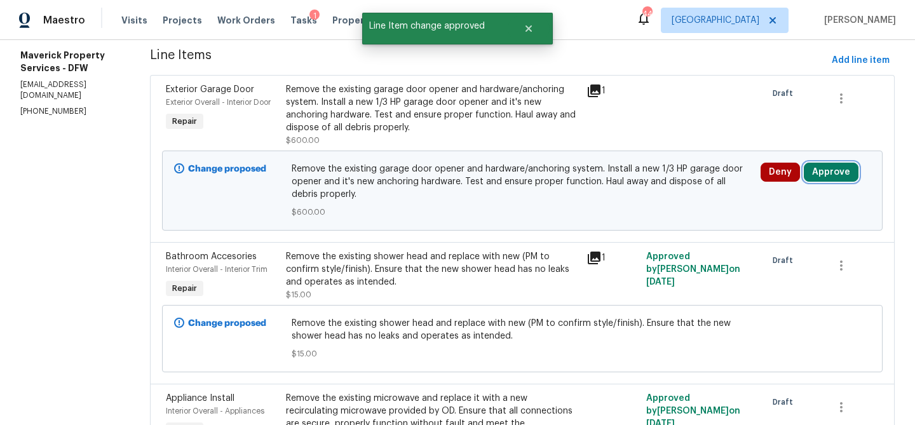
click at [836, 182] on button "Approve" at bounding box center [831, 172] width 55 height 19
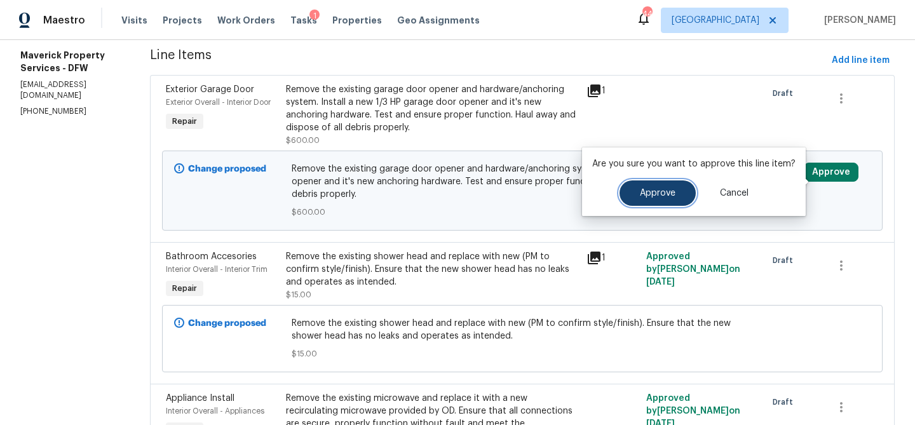
click at [671, 192] on span "Approve" at bounding box center [658, 194] width 36 height 10
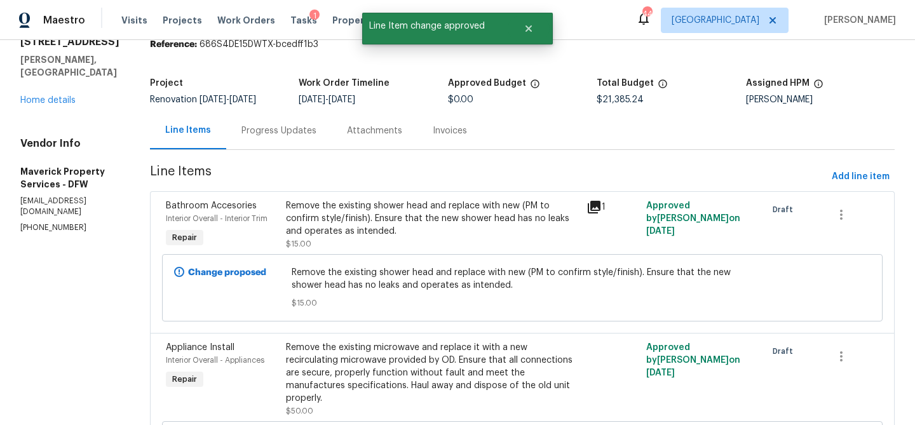
scroll to position [0, 0]
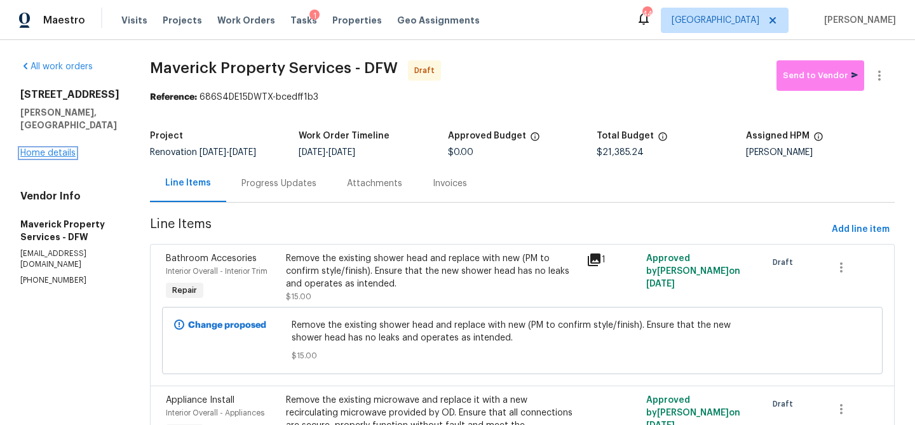
click at [62, 149] on link "Home details" at bounding box center [47, 153] width 55 height 9
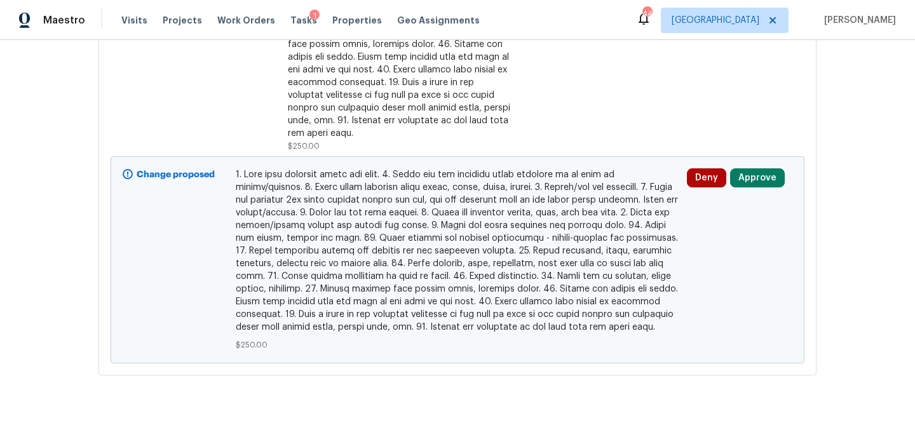
scroll to position [832, 0]
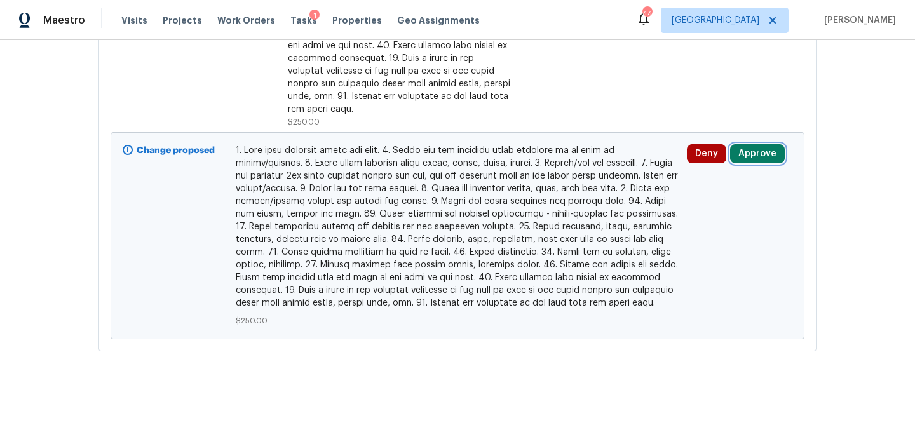
click at [743, 144] on button "Approve" at bounding box center [757, 153] width 55 height 19
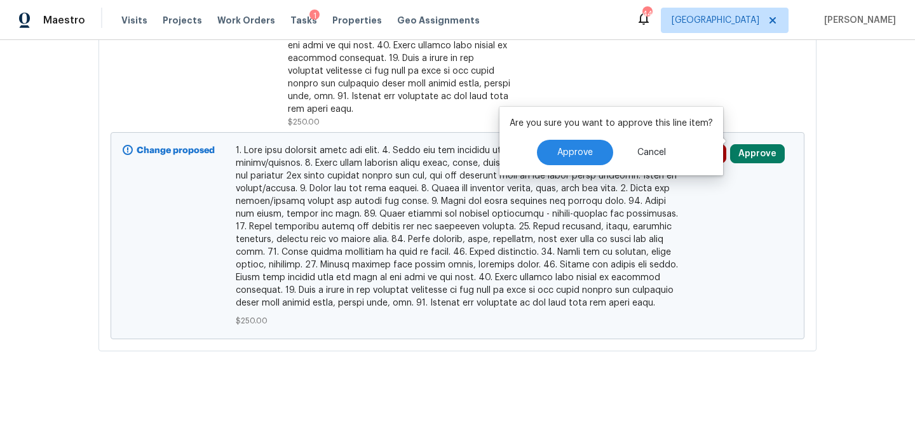
click at [566, 172] on div "Are you sure you want to approve this line item? Approve Cancel" at bounding box center [611, 141] width 224 height 69
click at [566, 159] on button "Approve" at bounding box center [575, 152] width 76 height 25
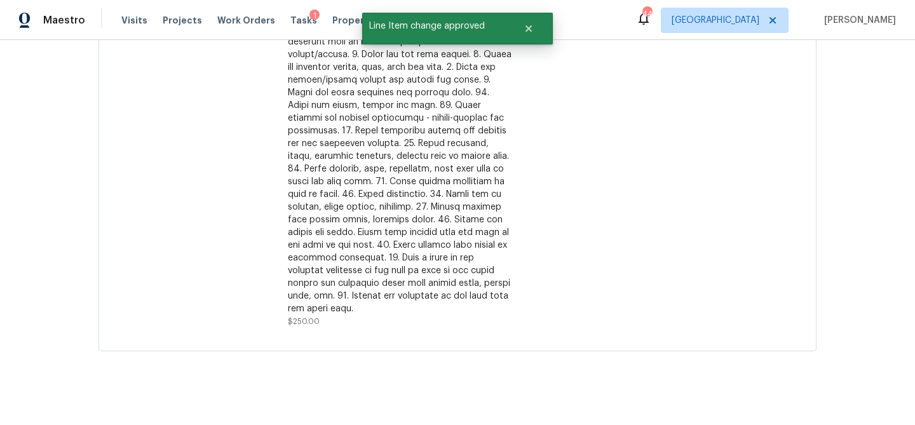
scroll to position [0, 0]
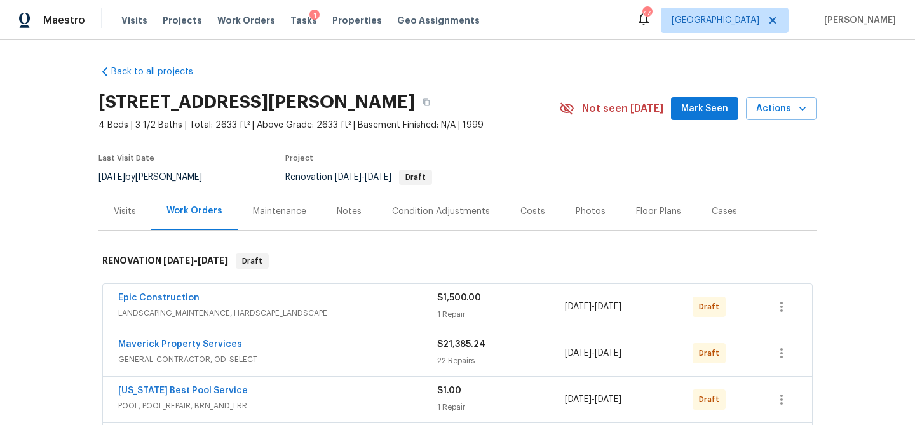
click at [526, 200] on div "Costs" at bounding box center [532, 210] width 55 height 37
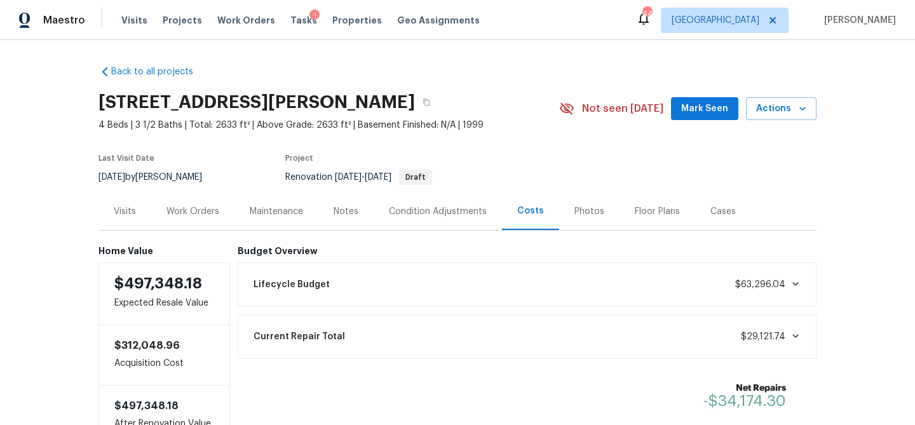
click at [334, 215] on div "Notes" at bounding box center [346, 211] width 25 height 13
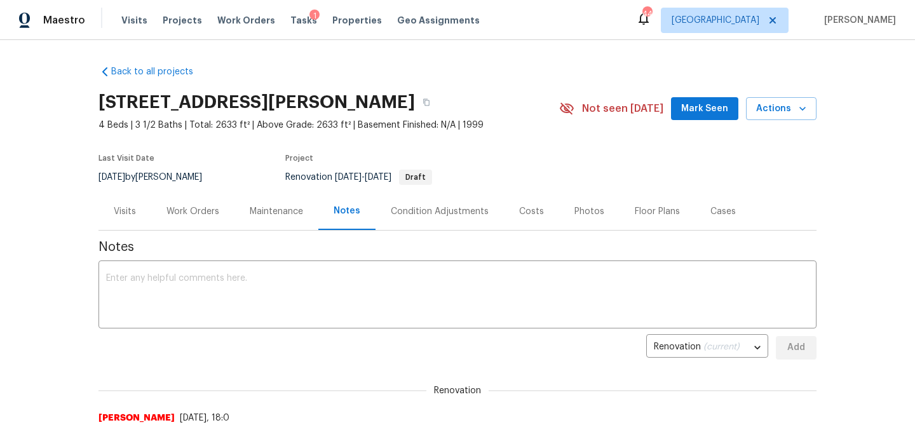
click at [433, 219] on div "Condition Adjustments" at bounding box center [439, 210] width 128 height 37
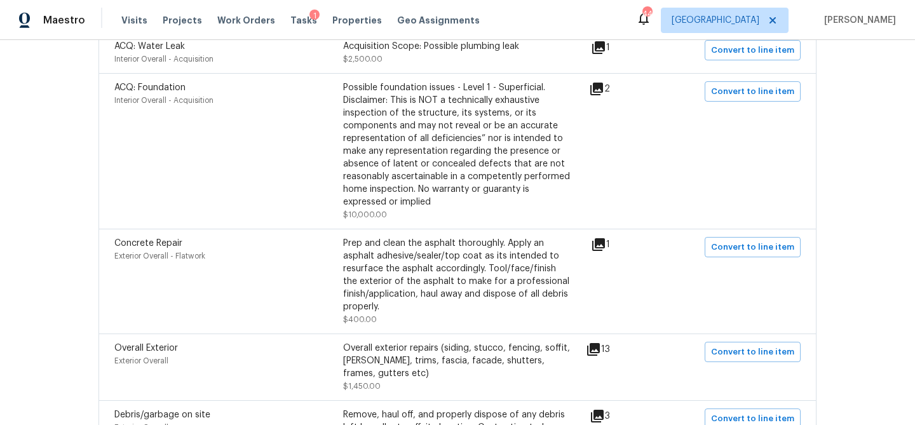
scroll to position [1128, 0]
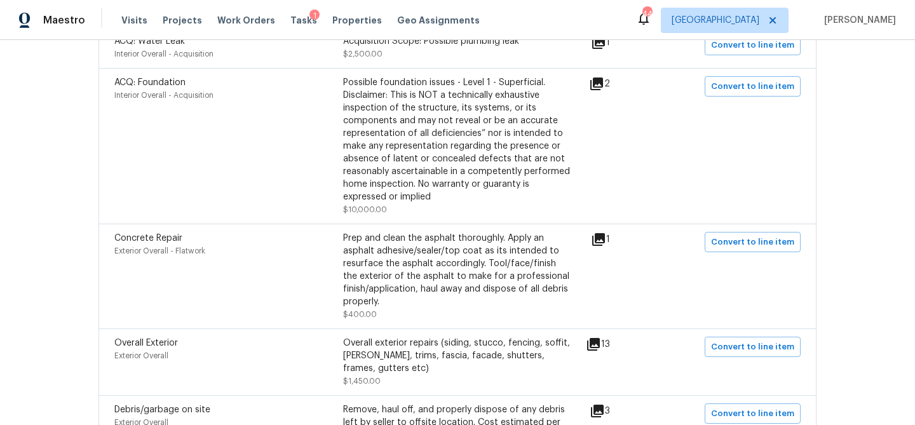
click at [603, 90] on icon at bounding box center [596, 84] width 13 height 13
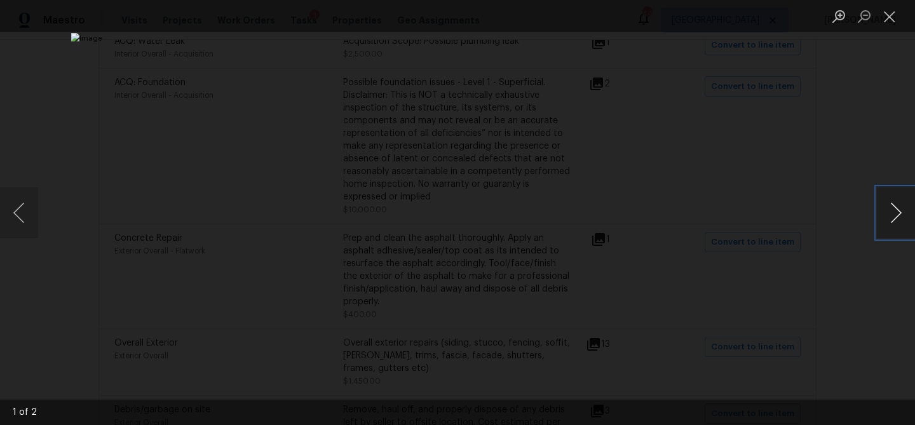
click at [891, 215] on button "Next image" at bounding box center [896, 212] width 38 height 51
click at [891, 14] on button "Close lightbox" at bounding box center [889, 16] width 25 height 22
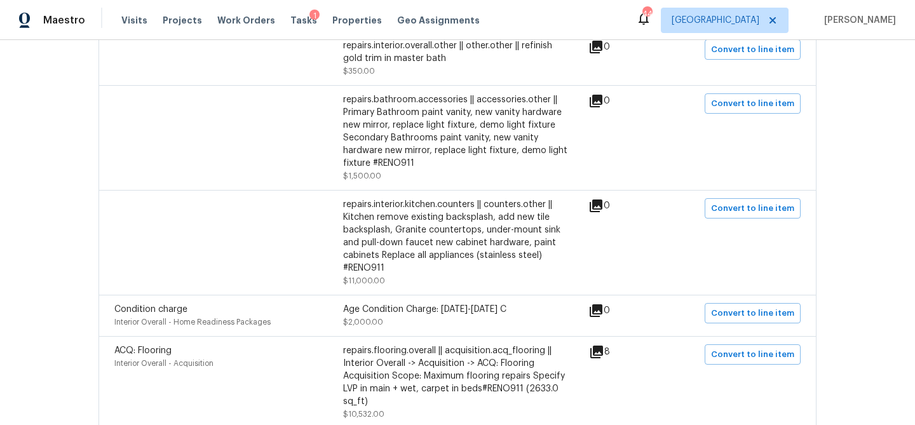
scroll to position [0, 0]
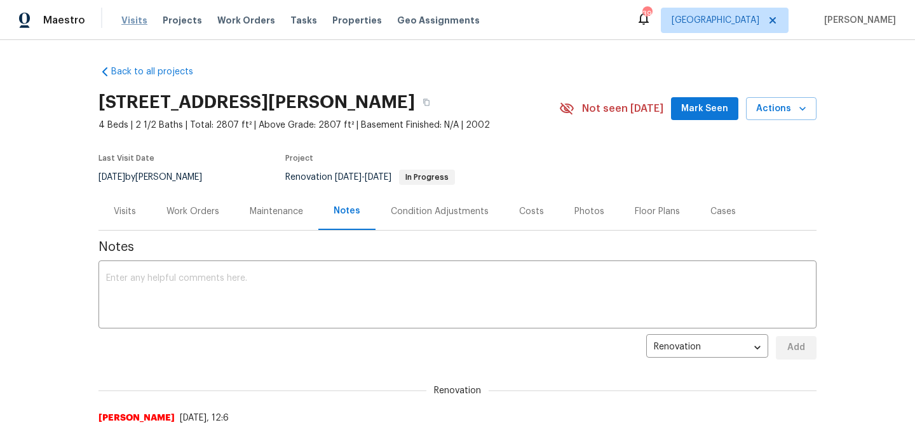
click at [132, 18] on span "Visits" at bounding box center [134, 20] width 26 height 13
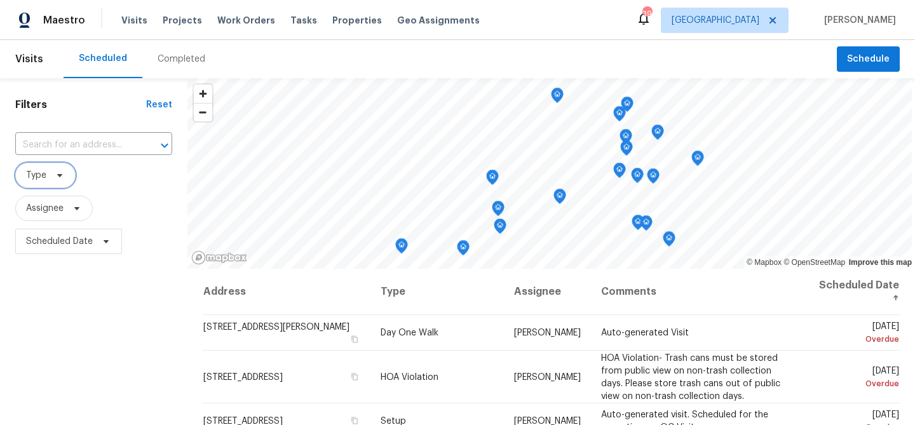
click at [58, 177] on icon at bounding box center [60, 175] width 10 height 10
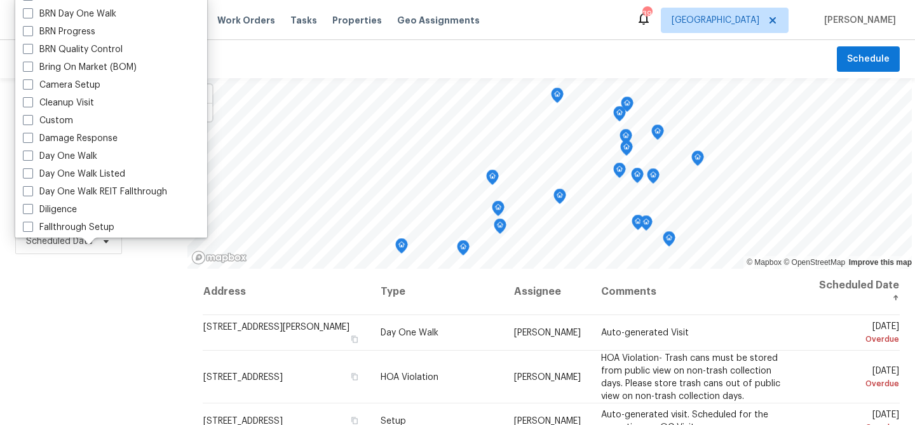
scroll to position [81, 0]
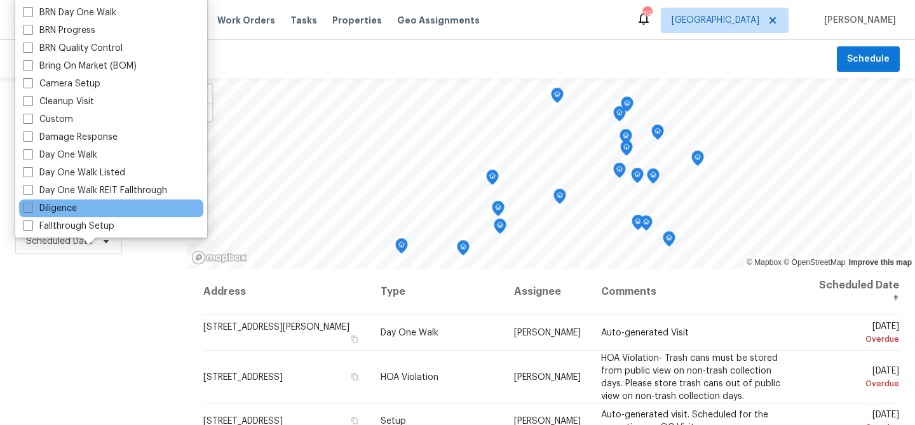
click at [56, 213] on label "Diligence" at bounding box center [50, 208] width 54 height 13
click at [31, 210] on input "Diligence" at bounding box center [27, 206] width 8 height 8
checkbox input "true"
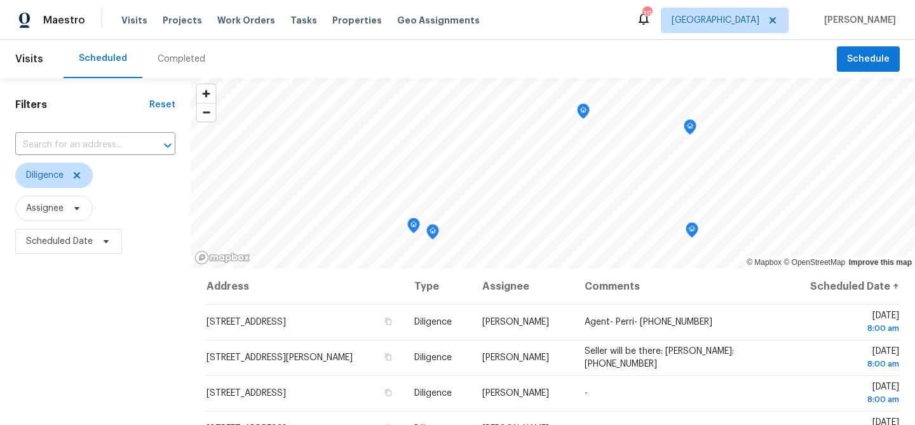
click at [72, 334] on div "Filters Reset ​ Diligence Assignee Scheduled Date" at bounding box center [95, 343] width 191 height 530
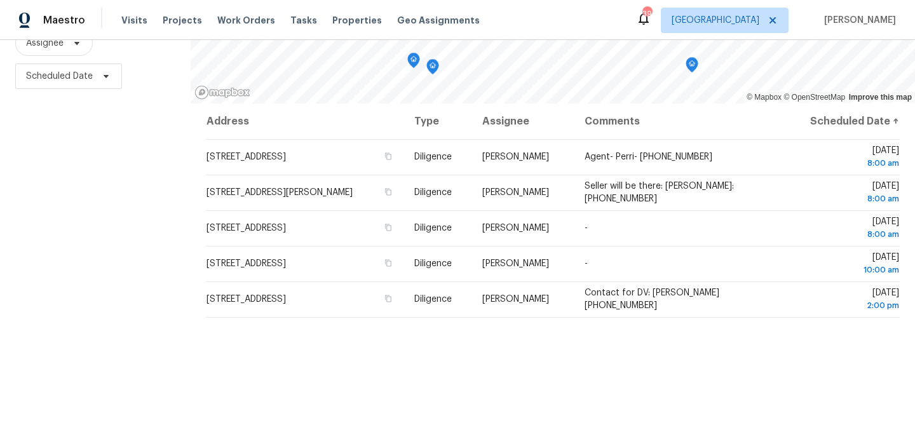
scroll to position [184, 0]
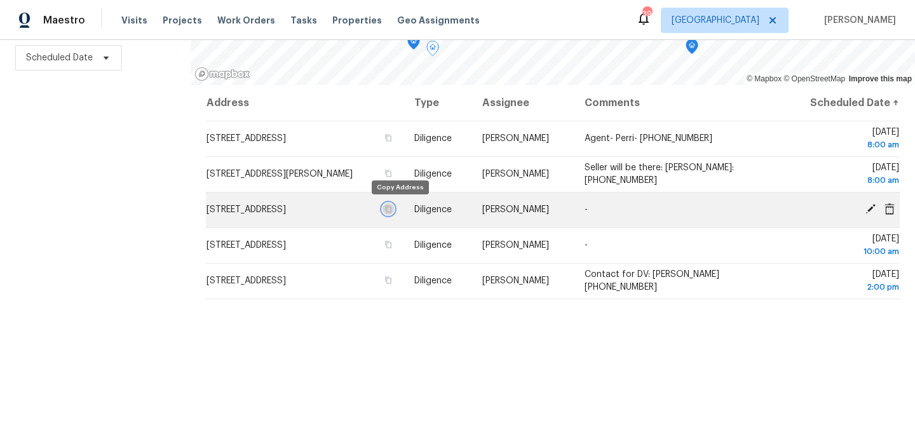
click at [391, 211] on icon "button" at bounding box center [388, 209] width 6 height 7
click at [871, 206] on icon at bounding box center [870, 209] width 10 height 10
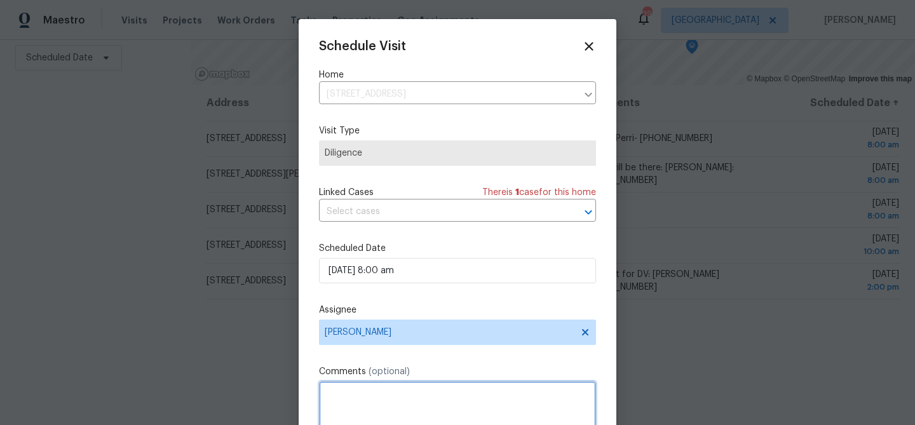
click at [340, 388] on textarea at bounding box center [457, 406] width 277 height 51
paste textarea "Darryl Gibbs"
paste textarea "(214) 502-3866"
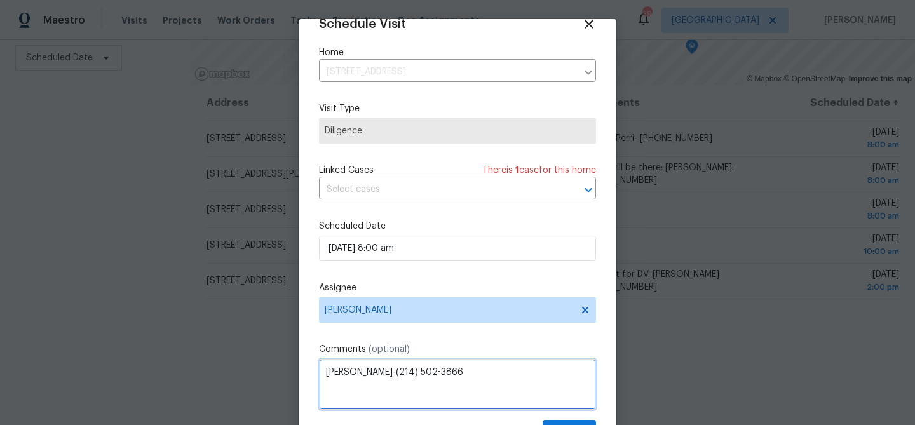
scroll to position [58, 0]
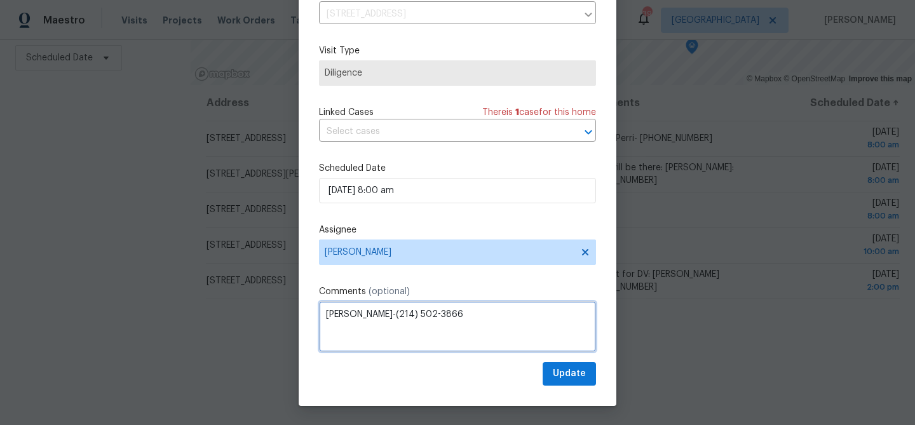
type textarea "Darryl Gibbs-(214) 502-3866"
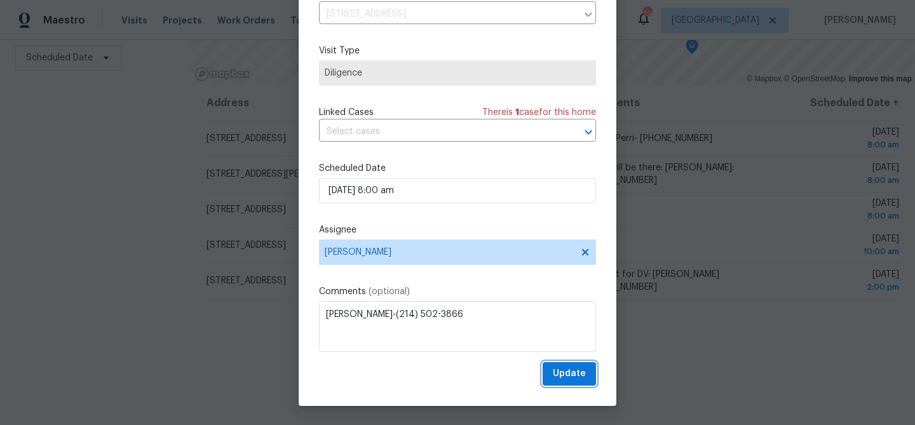
click at [561, 377] on span "Update" at bounding box center [569, 374] width 33 height 16
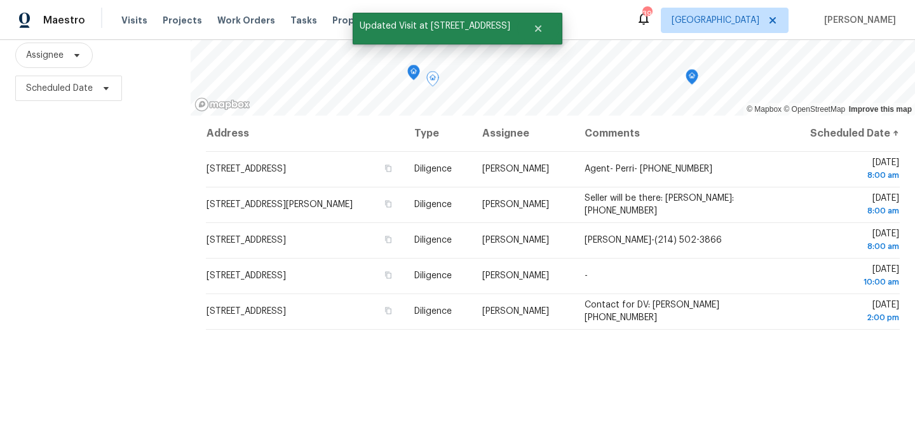
scroll to position [155, 0]
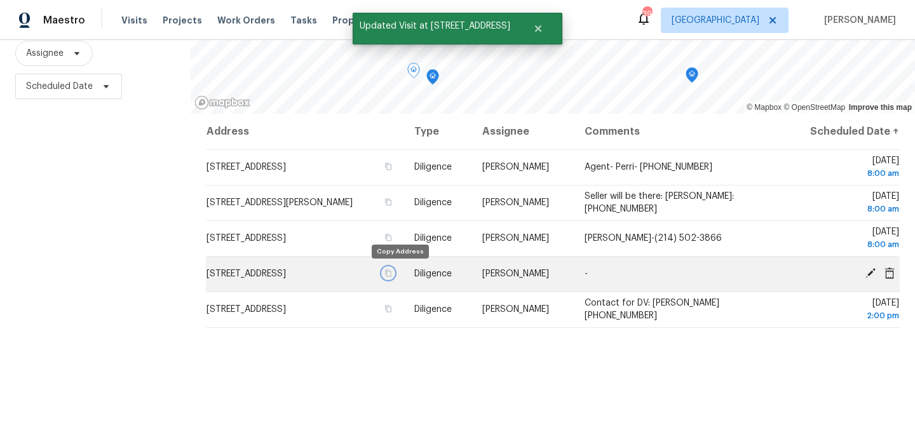
click at [392, 276] on icon "button" at bounding box center [388, 273] width 8 height 8
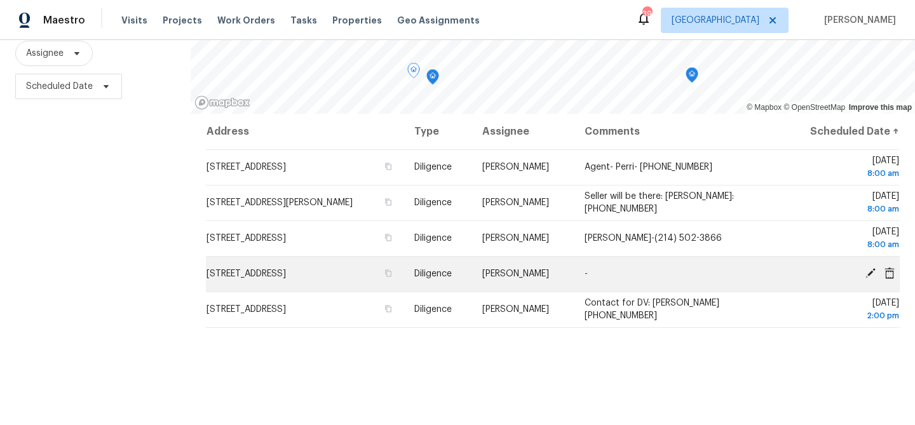
click at [872, 272] on icon at bounding box center [870, 273] width 10 height 10
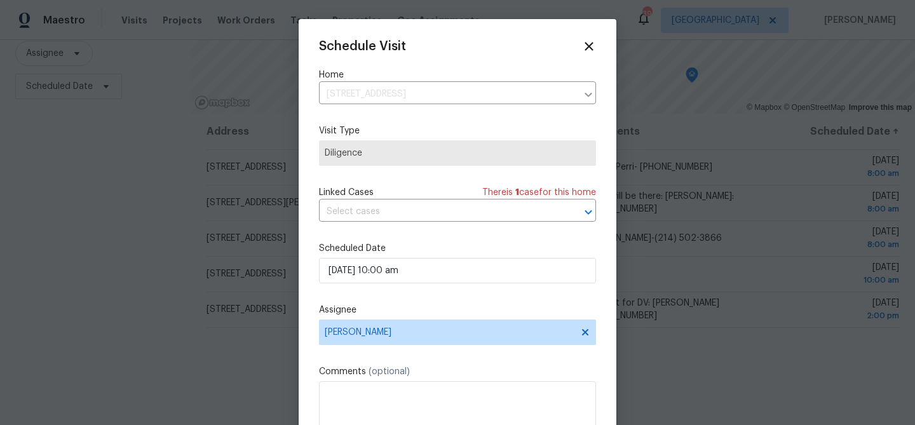
scroll to position [23, 0]
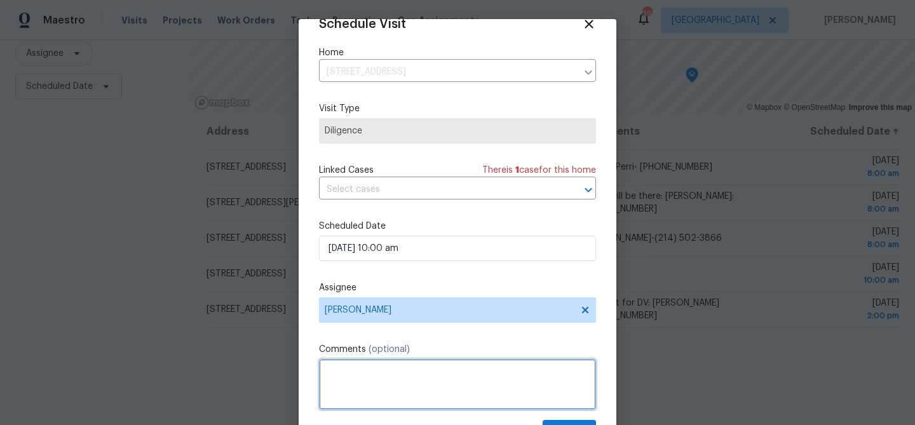
click at [364, 368] on textarea at bounding box center [457, 384] width 277 height 51
paste textarea "Lawrence Ayers"
paste textarea "(817) 929-0001"
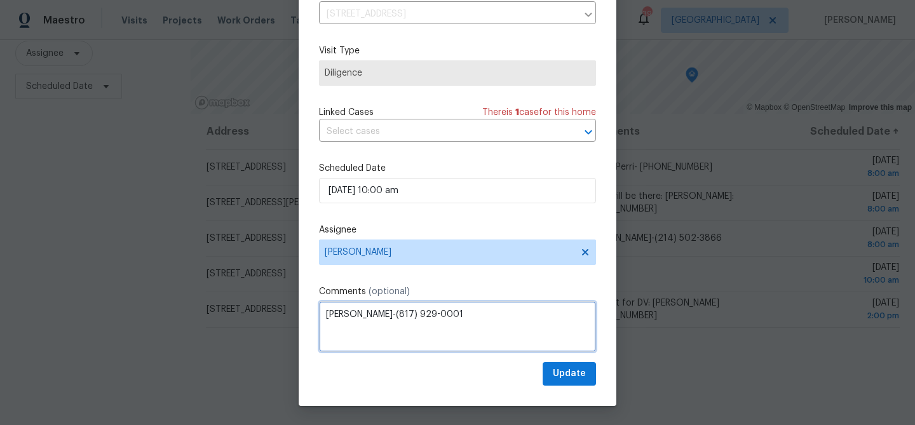
type textarea "Lawrence Ayers-(817) 929-0001"
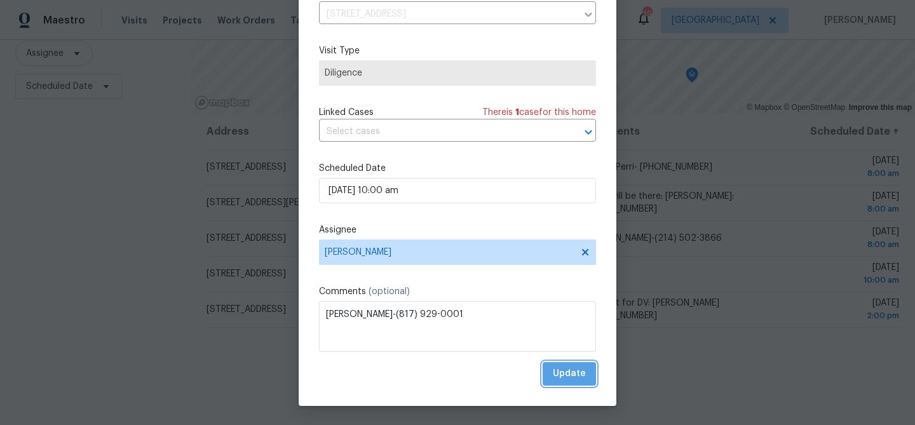
click at [571, 370] on span "Update" at bounding box center [569, 374] width 33 height 16
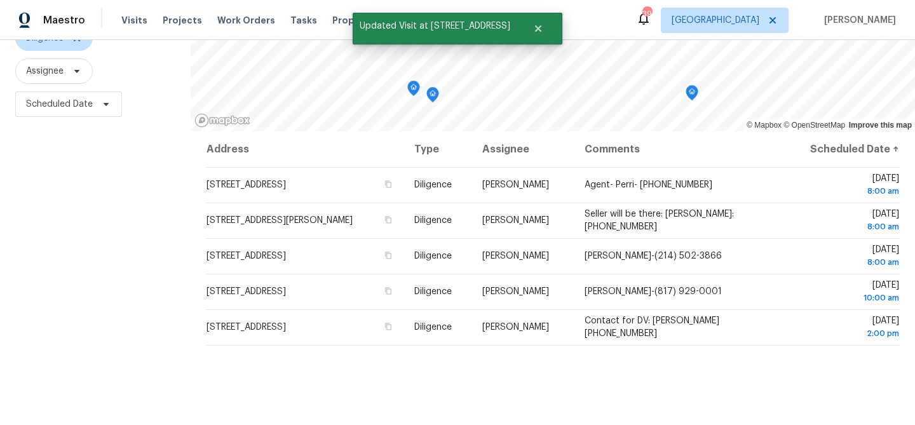
scroll to position [179, 0]
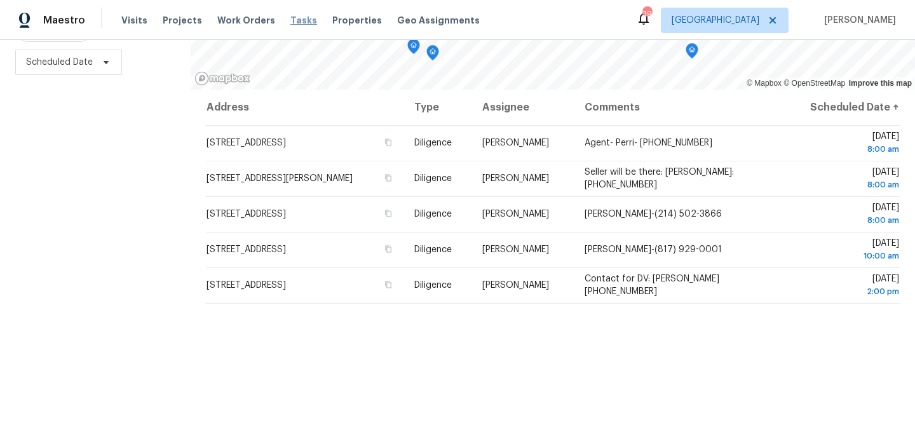
click at [290, 21] on span "Tasks" at bounding box center [303, 20] width 27 height 9
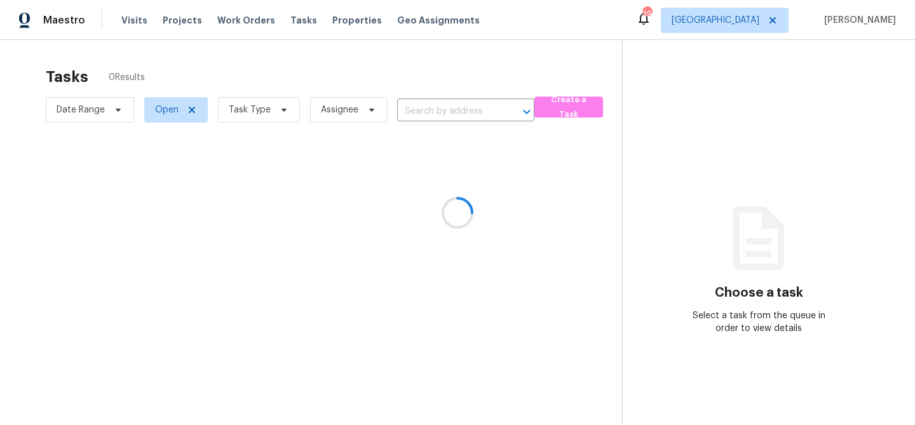
click at [283, 113] on div at bounding box center [457, 212] width 915 height 425
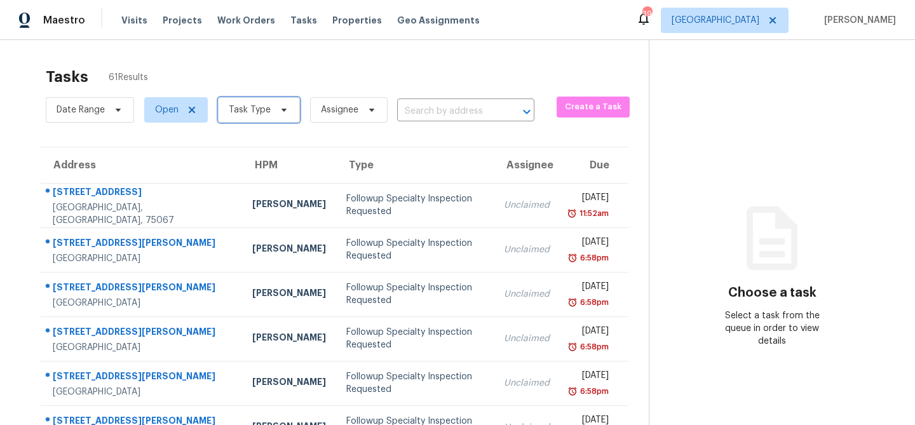
click at [283, 114] on icon at bounding box center [284, 110] width 10 height 10
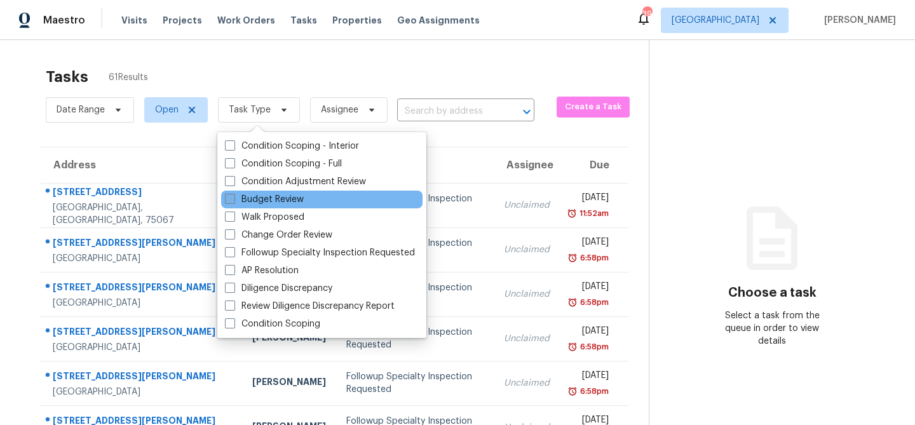
click at [277, 196] on label "Budget Review" at bounding box center [264, 199] width 79 height 13
click at [233, 196] on input "Budget Review" at bounding box center [229, 197] width 8 height 8
checkbox input "true"
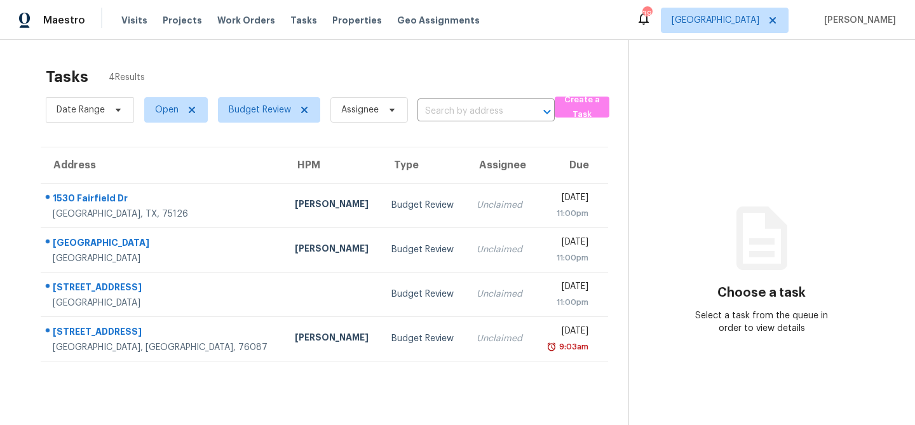
click at [297, 58] on div "Tasks 4 Results Date Range Open Budget Review Assignee ​ Create a Task Address …" at bounding box center [457, 252] width 915 height 425
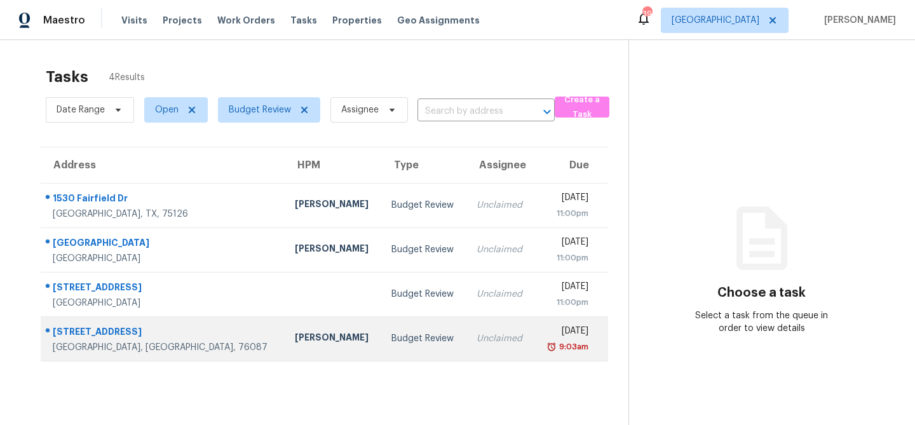
click at [295, 340] on div "Jason Fletcher" at bounding box center [333, 339] width 76 height 16
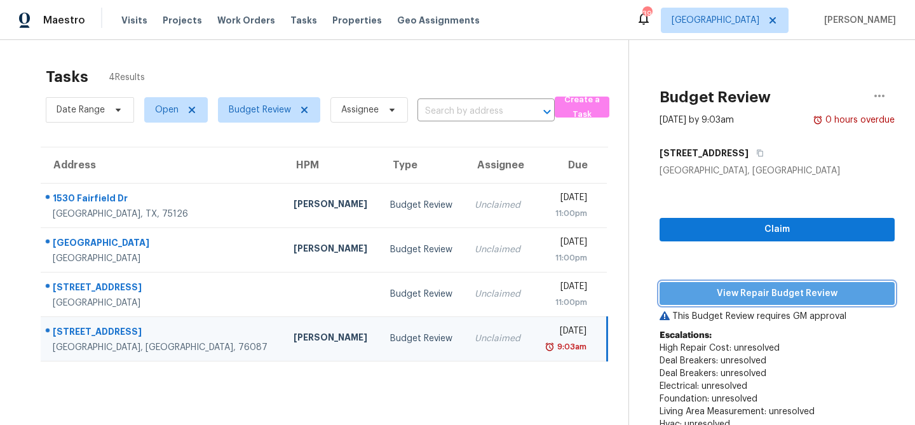
click at [702, 288] on span "View Repair Budget Review" at bounding box center [777, 294] width 215 height 16
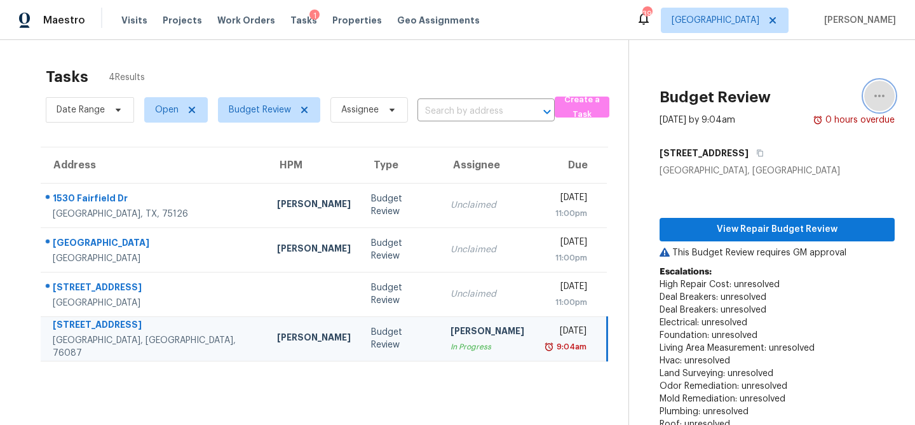
click at [877, 95] on icon "button" at bounding box center [879, 95] width 15 height 15
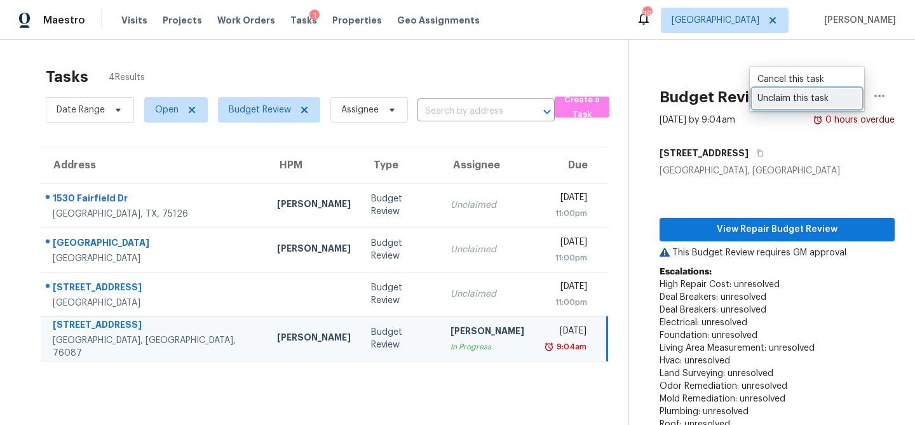
click at [819, 95] on div "Unclaim this task" at bounding box center [806, 98] width 99 height 13
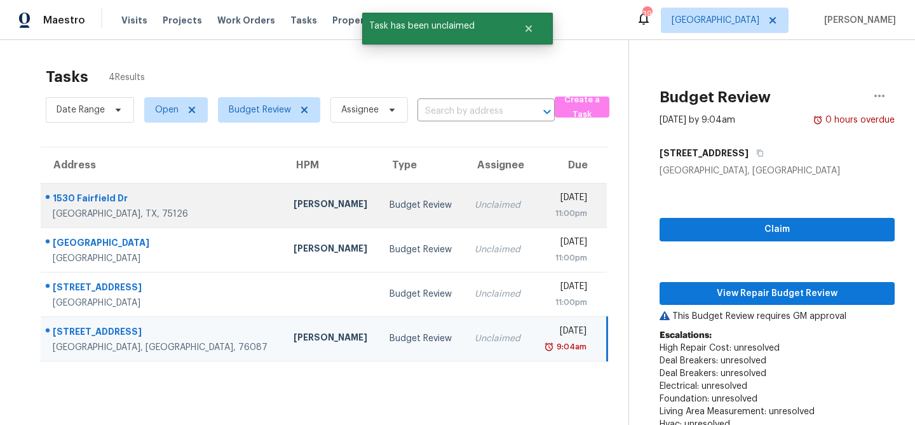
click at [475, 210] on div "Unclaimed" at bounding box center [498, 205] width 47 height 13
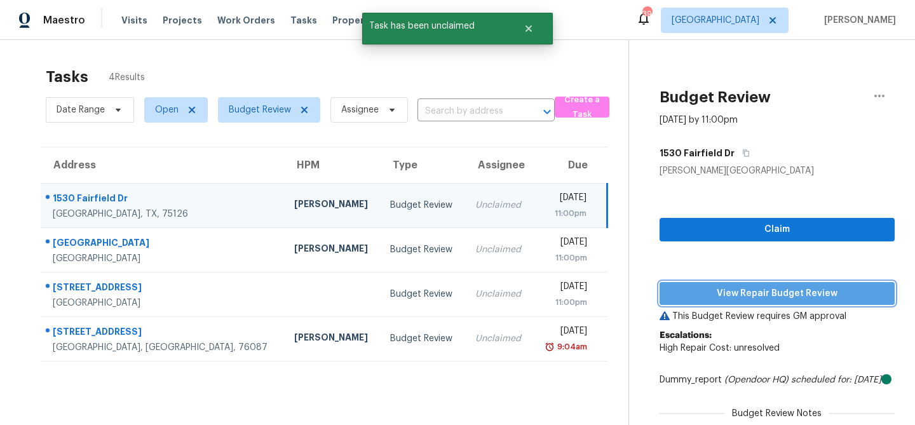
click at [704, 300] on span "View Repair Budget Review" at bounding box center [777, 294] width 215 height 16
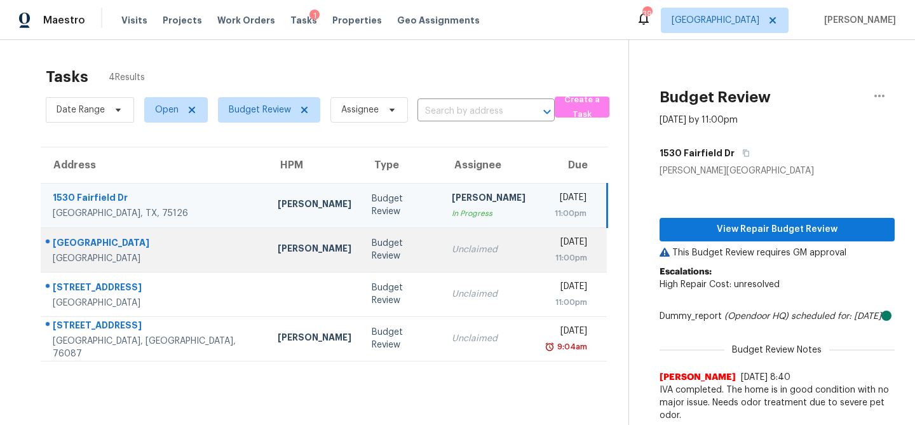
click at [444, 257] on td "Unclaimed" at bounding box center [488, 249] width 94 height 44
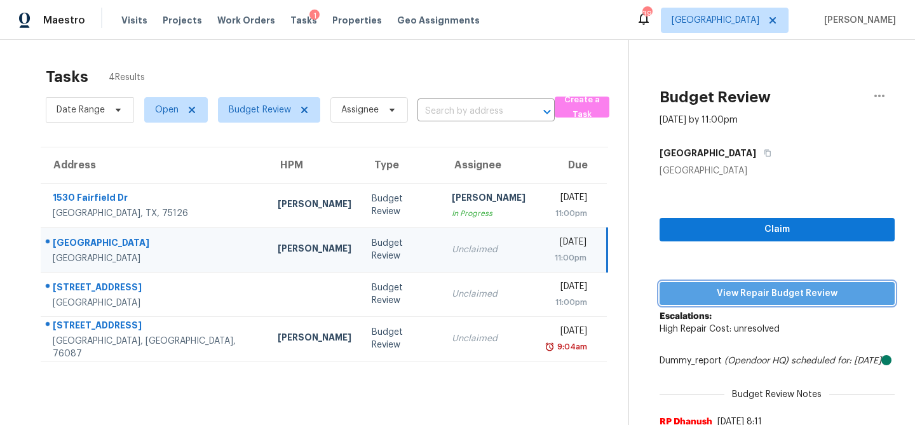
click at [707, 290] on span "View Repair Budget Review" at bounding box center [777, 294] width 215 height 16
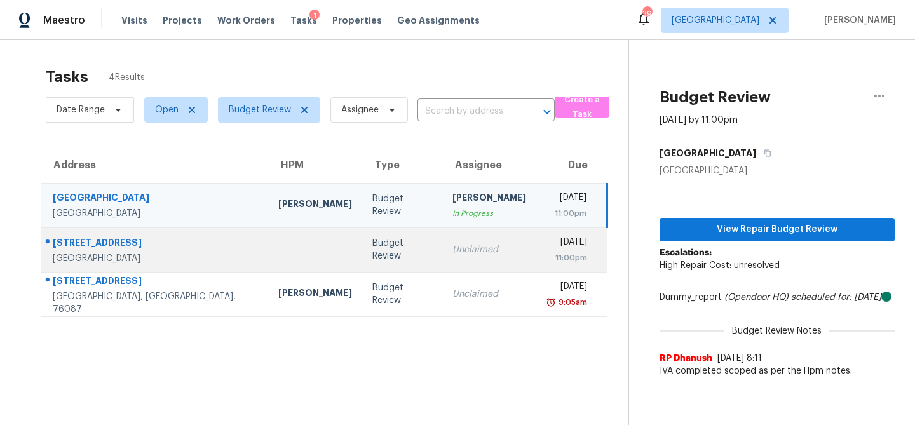
click at [452, 250] on div "Unclaimed" at bounding box center [489, 249] width 74 height 13
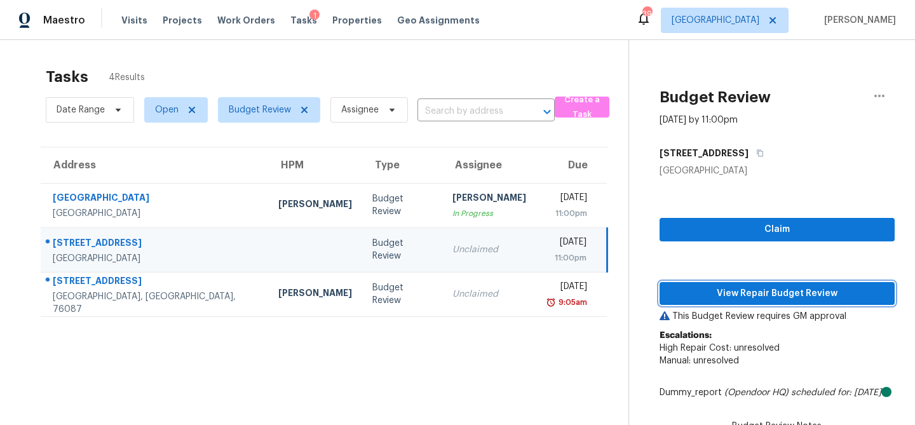
click at [687, 290] on span "View Repair Budget Review" at bounding box center [777, 294] width 215 height 16
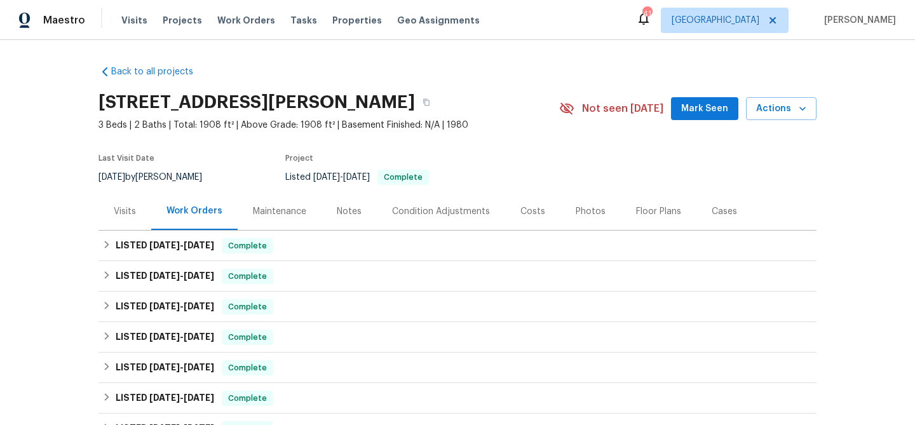
click at [123, 212] on div "Visits" at bounding box center [125, 211] width 22 height 13
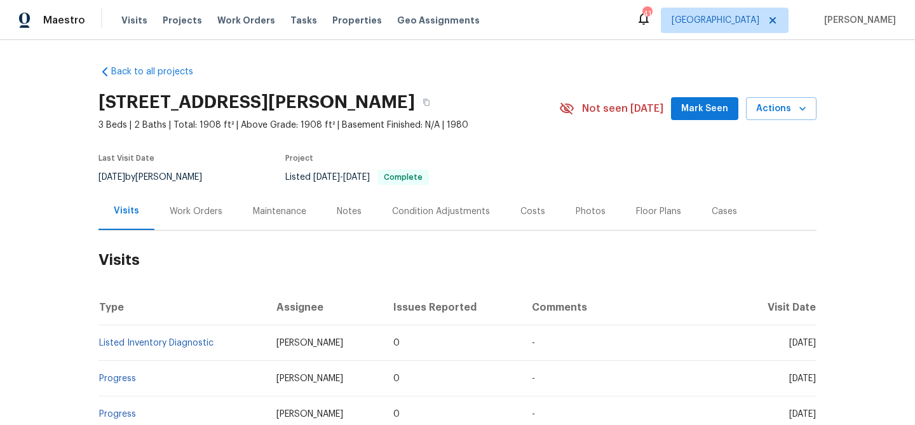
click at [334, 217] on div "Notes" at bounding box center [348, 210] width 55 height 37
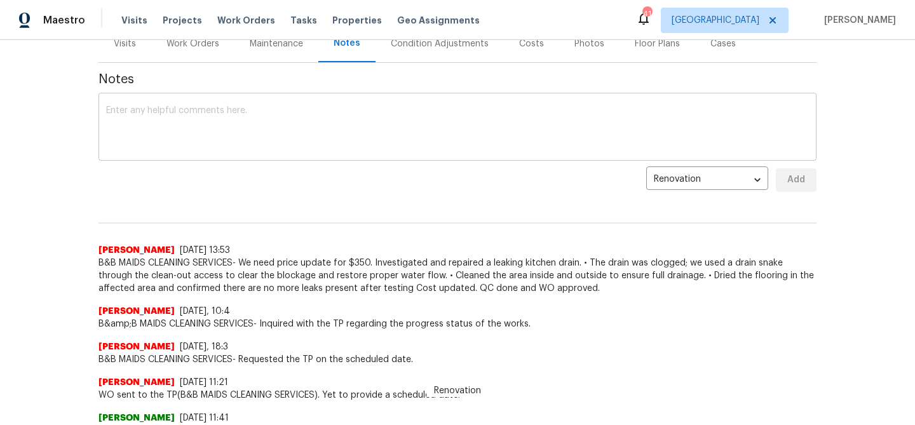
scroll to position [170, 0]
